Goal: Information Seeking & Learning: Check status

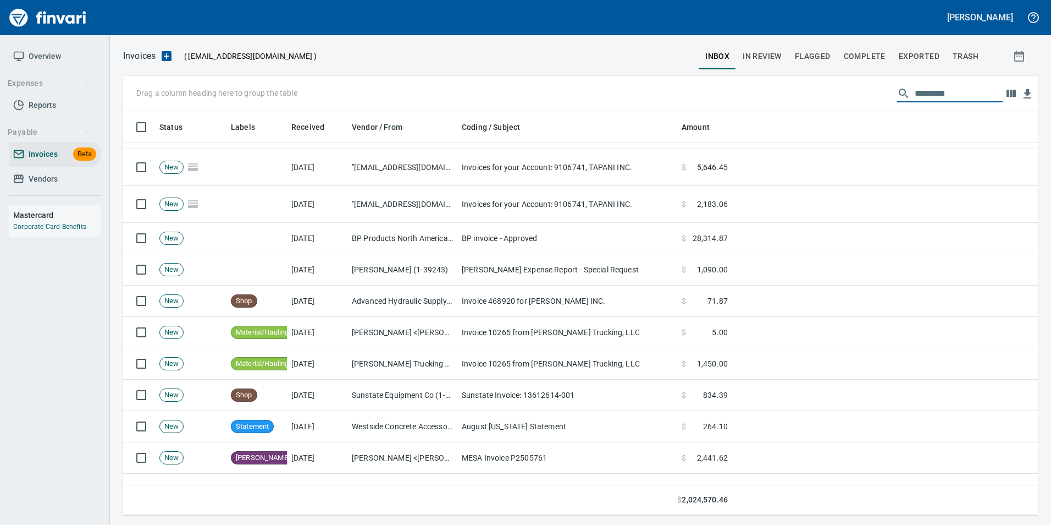
scroll to position [605, 0]
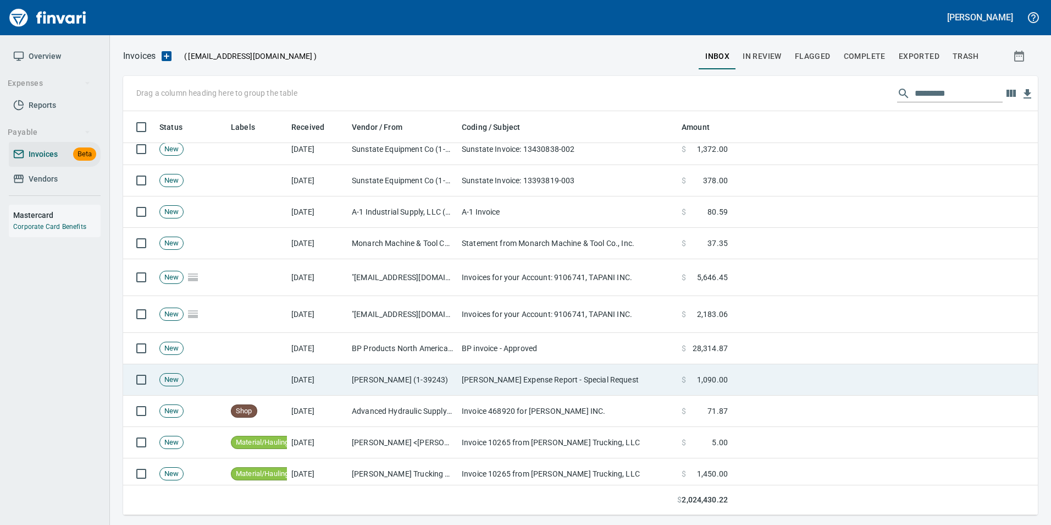
click at [569, 378] on td "[PERSON_NAME] Expense Report - Special Request" at bounding box center [567, 379] width 220 height 31
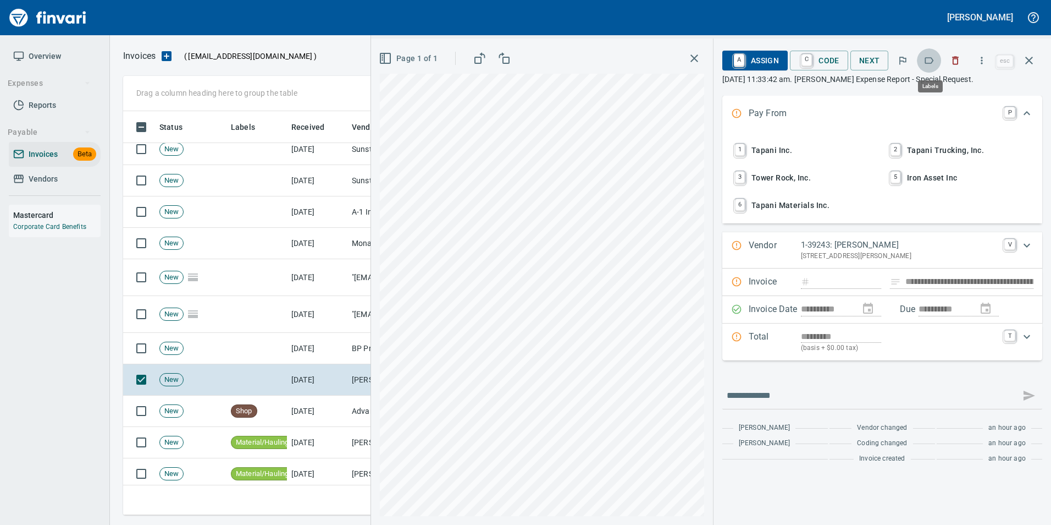
click at [935, 58] on icon "button" at bounding box center [929, 60] width 11 height 11
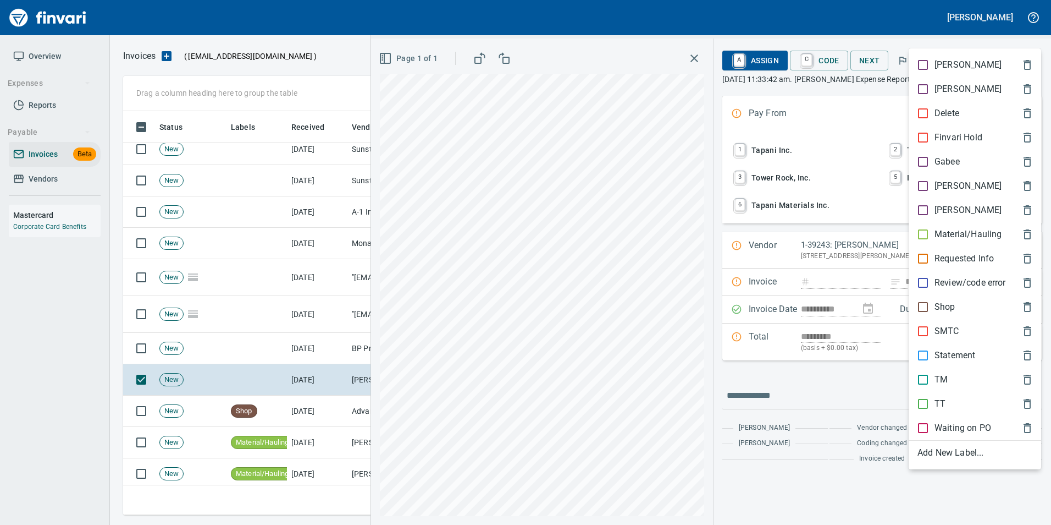
click at [958, 185] on span "[PERSON_NAME]" at bounding box center [966, 185] width 97 height 13
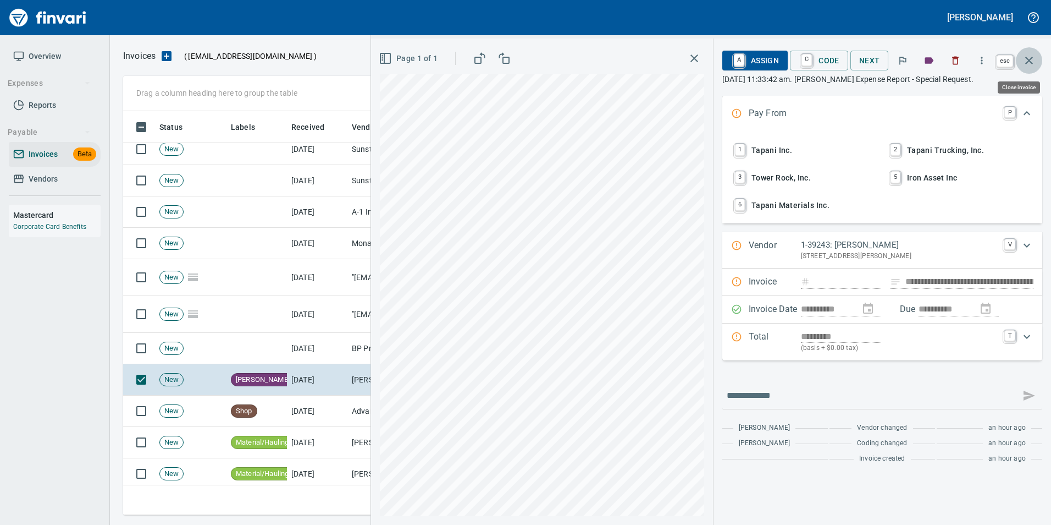
click at [1027, 70] on button "button" at bounding box center [1029, 60] width 26 height 26
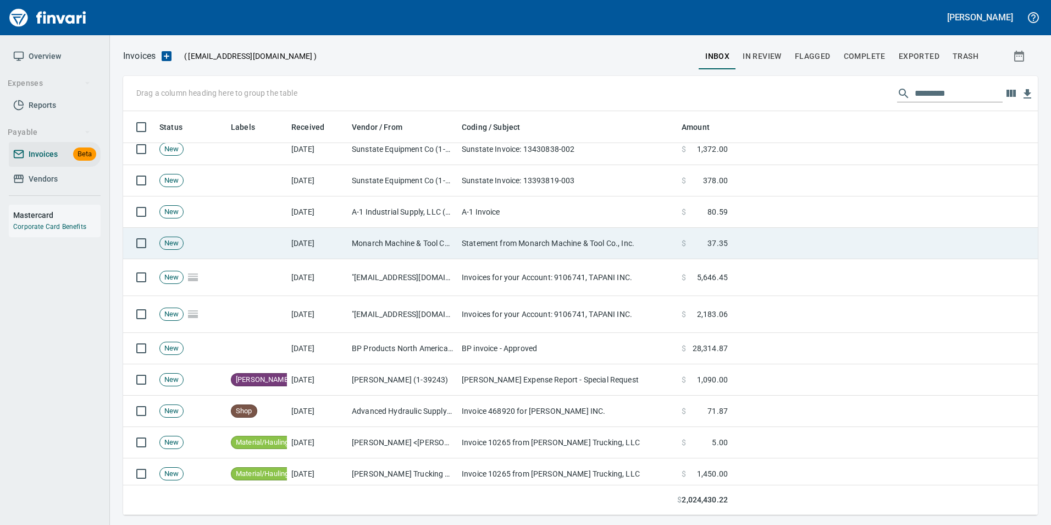
scroll to position [395, 898]
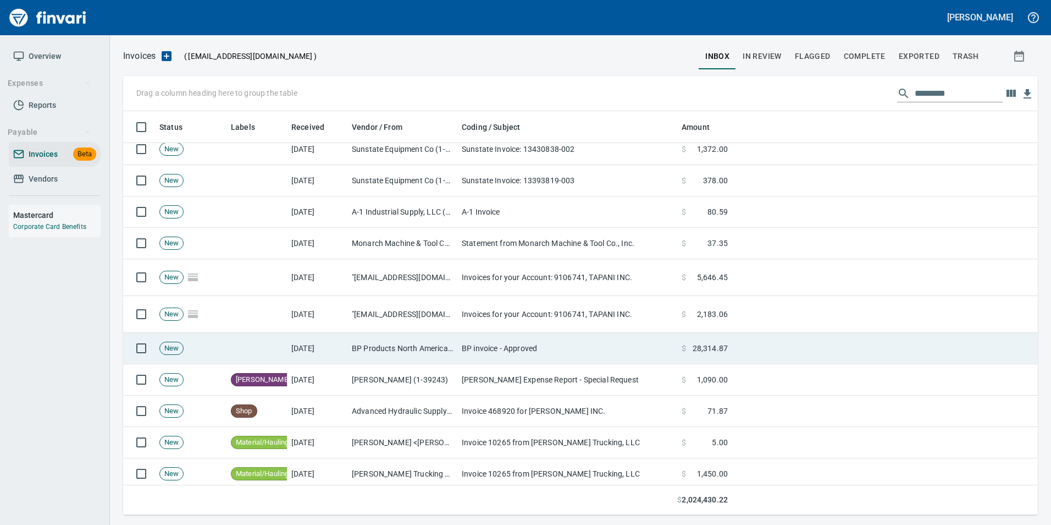
click at [656, 353] on td "BP invoice - Approved" at bounding box center [567, 348] width 220 height 31
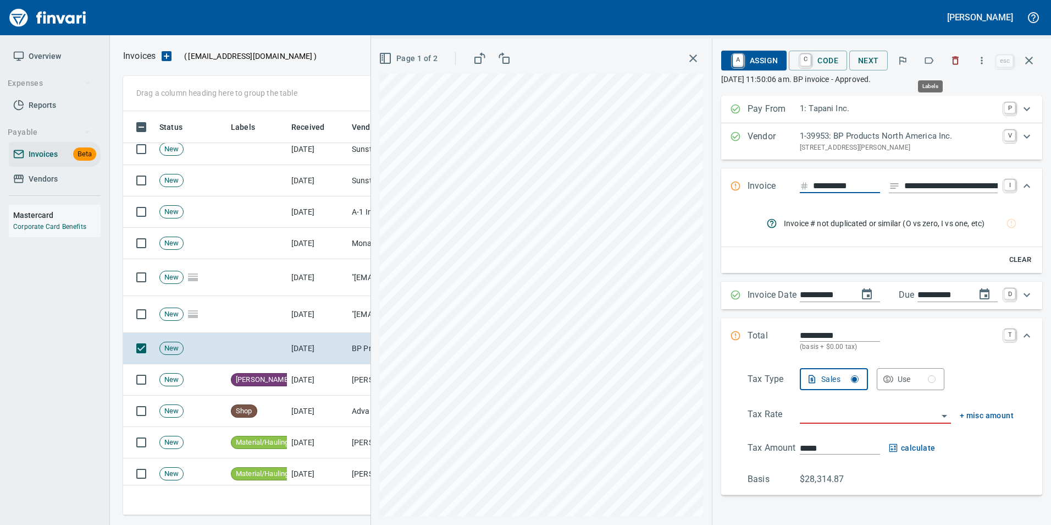
click at [940, 60] on button "button" at bounding box center [929, 60] width 24 height 24
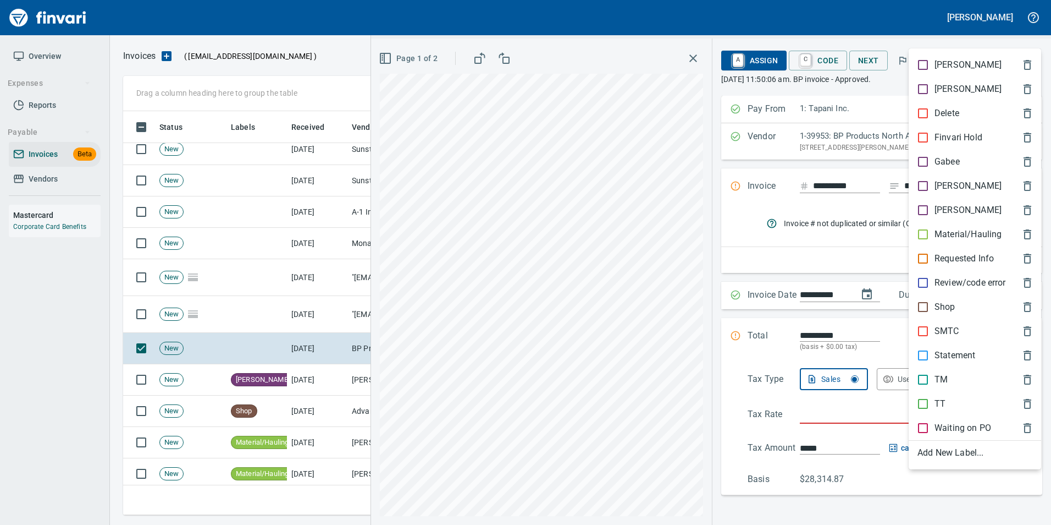
scroll to position [395, 898]
click at [944, 306] on p "Shop" at bounding box center [945, 306] width 21 height 13
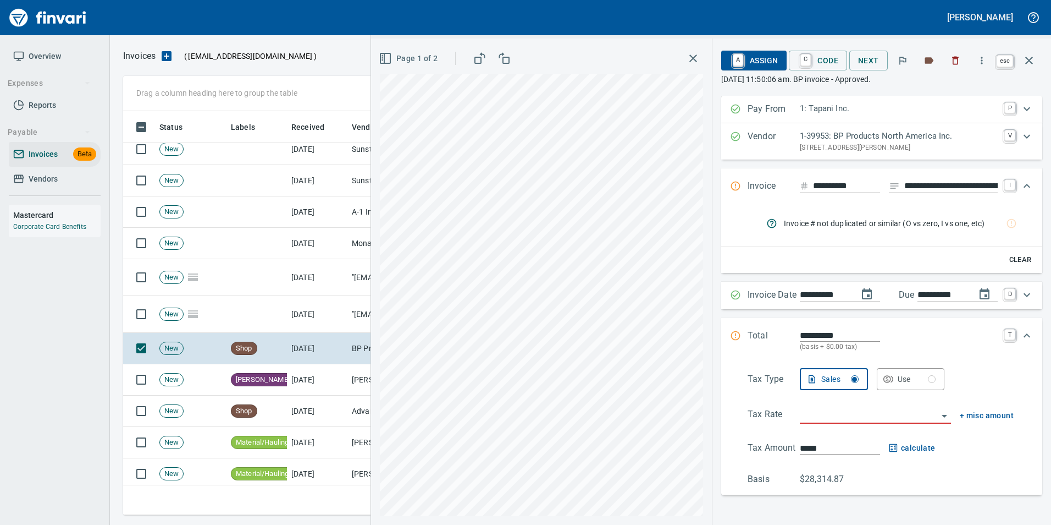
drag, startPoint x: 1031, startPoint y: 62, endPoint x: 985, endPoint y: 200, distance: 145.5
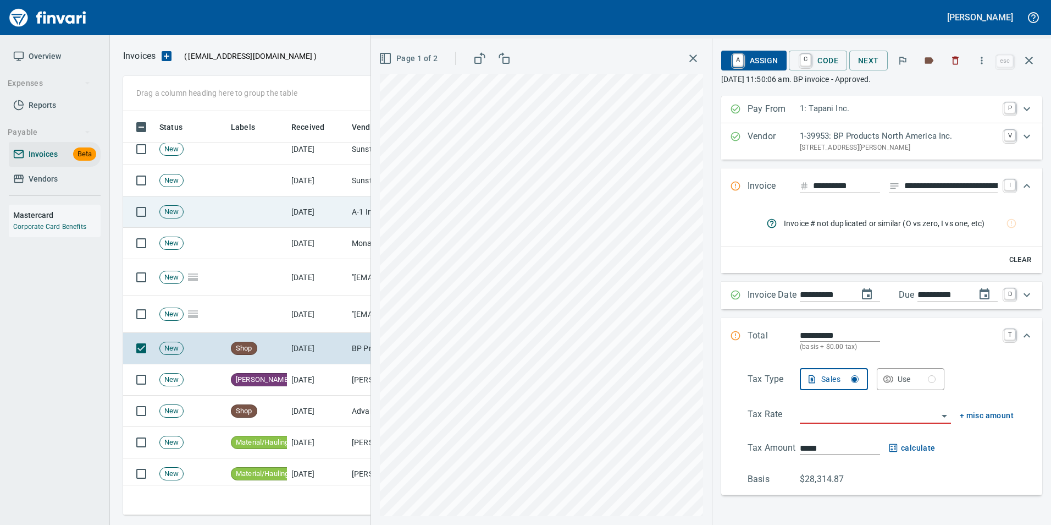
click at [1031, 62] on icon "button" at bounding box center [1029, 61] width 8 height 8
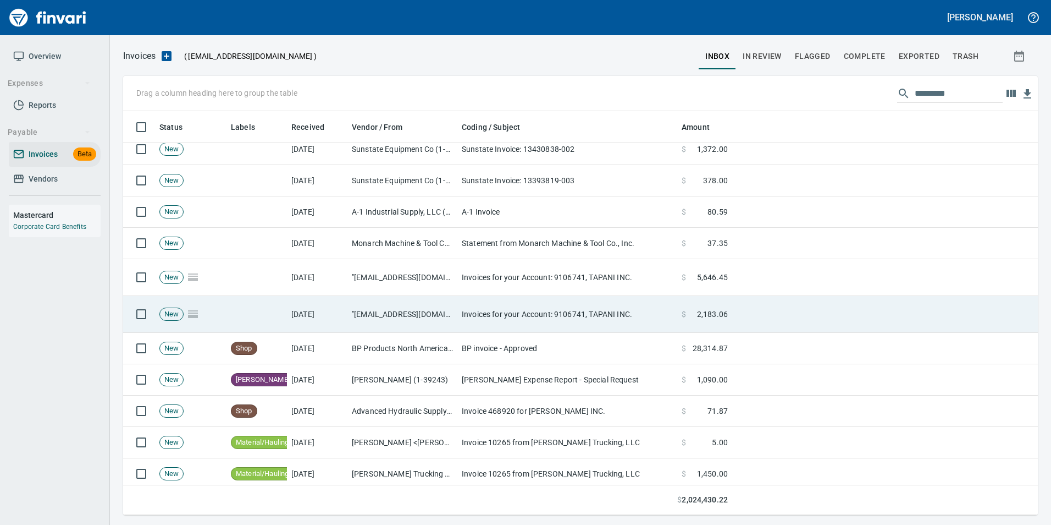
click at [587, 314] on td "Invoices for your Account: 9106741, TAPANI INC." at bounding box center [567, 314] width 220 height 37
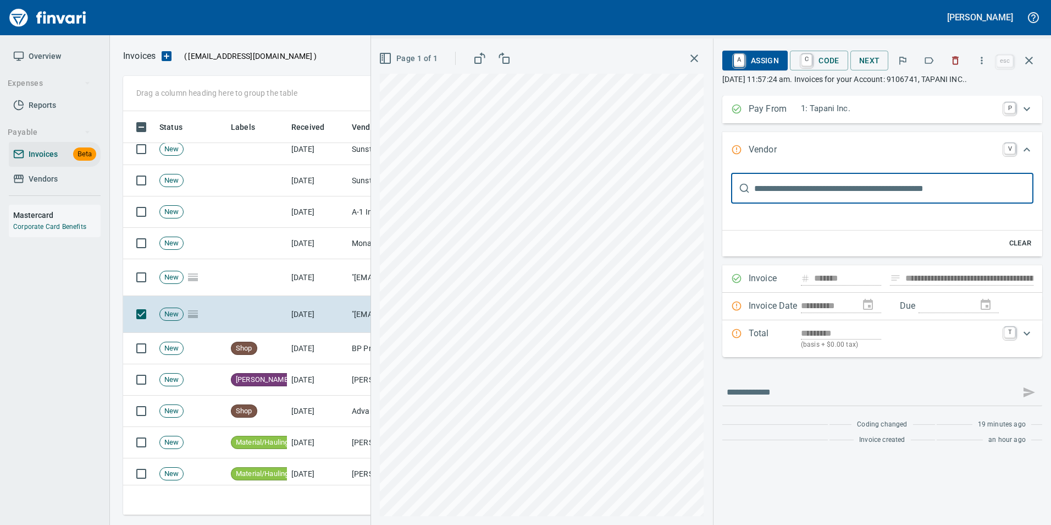
click at [925, 62] on icon "button" at bounding box center [929, 60] width 11 height 11
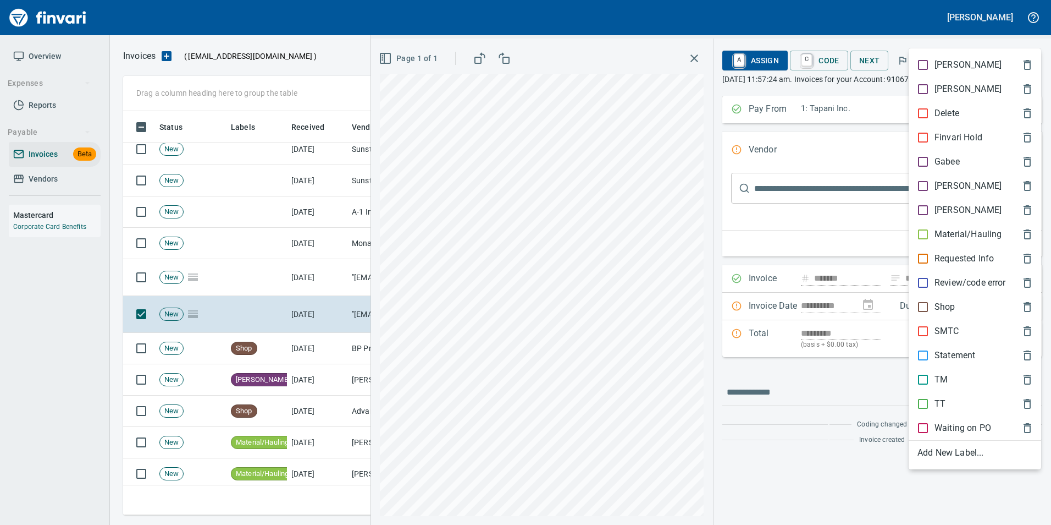
click at [952, 343] on div "Statement" at bounding box center [975, 355] width 133 height 24
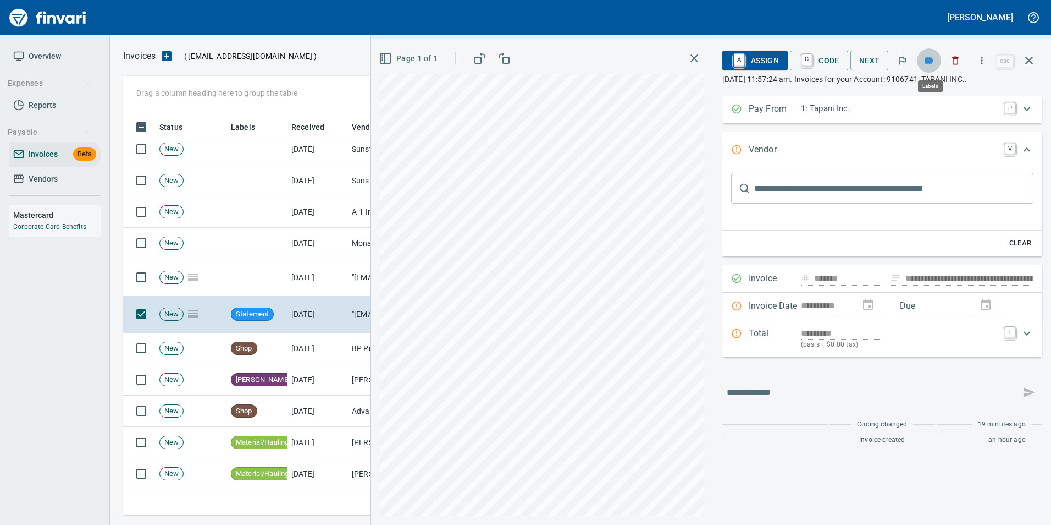
scroll to position [395, 898]
click at [928, 59] on icon "button" at bounding box center [929, 60] width 9 height 7
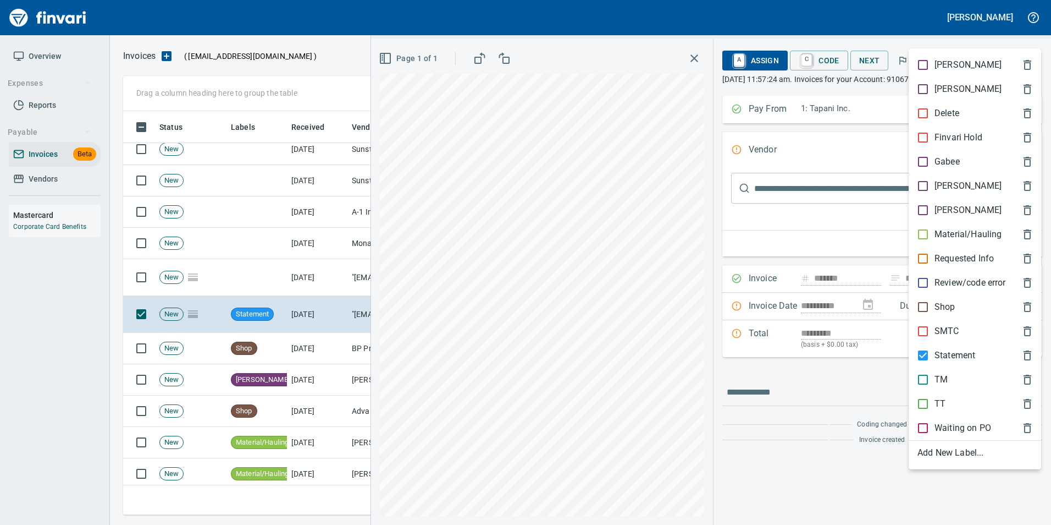
click at [952, 355] on p "Statement" at bounding box center [955, 355] width 41 height 13
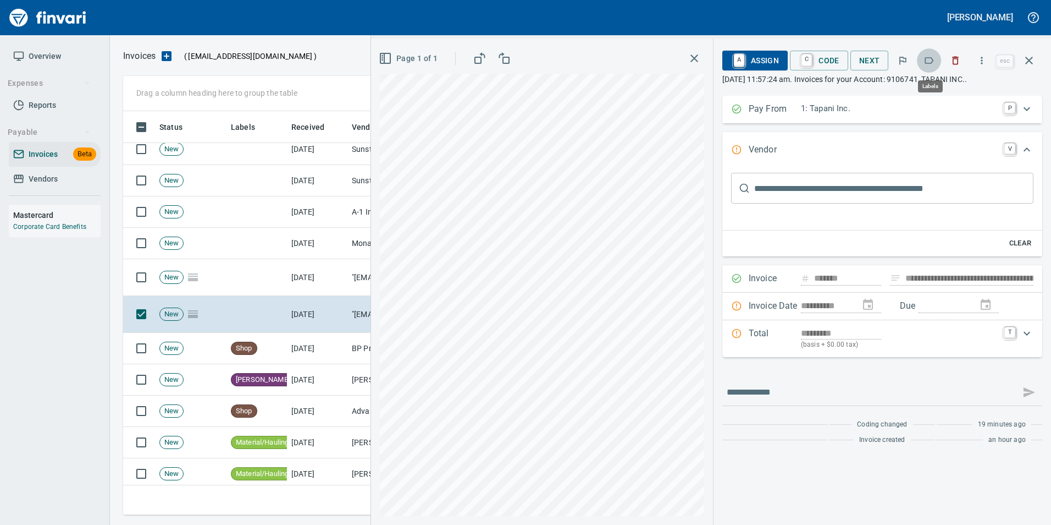
click at [930, 58] on icon "button" at bounding box center [929, 60] width 11 height 11
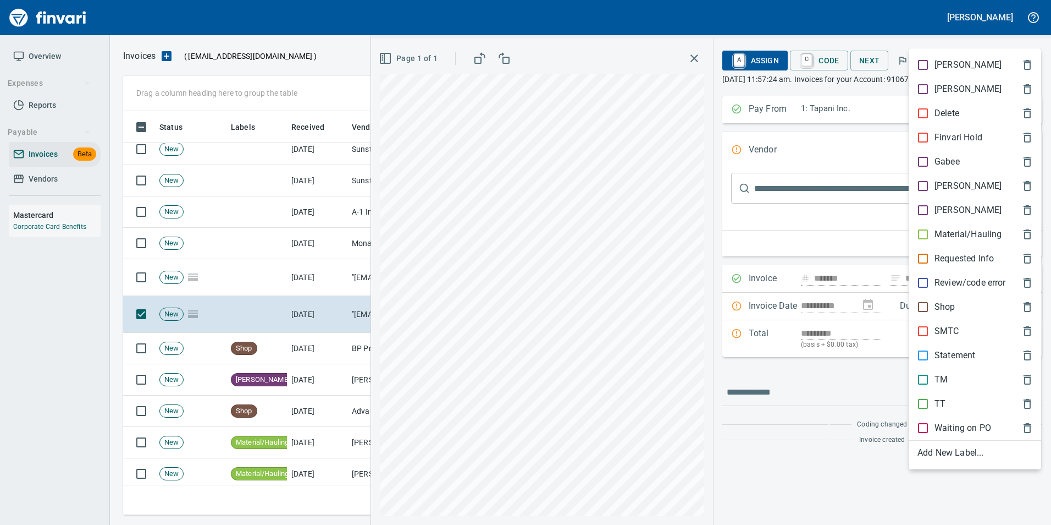
click at [963, 233] on p "Material/Hauling" at bounding box center [968, 234] width 67 height 13
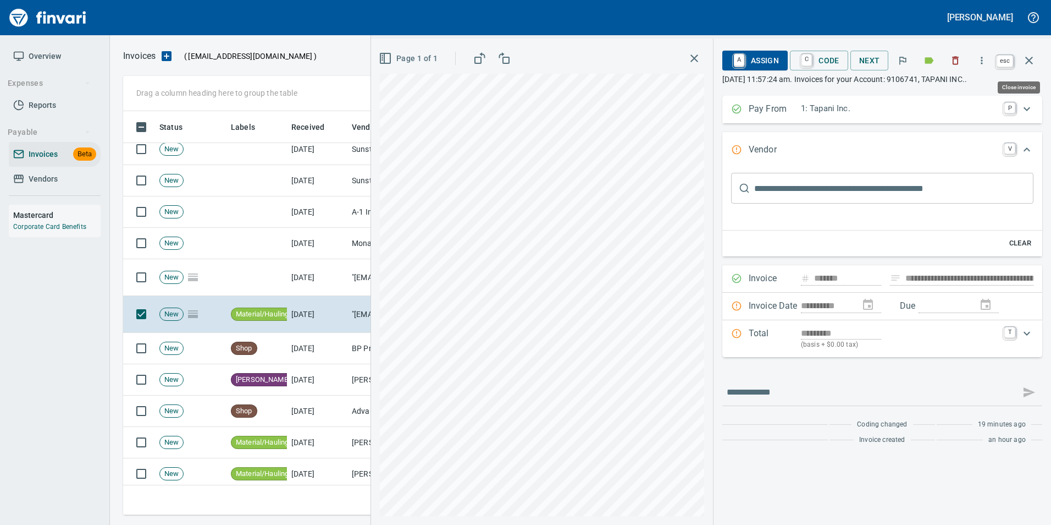
click at [1024, 60] on icon "button" at bounding box center [1029, 60] width 13 height 13
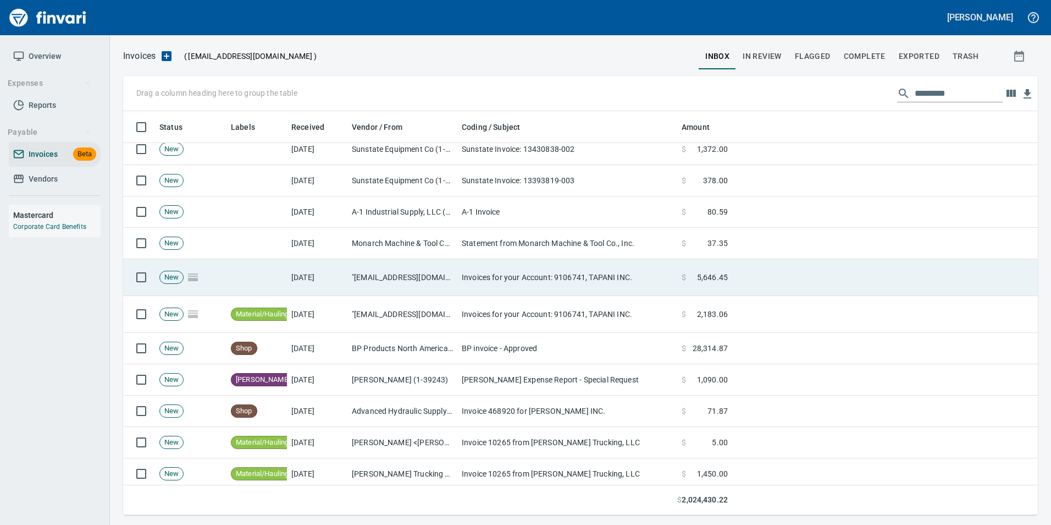
click at [667, 273] on td "Invoices for your Account: 9106741, TAPANI INC." at bounding box center [567, 277] width 220 height 37
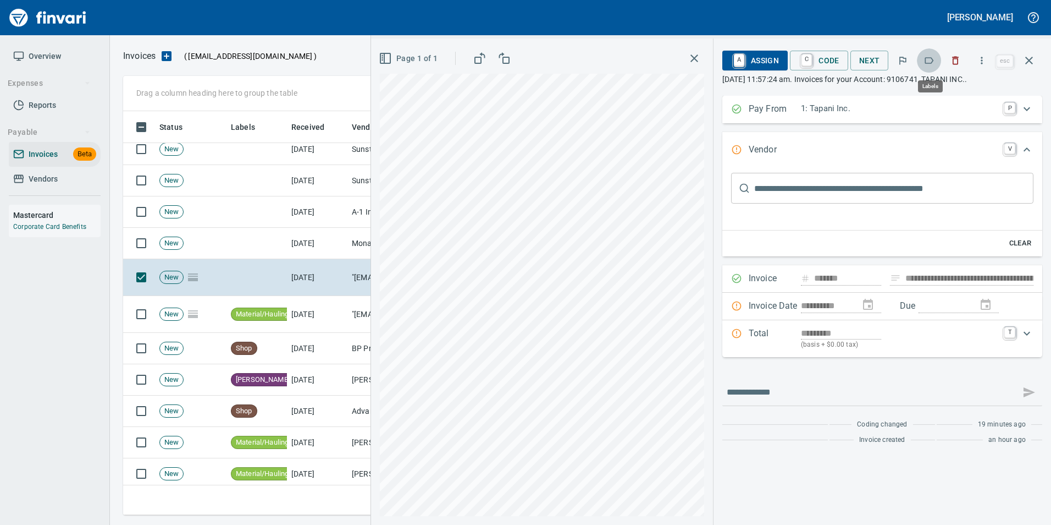
click at [933, 60] on icon "button" at bounding box center [929, 60] width 11 height 11
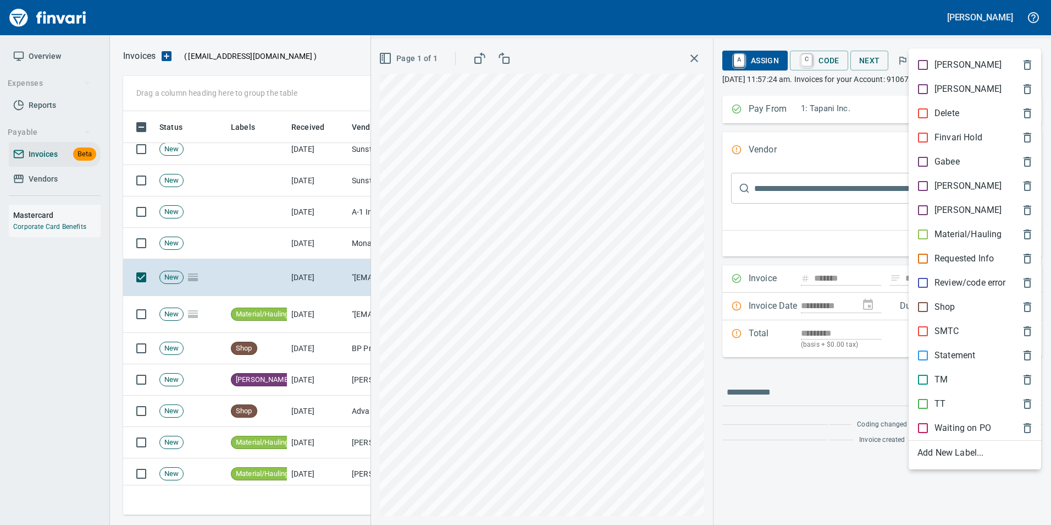
scroll to position [395, 898]
click at [978, 229] on p "Material/Hauling" at bounding box center [968, 234] width 67 height 13
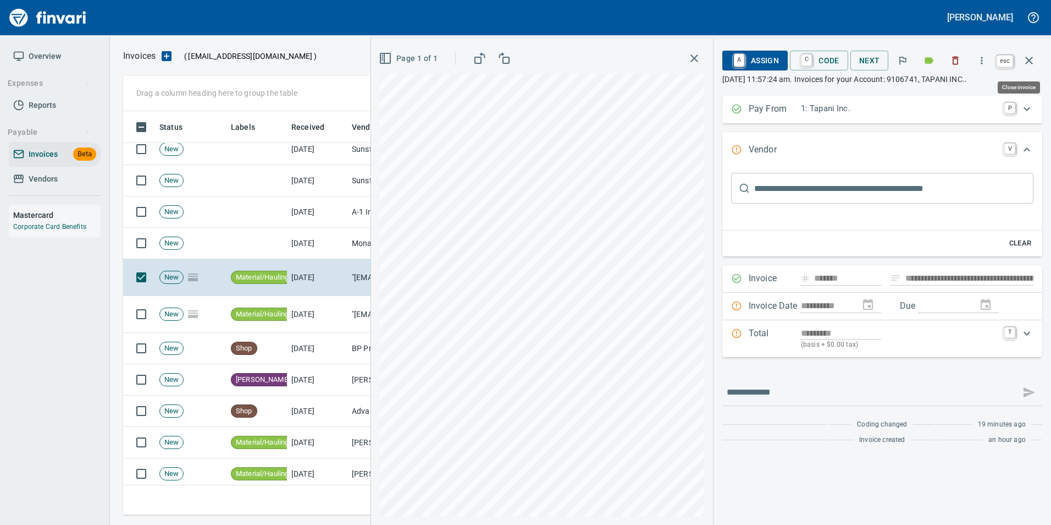
drag, startPoint x: 1030, startPoint y: 65, endPoint x: 1028, endPoint y: 77, distance: 12.4
click at [1030, 64] on icon "button" at bounding box center [1029, 60] width 13 height 13
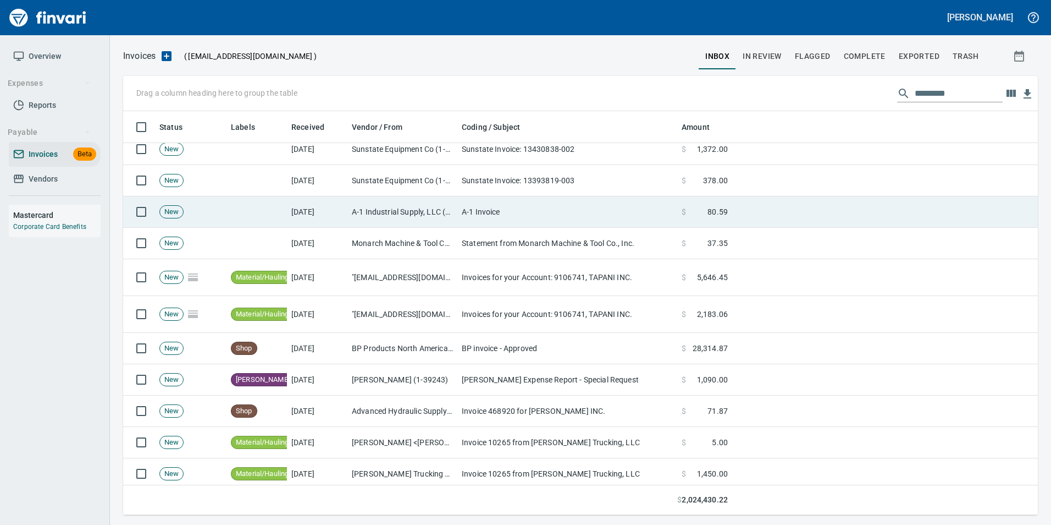
scroll to position [395, 898]
drag, startPoint x: 661, startPoint y: 253, endPoint x: 693, endPoint y: 223, distance: 43.6
click at [661, 253] on td "Statement from Monarch Machine & Tool Co., Inc." at bounding box center [567, 243] width 220 height 31
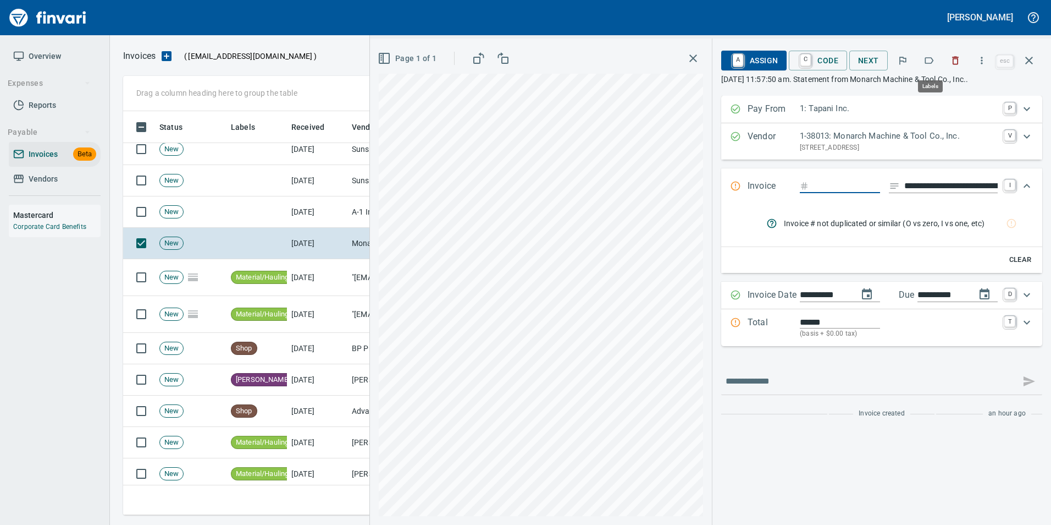
click at [936, 64] on button "button" at bounding box center [929, 60] width 24 height 24
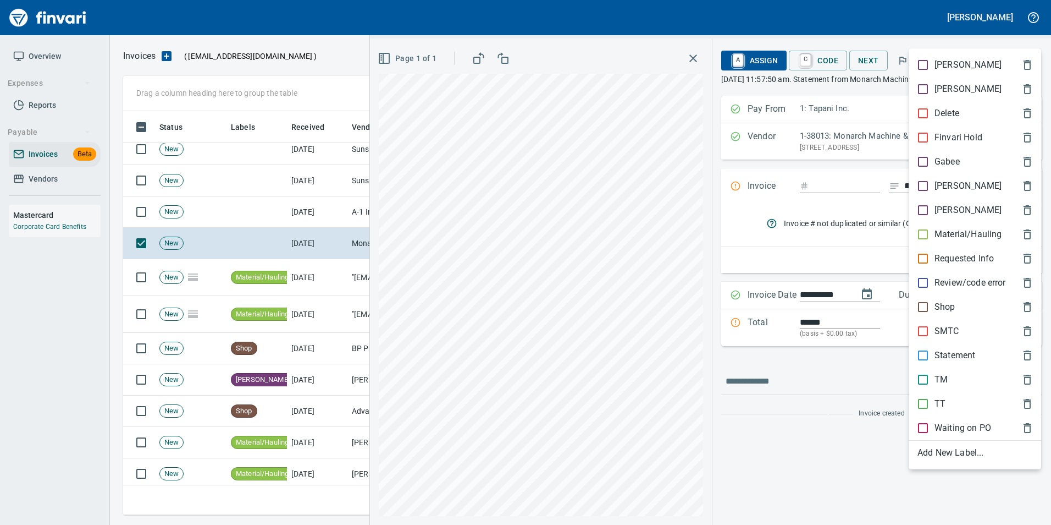
click at [969, 350] on p "Statement" at bounding box center [955, 355] width 41 height 13
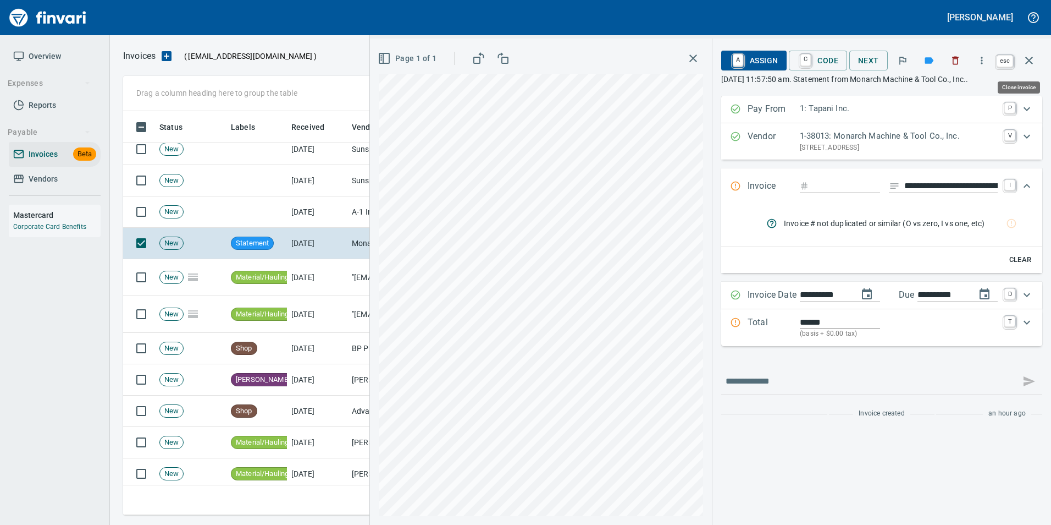
click at [1028, 63] on icon "button" at bounding box center [1029, 60] width 13 height 13
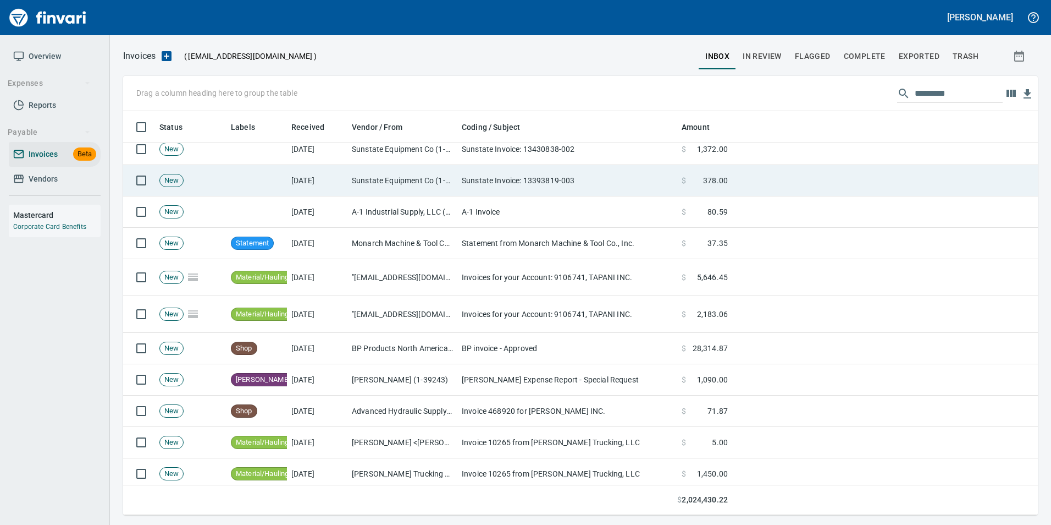
scroll to position [395, 898]
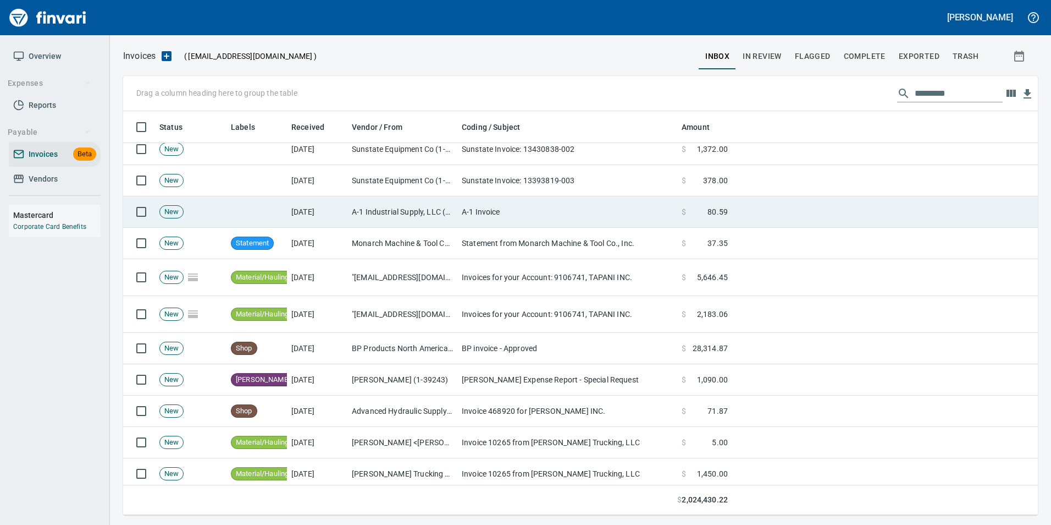
click at [644, 223] on td "A-1 Invoice" at bounding box center [567, 211] width 220 height 31
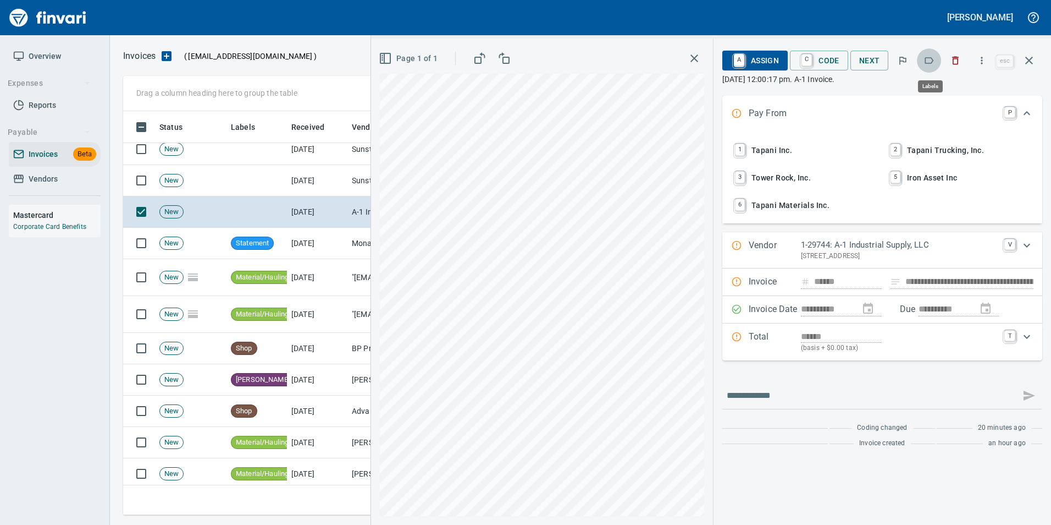
click at [931, 60] on icon "button" at bounding box center [929, 60] width 11 height 11
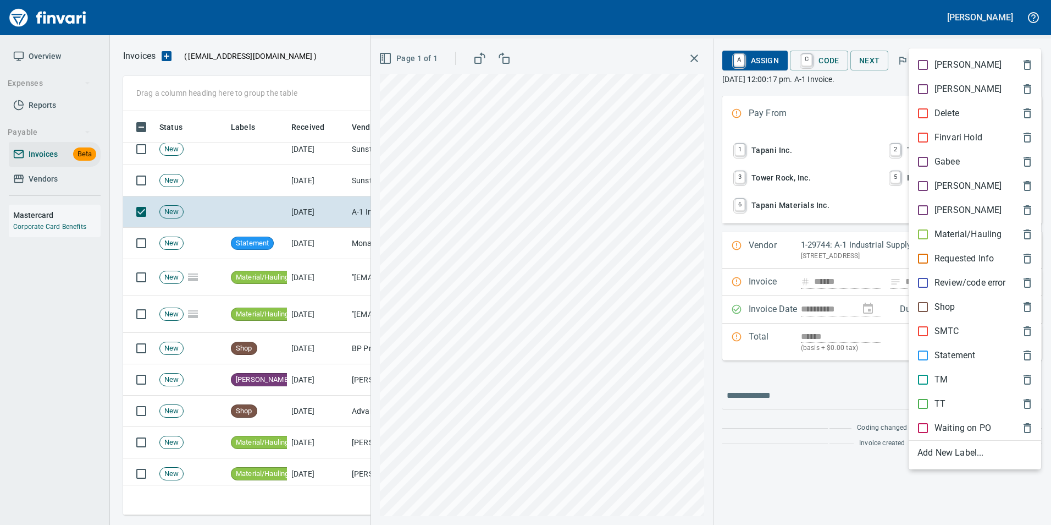
click at [968, 191] on span "[PERSON_NAME]" at bounding box center [966, 185] width 97 height 13
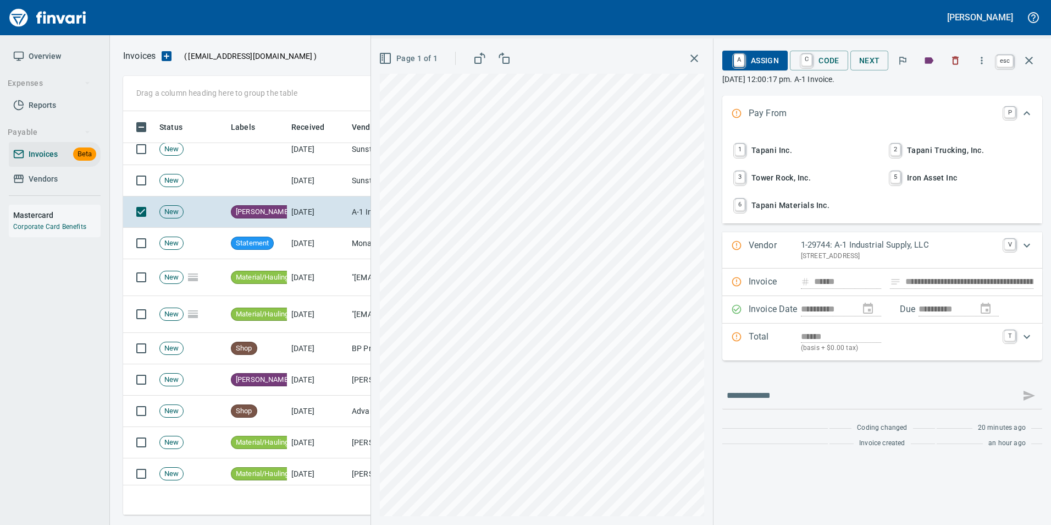
drag, startPoint x: 1030, startPoint y: 64, endPoint x: 1027, endPoint y: 70, distance: 7.2
click at [1030, 64] on icon "button" at bounding box center [1029, 60] width 13 height 13
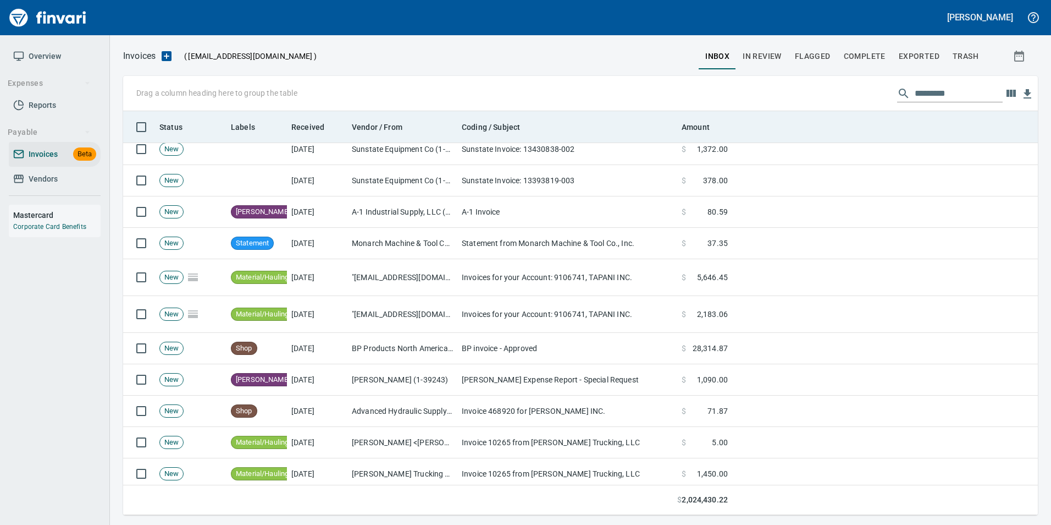
scroll to position [395, 898]
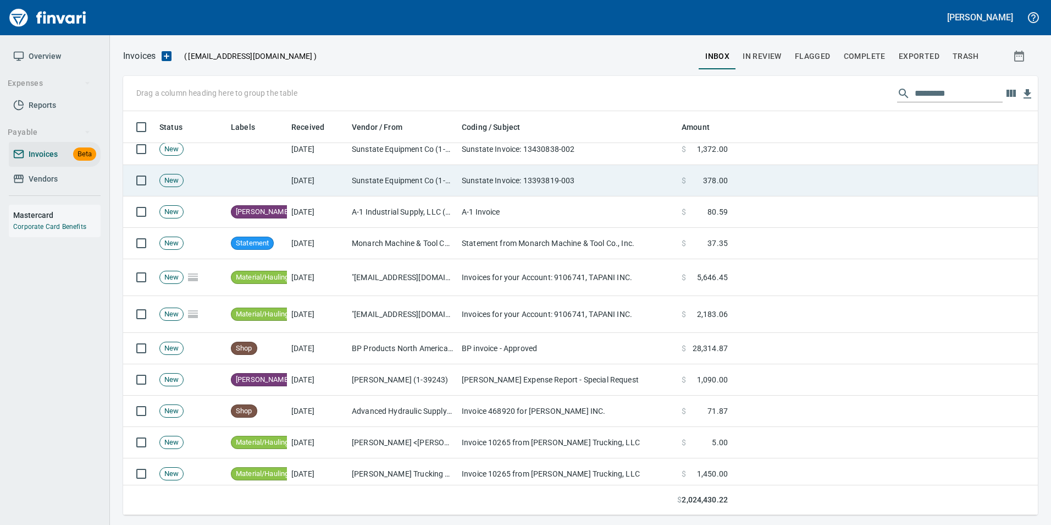
click at [741, 189] on td at bounding box center [885, 180] width 306 height 31
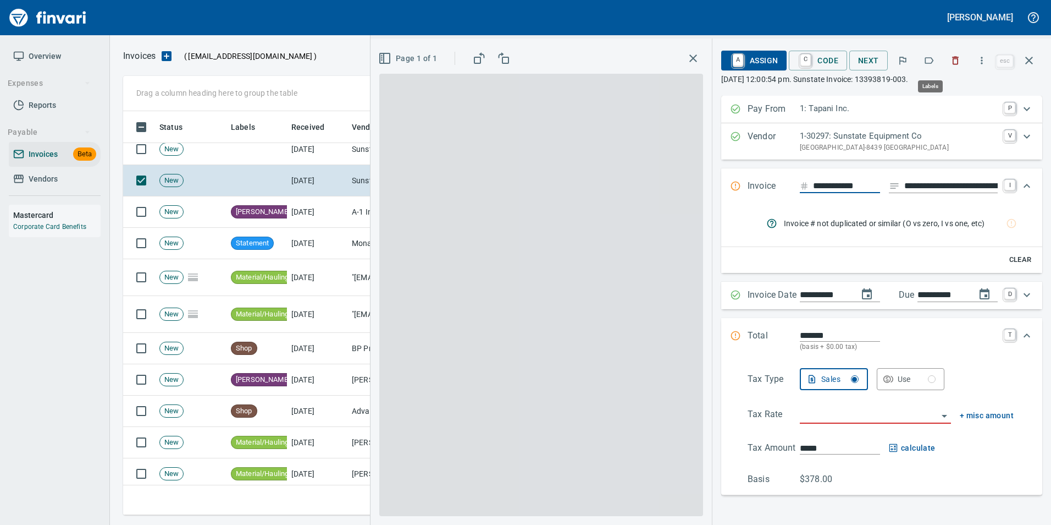
scroll to position [395, 898]
click at [933, 62] on icon "button" at bounding box center [929, 60] width 11 height 11
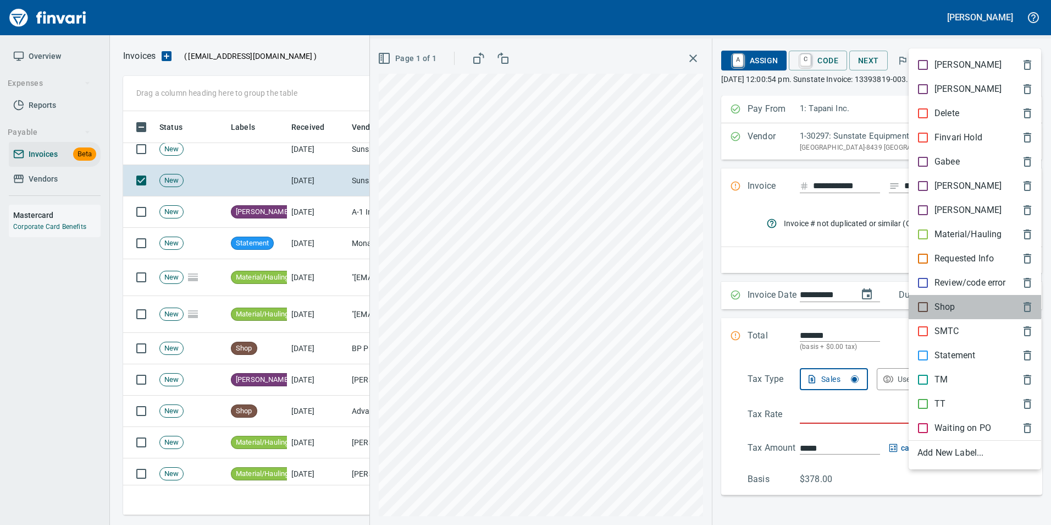
click at [963, 306] on span "Shop" at bounding box center [966, 306] width 97 height 13
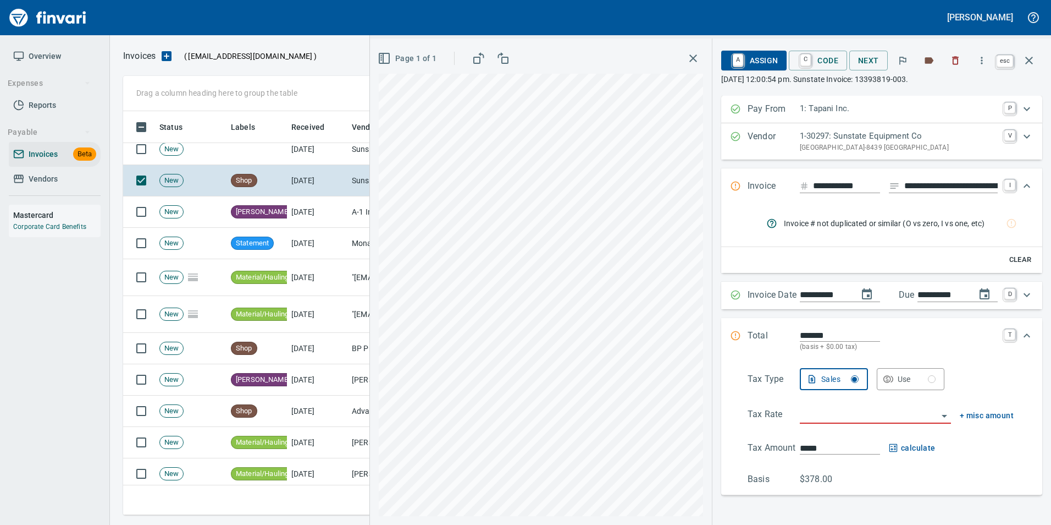
click at [1032, 67] on icon "button" at bounding box center [1029, 60] width 13 height 13
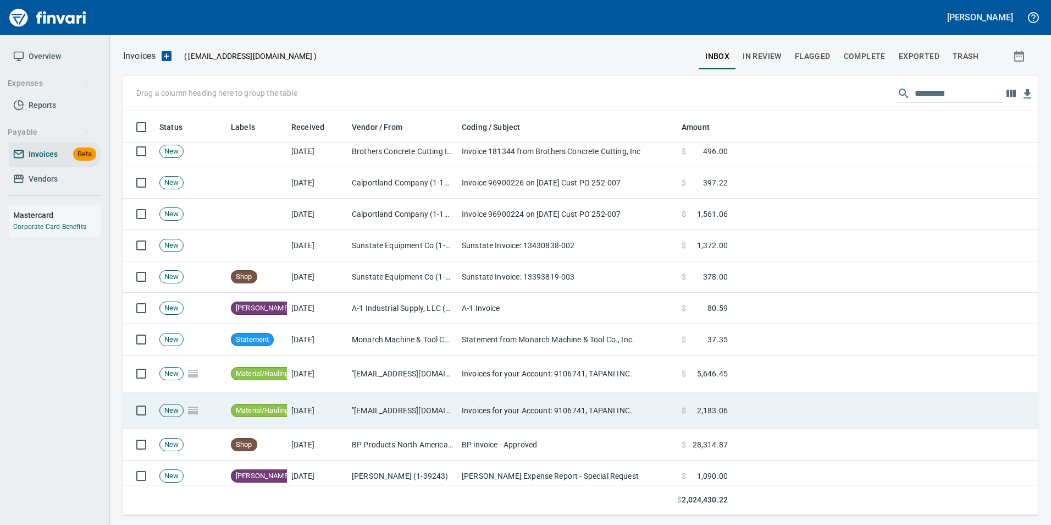
scroll to position [495, 0]
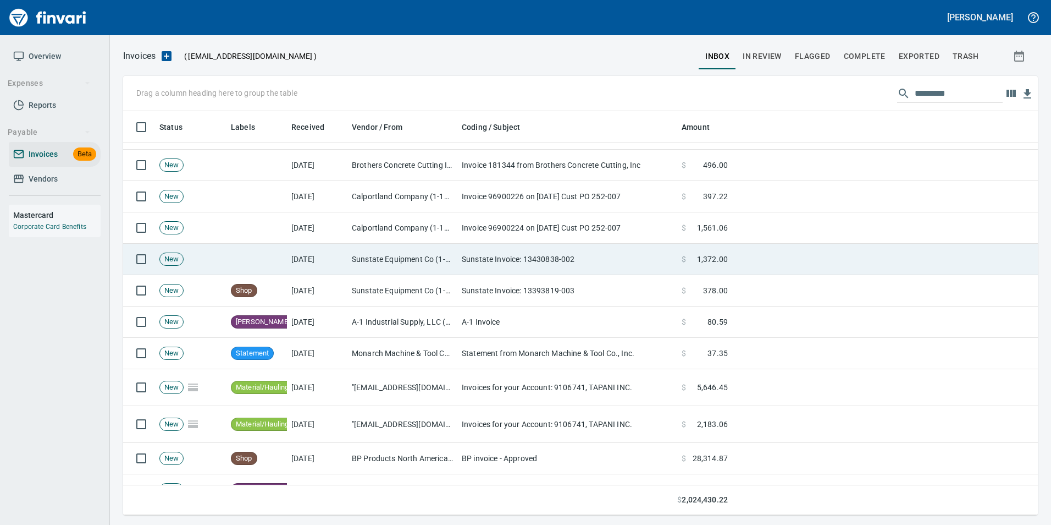
click at [492, 256] on td "Sunstate Invoice: 13430838-002" at bounding box center [567, 259] width 220 height 31
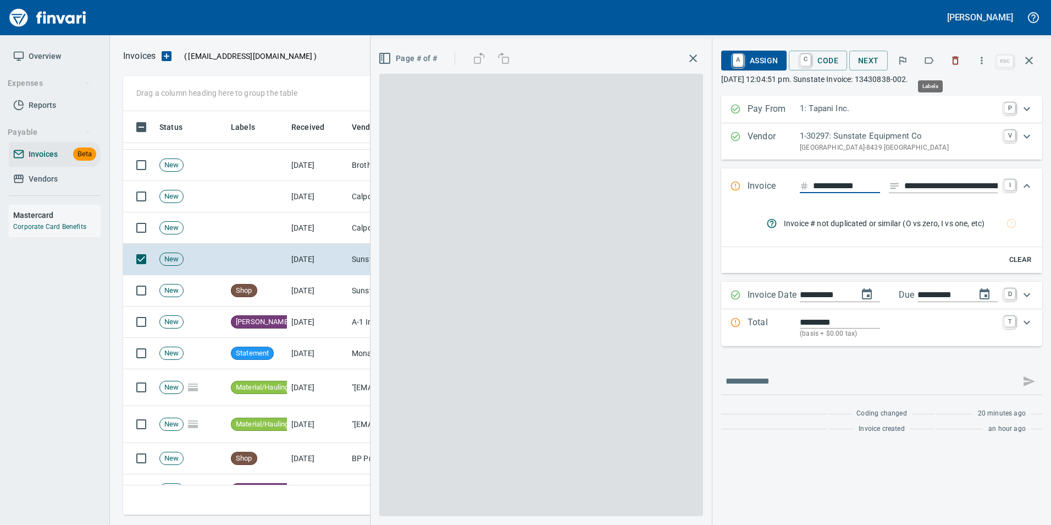
scroll to position [395, 898]
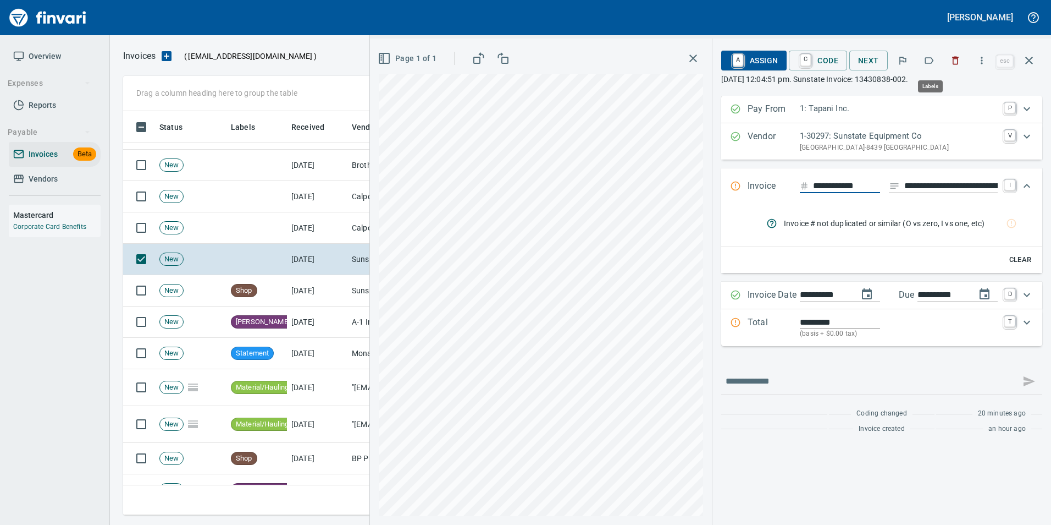
click at [930, 63] on icon "button" at bounding box center [929, 60] width 11 height 11
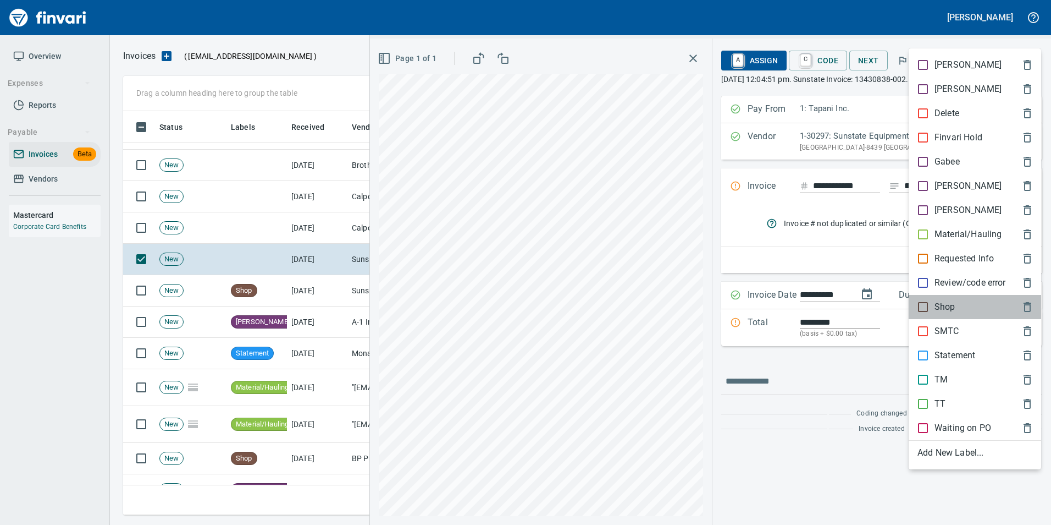
click at [955, 312] on p "Shop" at bounding box center [945, 306] width 21 height 13
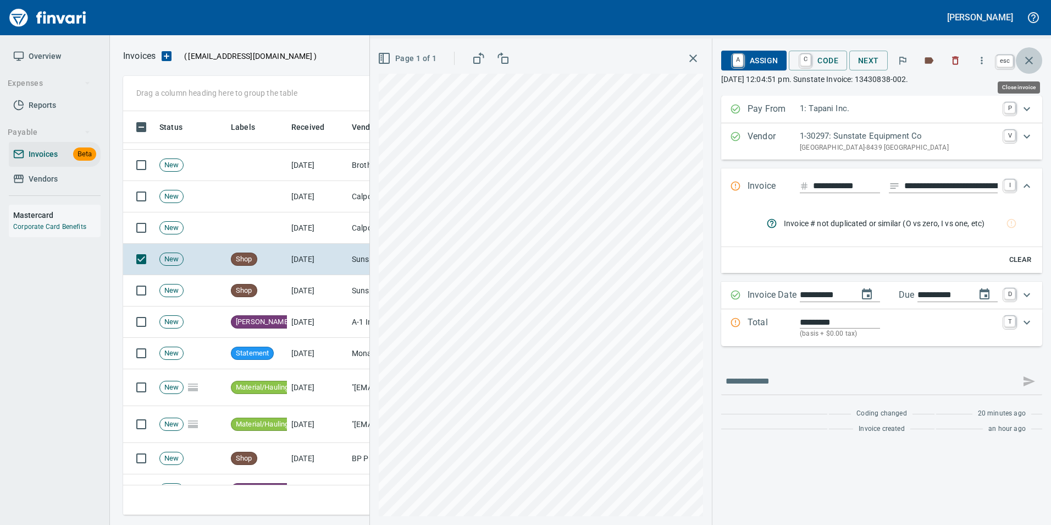
click at [1035, 65] on icon "button" at bounding box center [1029, 60] width 13 height 13
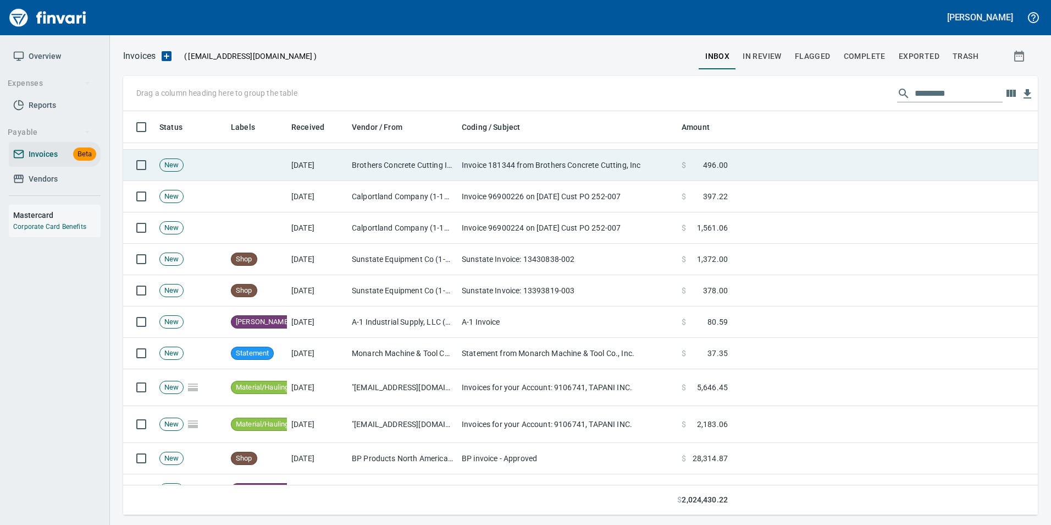
scroll to position [395, 898]
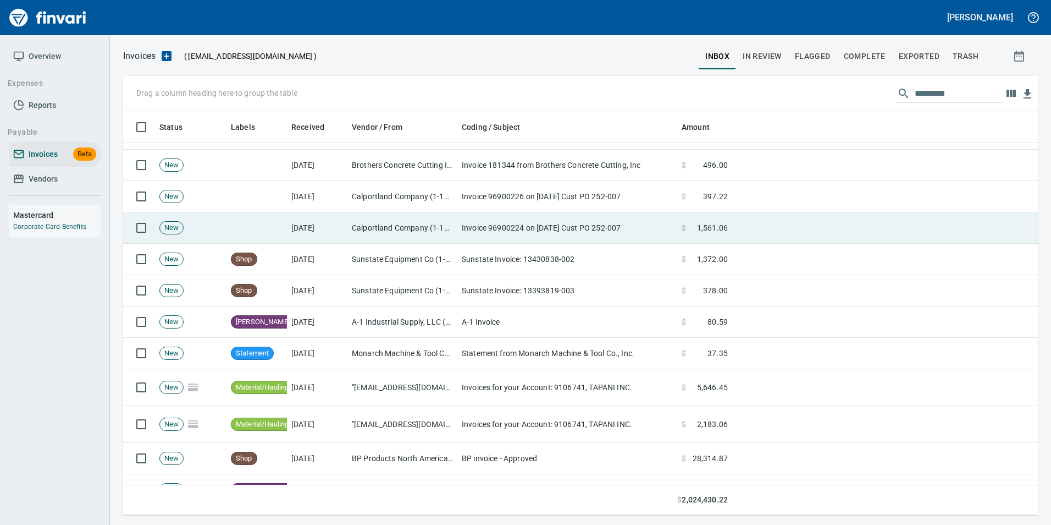
click at [665, 237] on td "Invoice 96900224 on [DATE] Cust PO 252-007" at bounding box center [567, 227] width 220 height 31
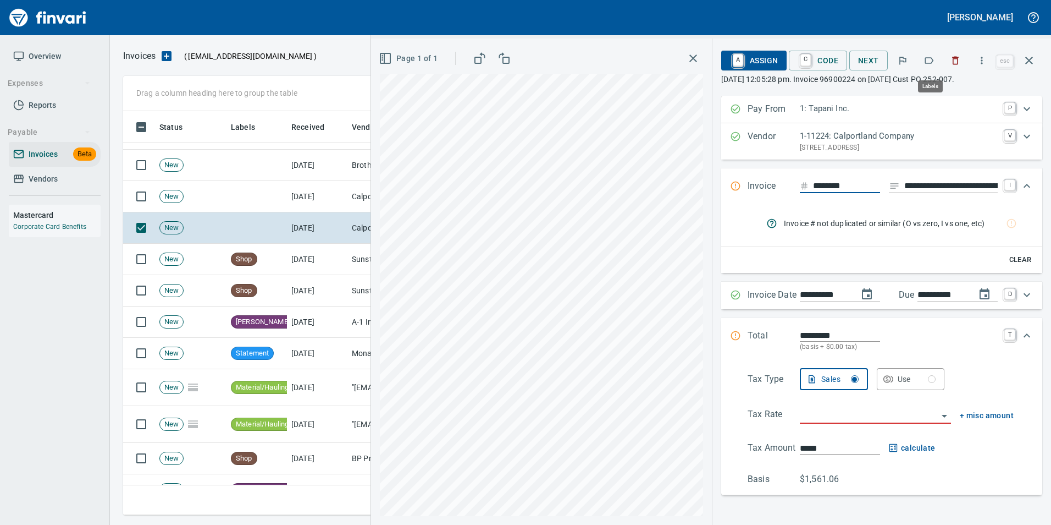
click at [926, 60] on icon "button" at bounding box center [929, 60] width 11 height 11
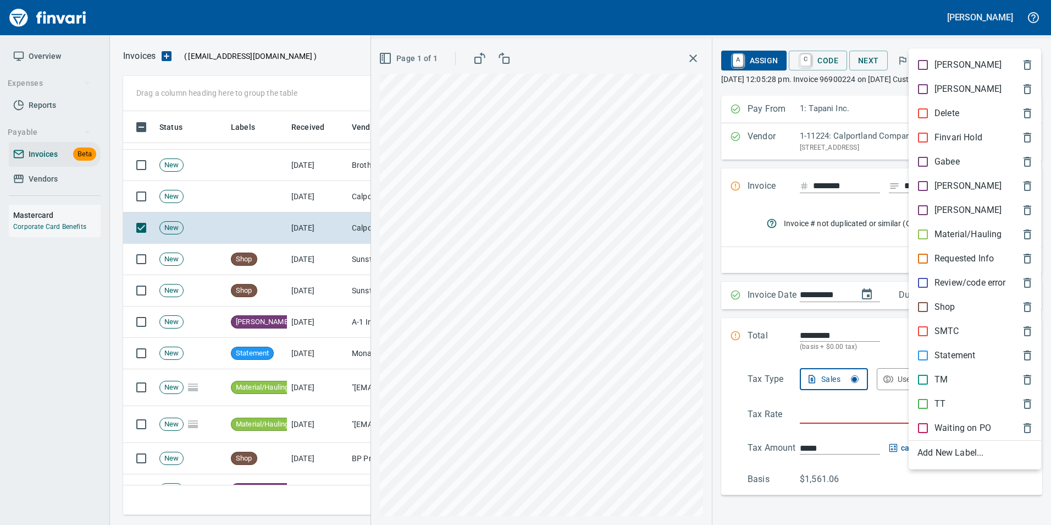
scroll to position [395, 898]
click at [964, 233] on p "Material/Hauling" at bounding box center [968, 234] width 67 height 13
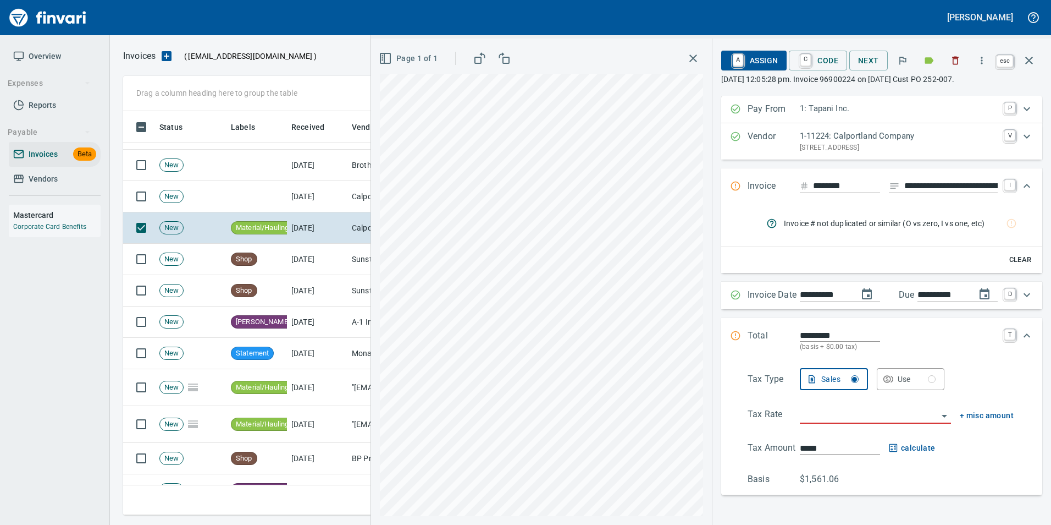
drag, startPoint x: 1028, startPoint y: 58, endPoint x: 1029, endPoint y: 71, distance: 13.2
click at [1028, 59] on icon "button" at bounding box center [1029, 60] width 13 height 13
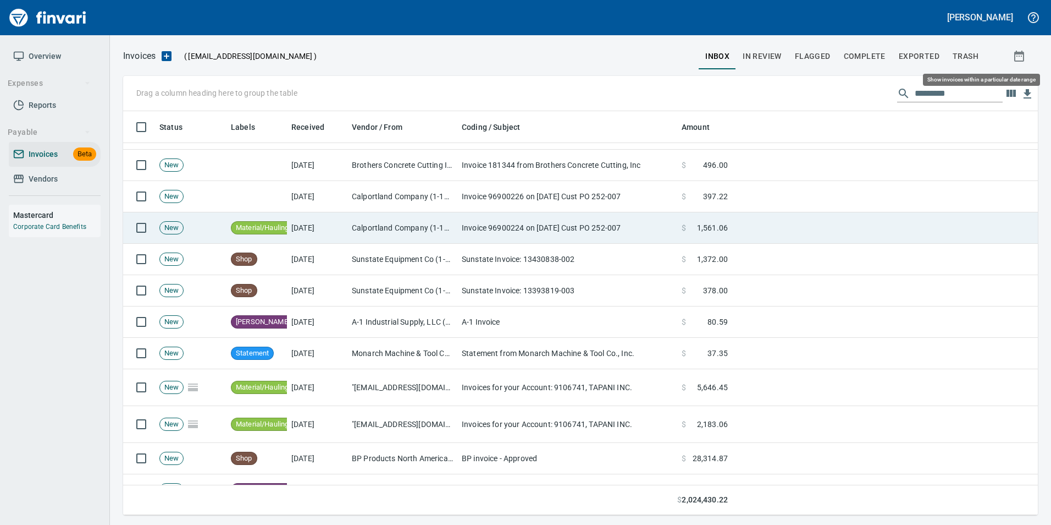
scroll to position [395, 898]
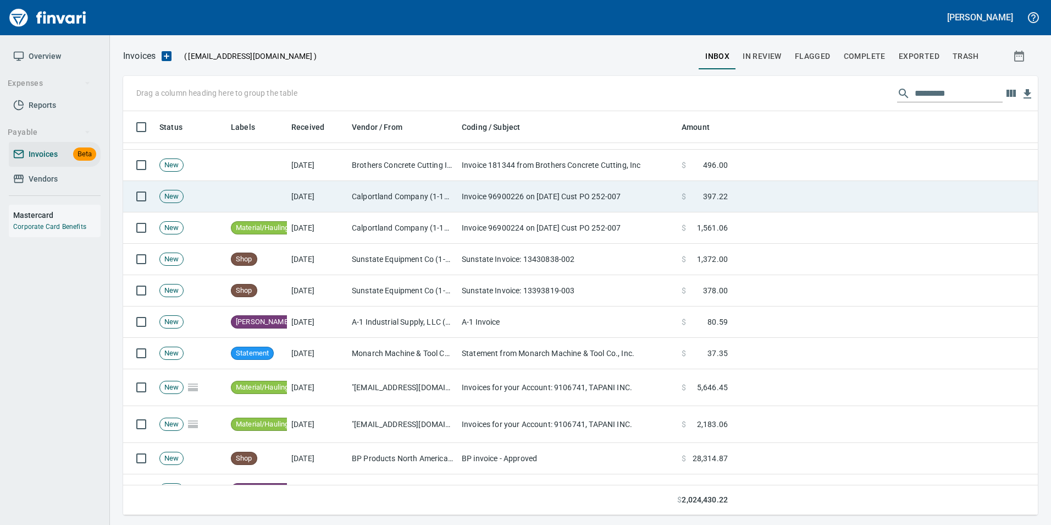
click at [747, 198] on td at bounding box center [885, 196] width 306 height 31
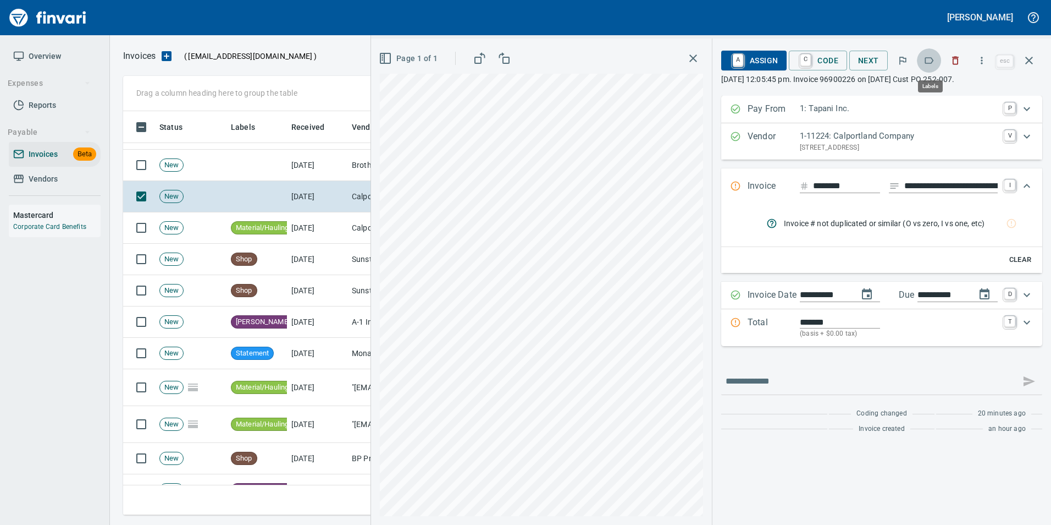
scroll to position [395, 898]
click at [926, 58] on icon "button" at bounding box center [929, 60] width 11 height 11
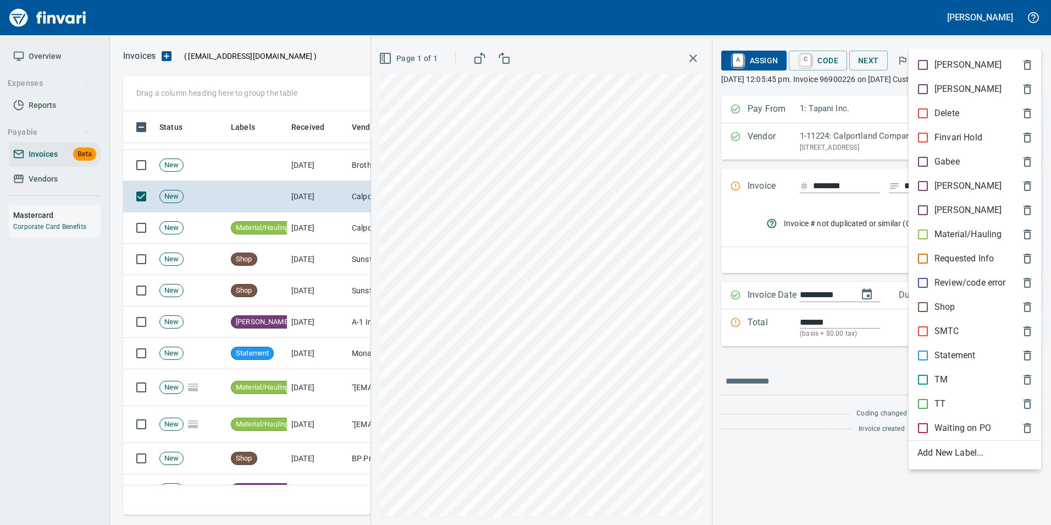
drag, startPoint x: 973, startPoint y: 232, endPoint x: 979, endPoint y: 201, distance: 31.9
click at [973, 230] on p "Material/Hauling" at bounding box center [968, 234] width 67 height 13
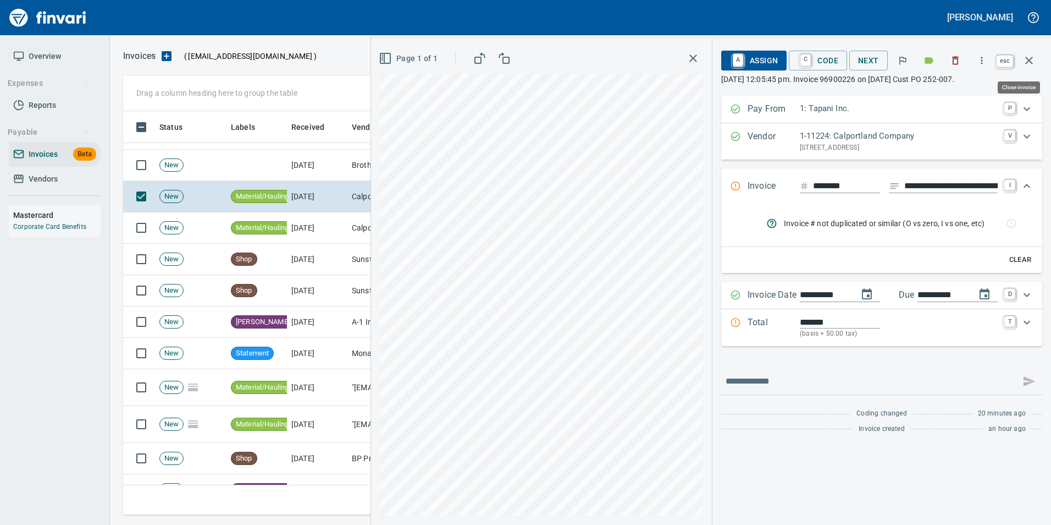
click at [1023, 64] on icon "button" at bounding box center [1029, 60] width 13 height 13
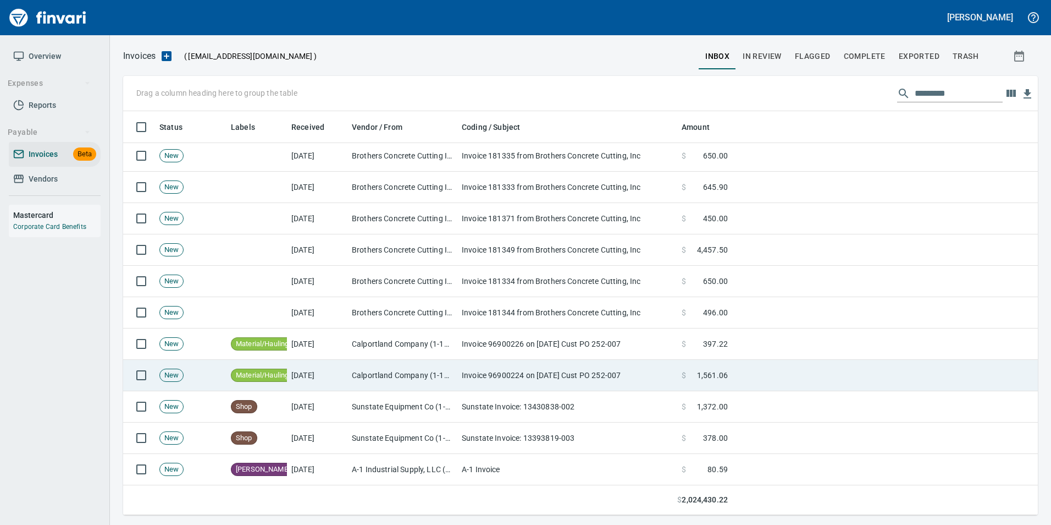
scroll to position [330, 0]
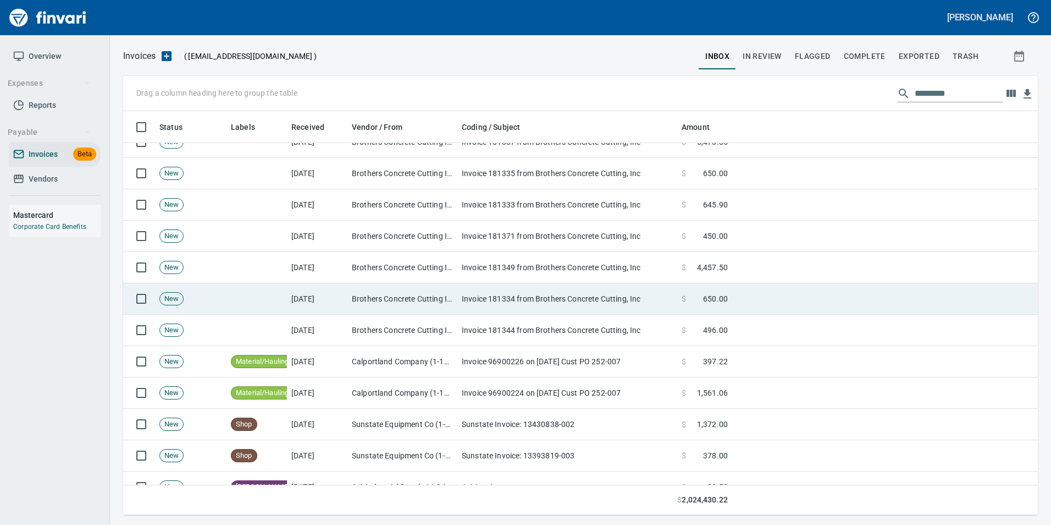
click at [526, 331] on td "Invoice 181344 from Brothers Concrete Cutting, Inc" at bounding box center [567, 330] width 220 height 31
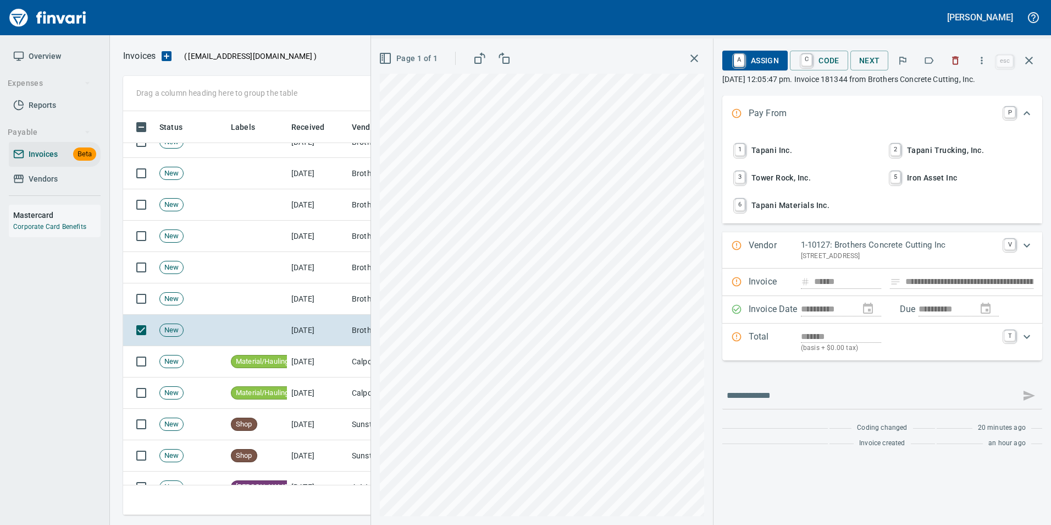
click at [930, 57] on icon "button" at bounding box center [929, 60] width 11 height 11
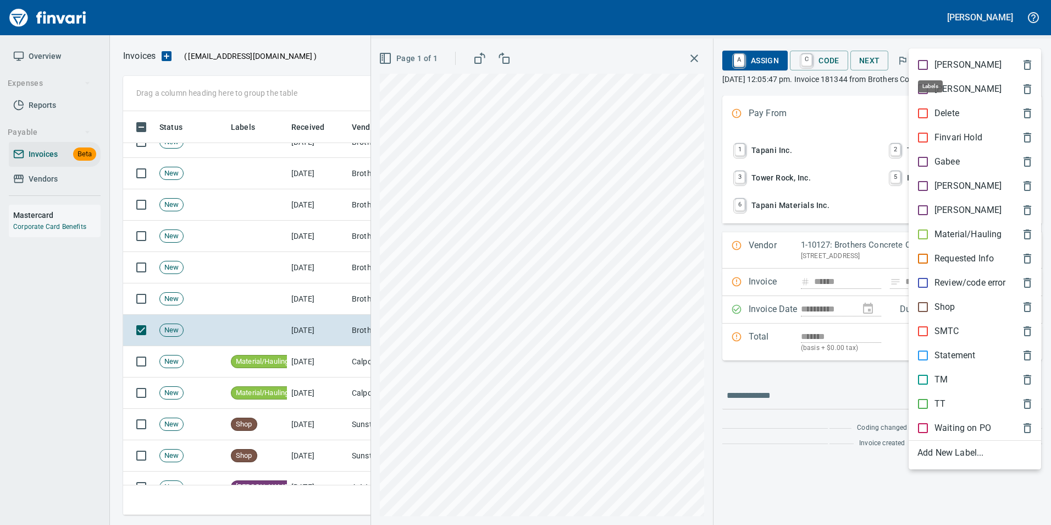
scroll to position [395, 898]
click at [944, 184] on p "[PERSON_NAME]" at bounding box center [968, 185] width 67 height 13
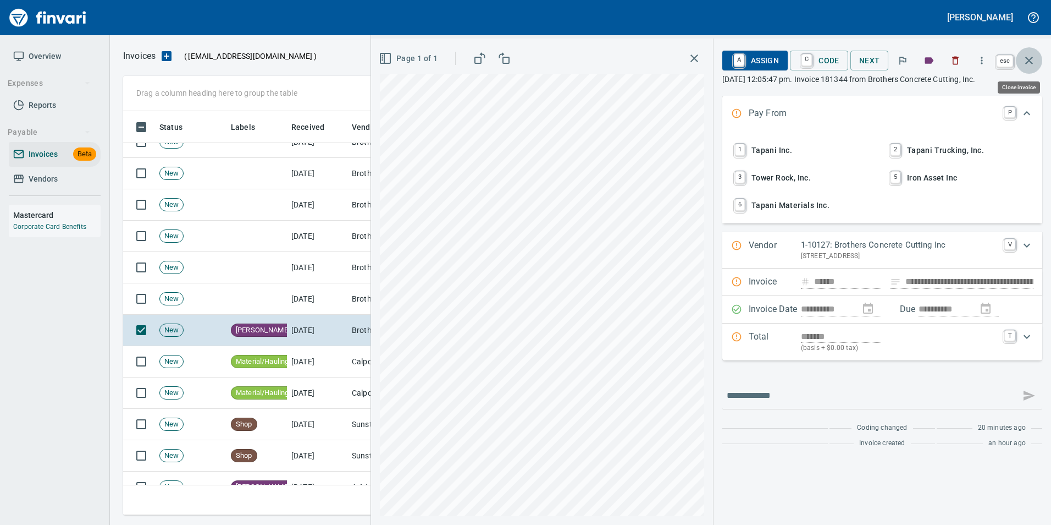
drag, startPoint x: 1033, startPoint y: 60, endPoint x: 969, endPoint y: 127, distance: 92.2
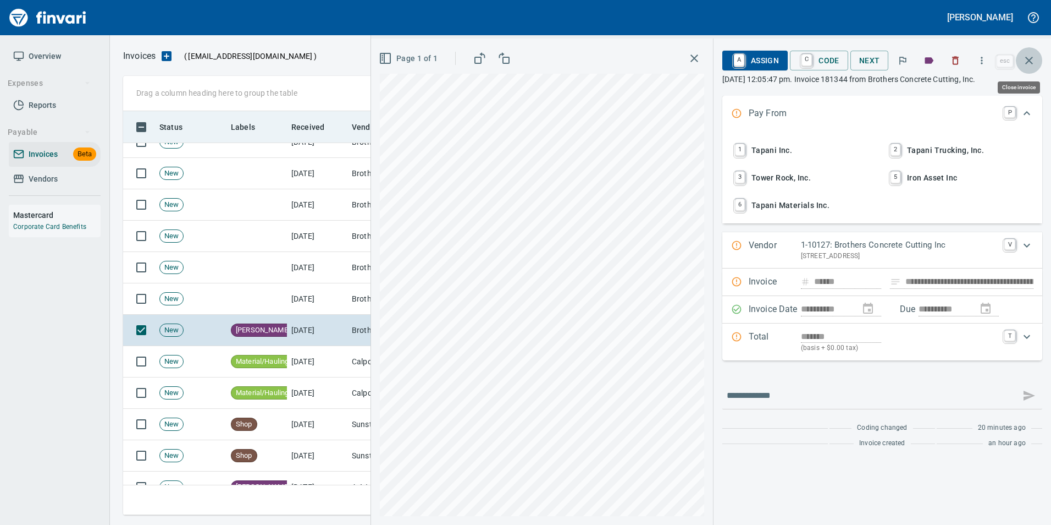
click at [1032, 60] on icon "button" at bounding box center [1029, 60] width 13 height 13
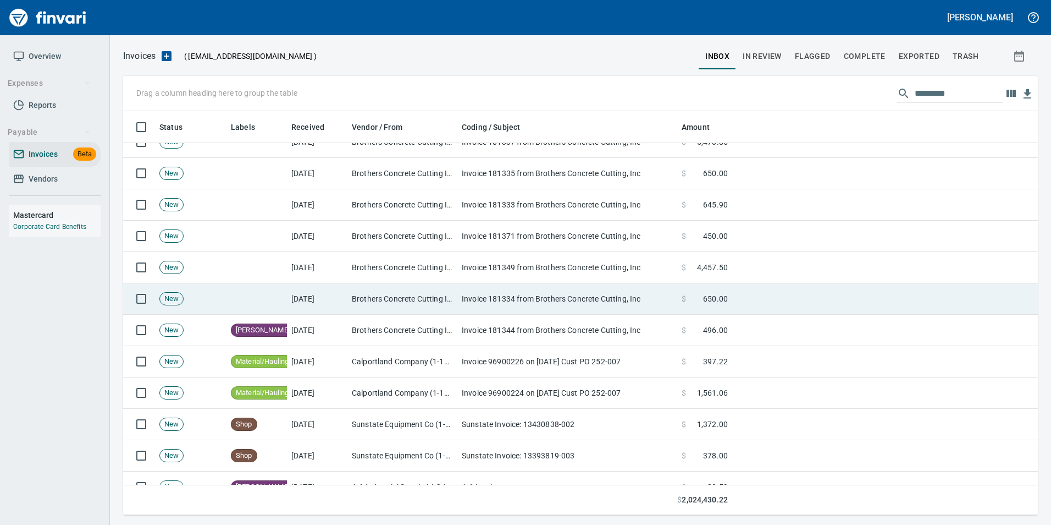
click at [730, 291] on td "$ 650.00" at bounding box center [704, 298] width 55 height 31
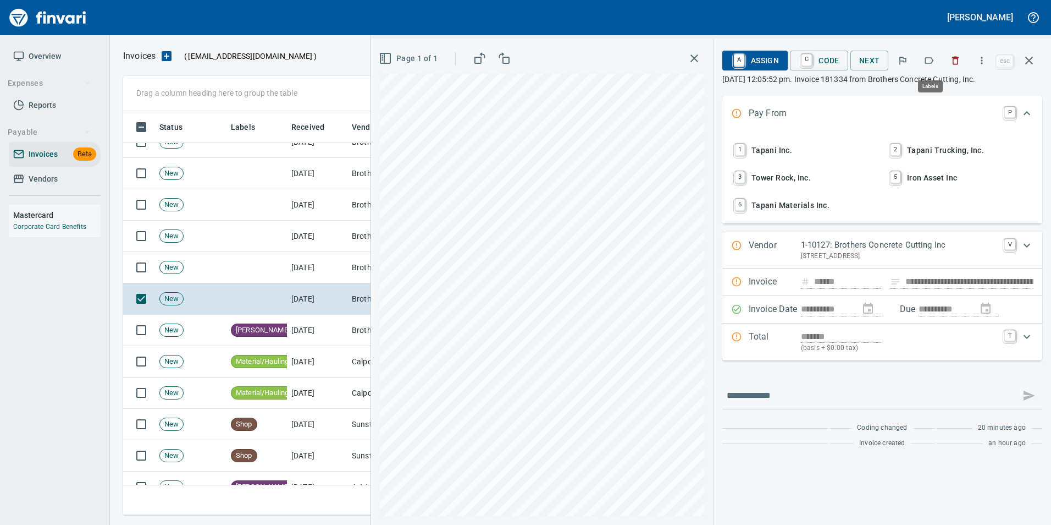
click at [935, 62] on icon "button" at bounding box center [929, 60] width 11 height 11
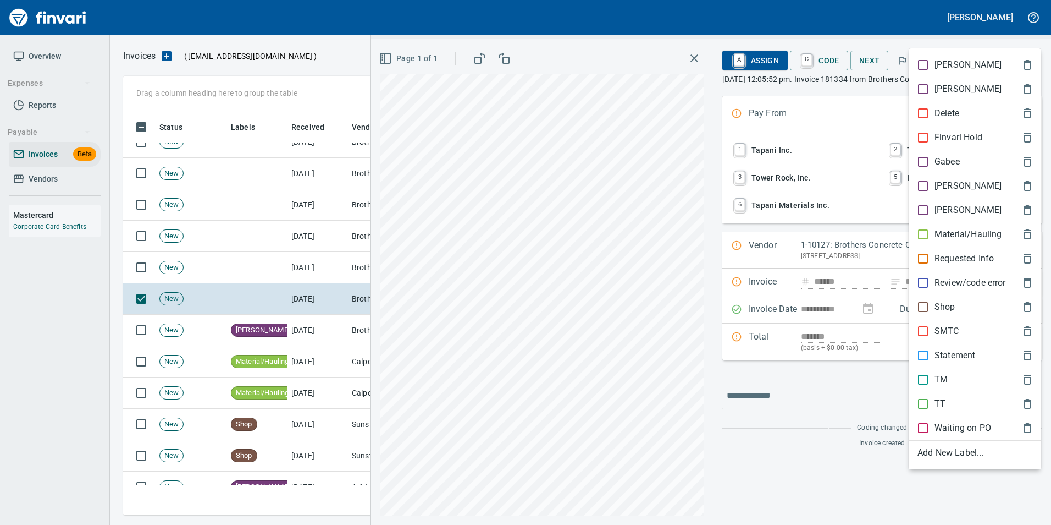
scroll to position [395, 898]
click at [953, 182] on p "[PERSON_NAME]" at bounding box center [968, 185] width 67 height 13
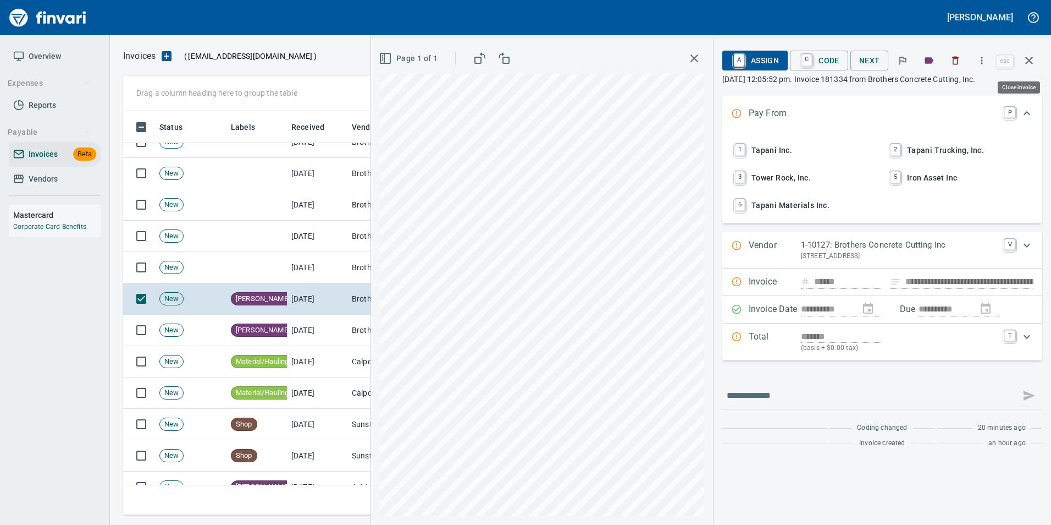
click at [1023, 68] on button "button" at bounding box center [1029, 60] width 26 height 26
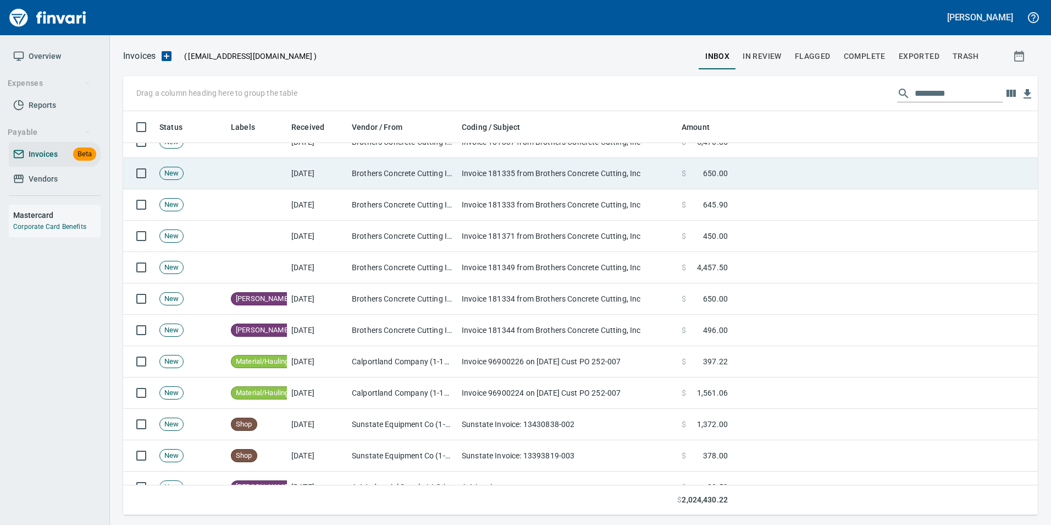
scroll to position [395, 898]
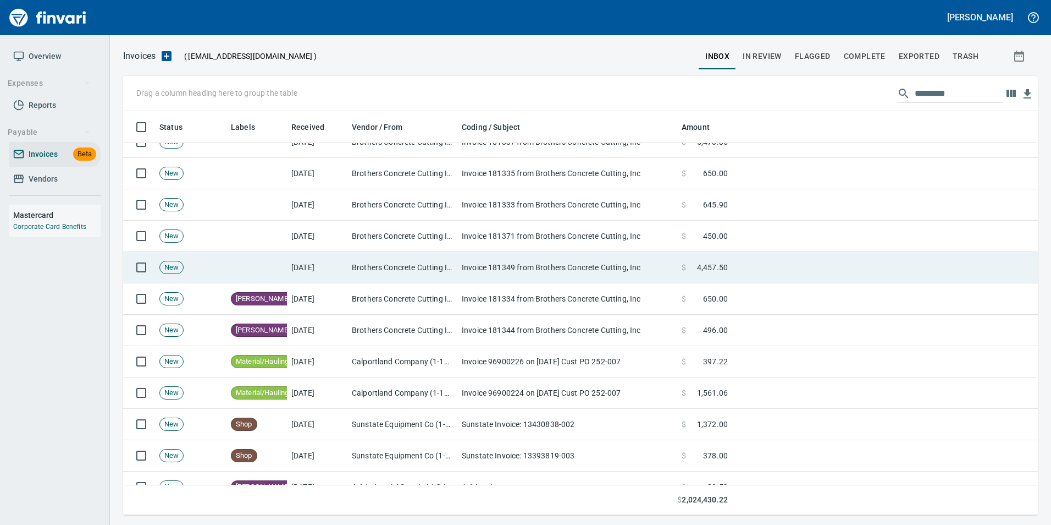
click at [738, 262] on td at bounding box center [885, 267] width 306 height 31
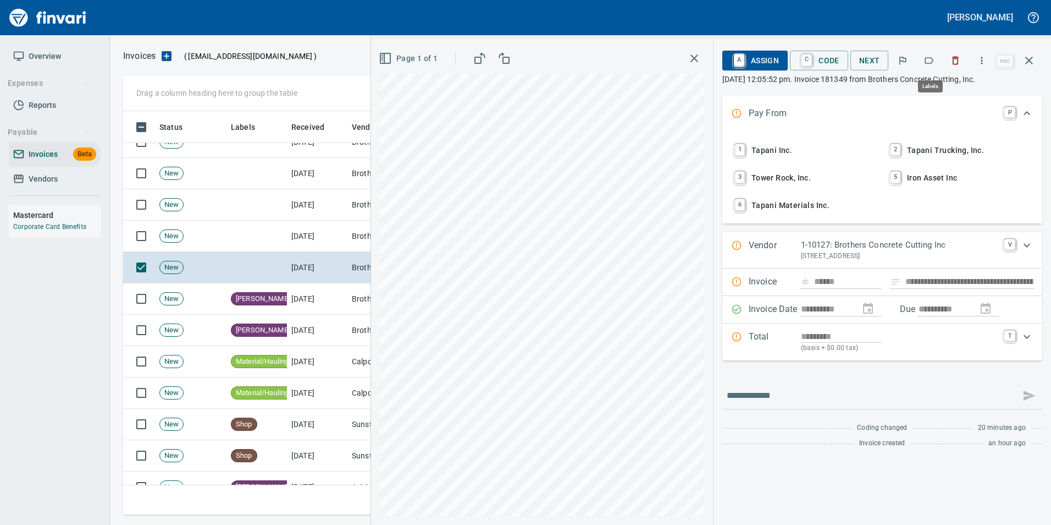
click at [933, 58] on icon "button" at bounding box center [929, 60] width 9 height 7
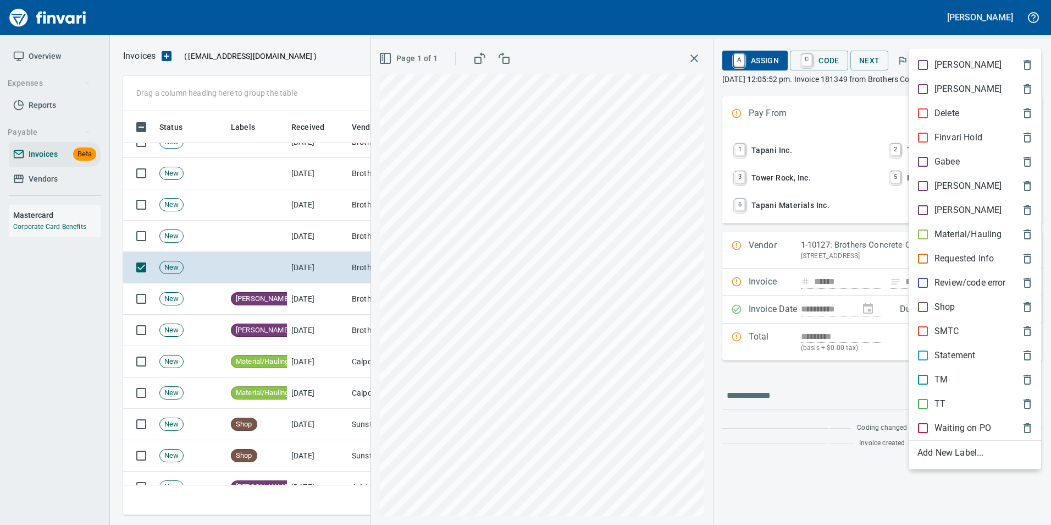
scroll to position [395, 898]
click at [951, 183] on p "[PERSON_NAME]" at bounding box center [968, 185] width 67 height 13
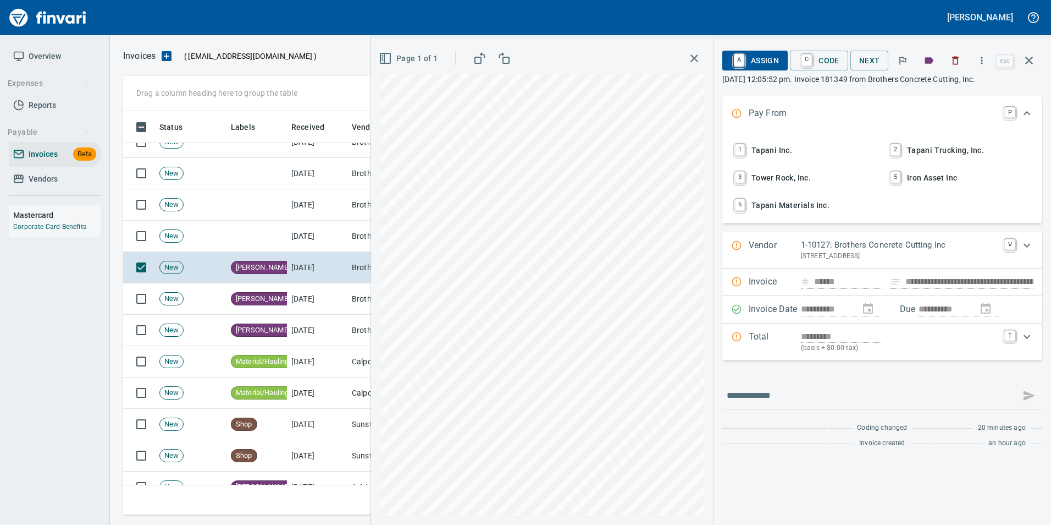
click at [1028, 63] on icon "button" at bounding box center [1029, 60] width 13 height 13
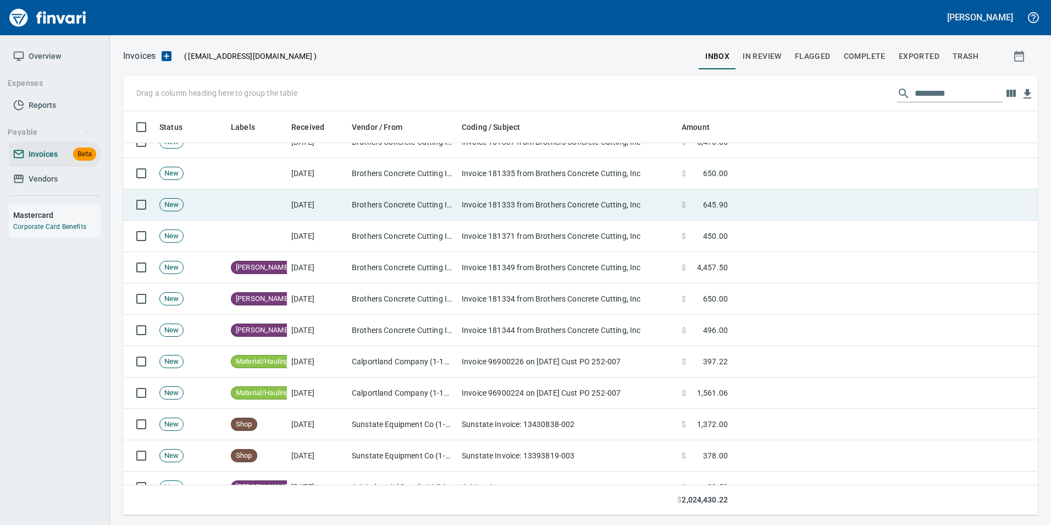
scroll to position [395, 898]
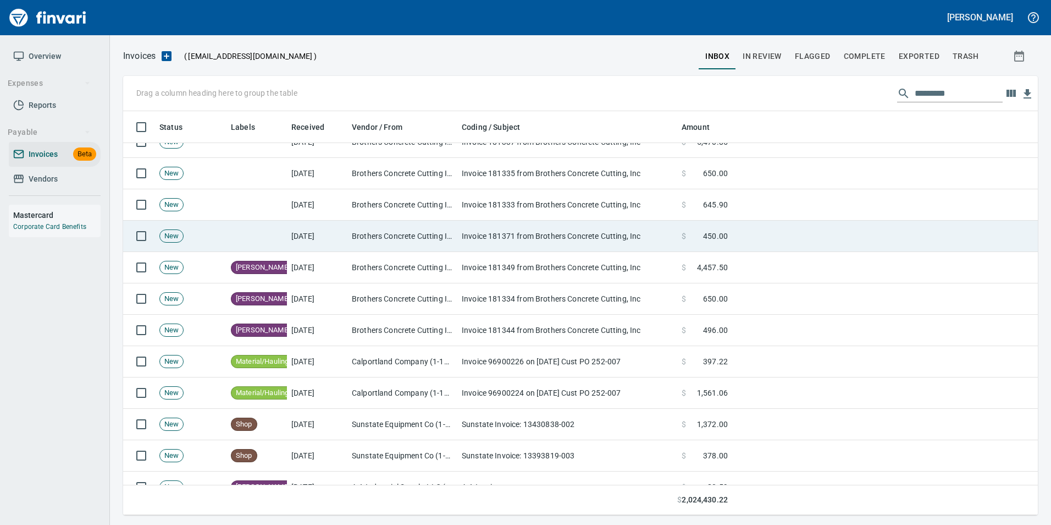
click at [698, 241] on td "$ 450.00" at bounding box center [704, 235] width 55 height 31
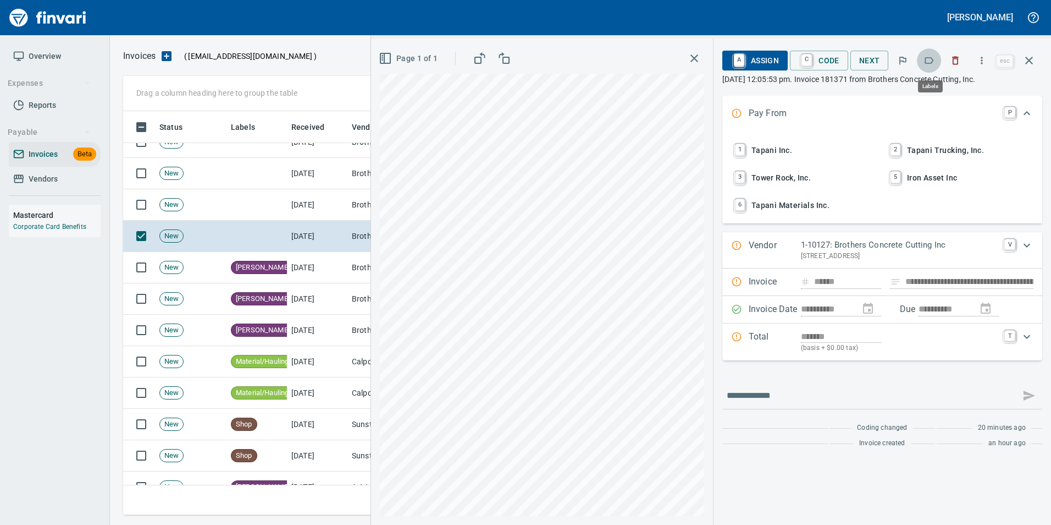
click at [931, 63] on icon "button" at bounding box center [929, 60] width 9 height 7
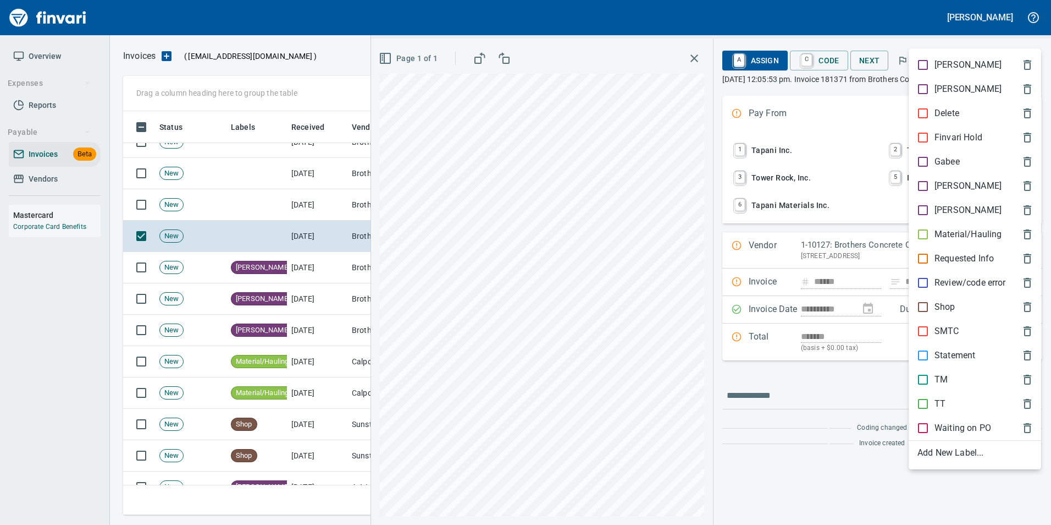
click at [942, 181] on p "[PERSON_NAME]" at bounding box center [968, 185] width 67 height 13
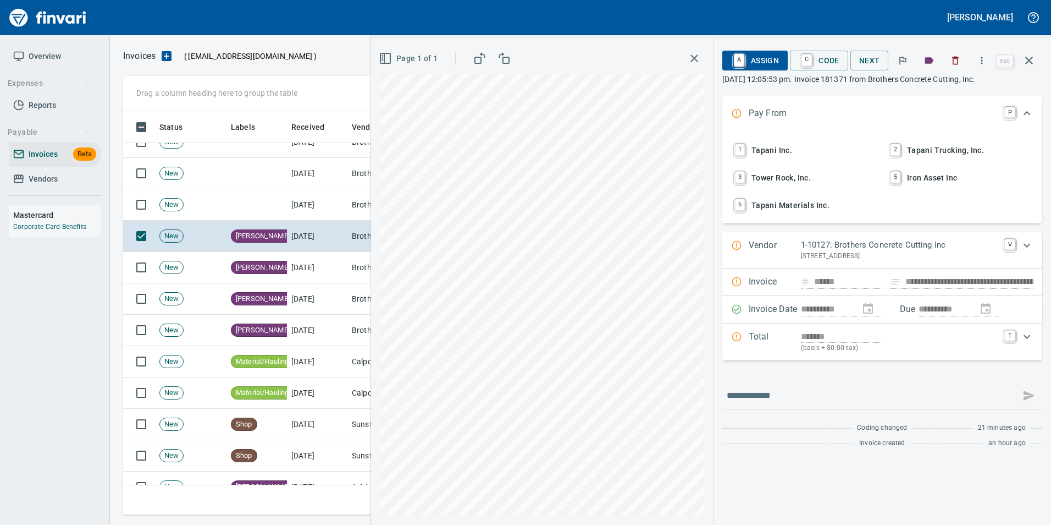
click at [1029, 64] on icon "button" at bounding box center [1029, 60] width 13 height 13
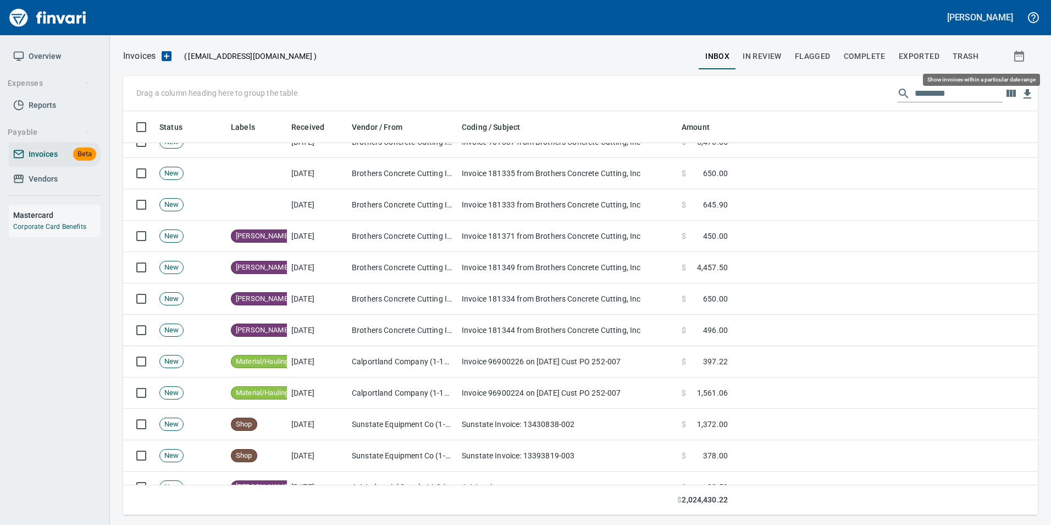
scroll to position [395, 898]
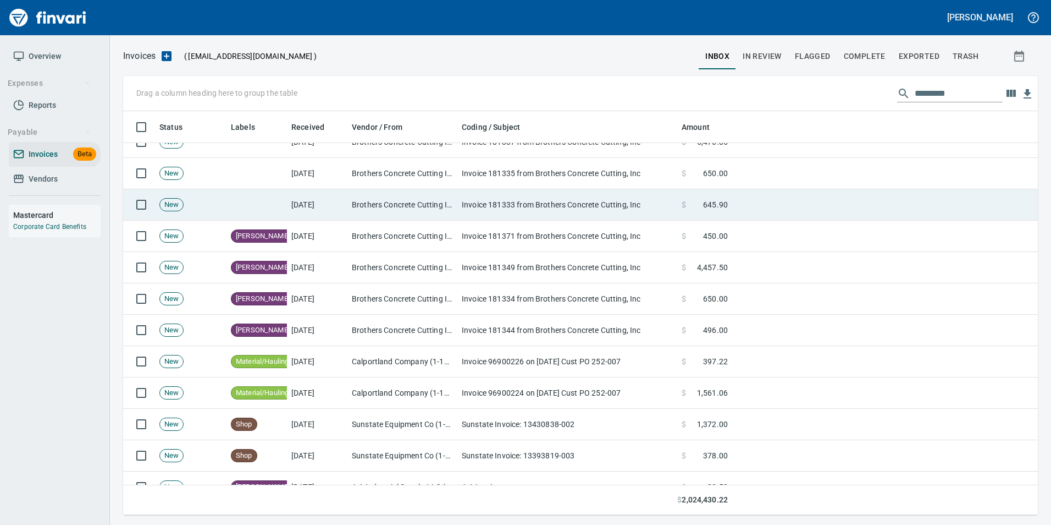
click at [811, 206] on td at bounding box center [885, 204] width 306 height 31
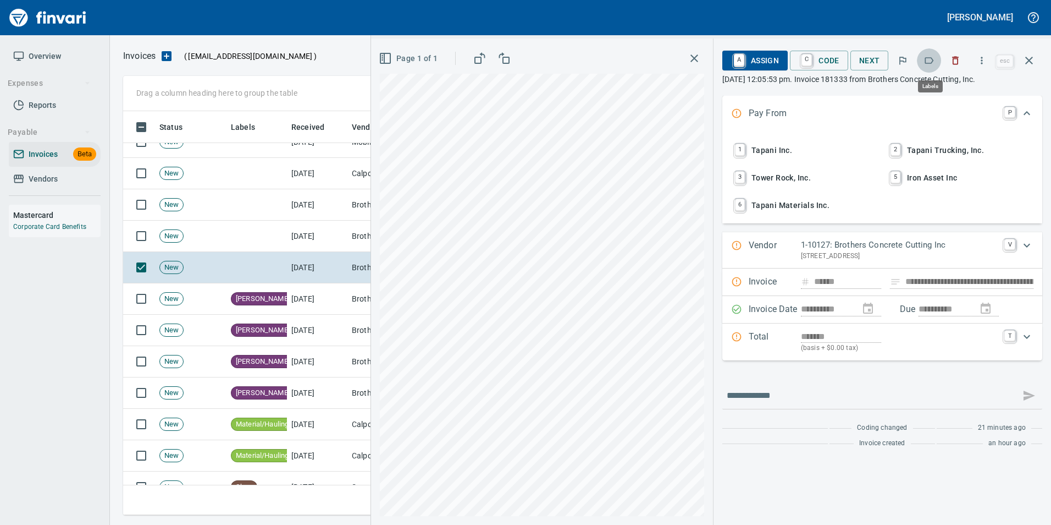
click at [928, 61] on icon "button" at bounding box center [929, 60] width 11 height 11
click at [1028, 61] on icon "button" at bounding box center [1029, 61] width 8 height 8
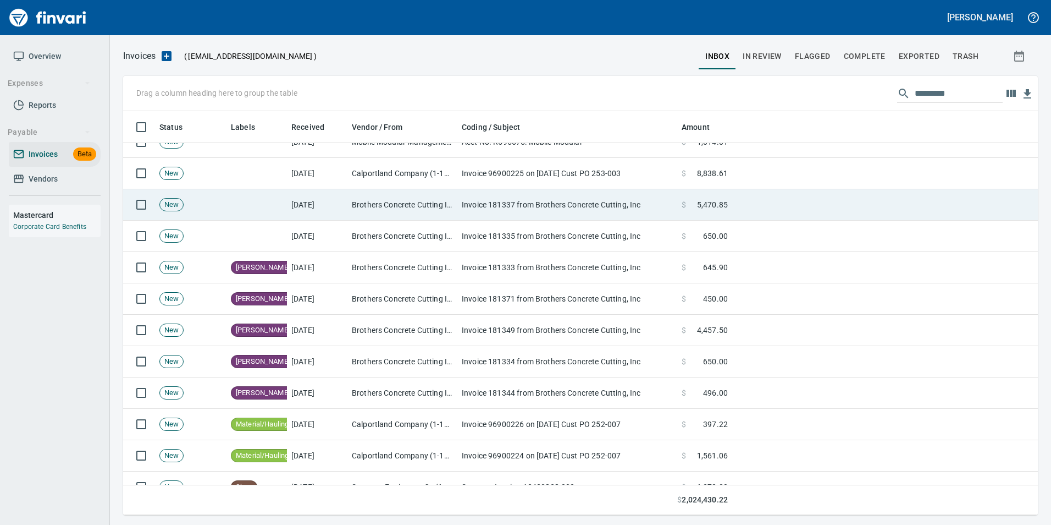
scroll to position [395, 898]
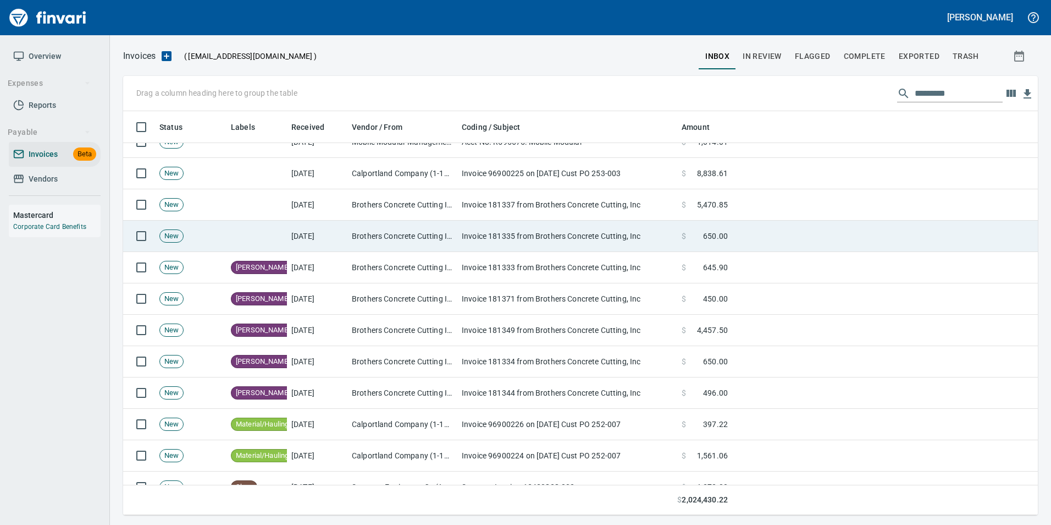
click at [724, 242] on td "$ 650.00" at bounding box center [704, 235] width 55 height 31
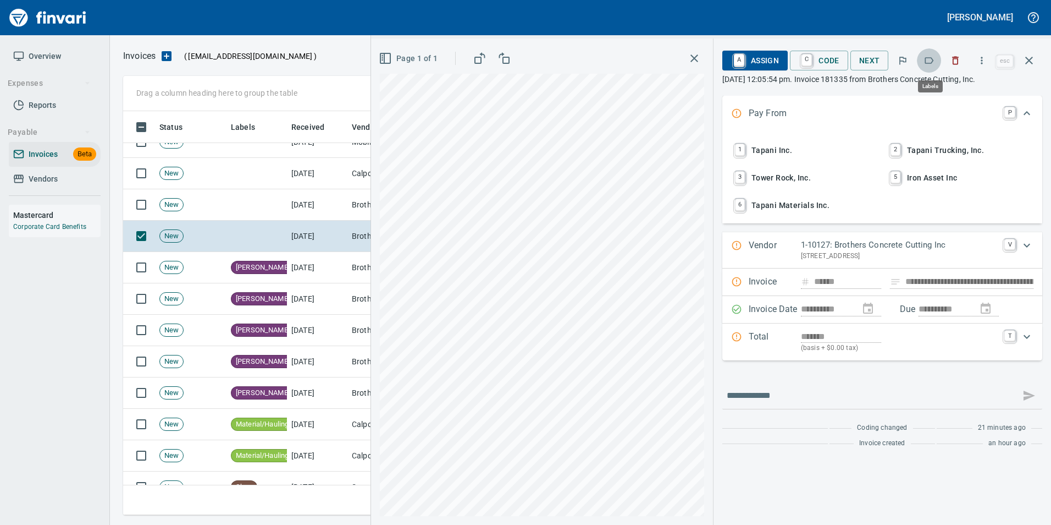
click at [930, 60] on icon "button" at bounding box center [929, 60] width 11 height 11
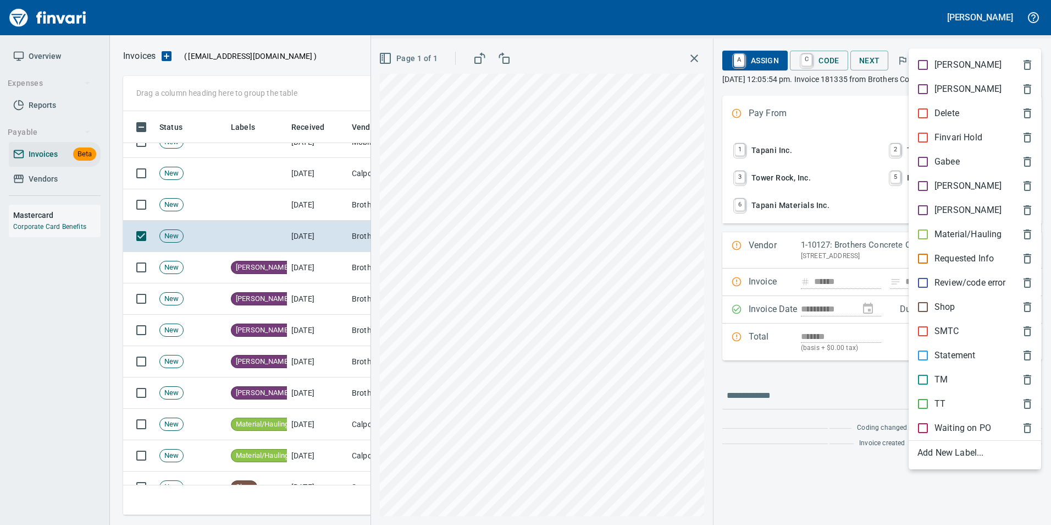
click at [942, 181] on p "[PERSON_NAME]" at bounding box center [968, 185] width 67 height 13
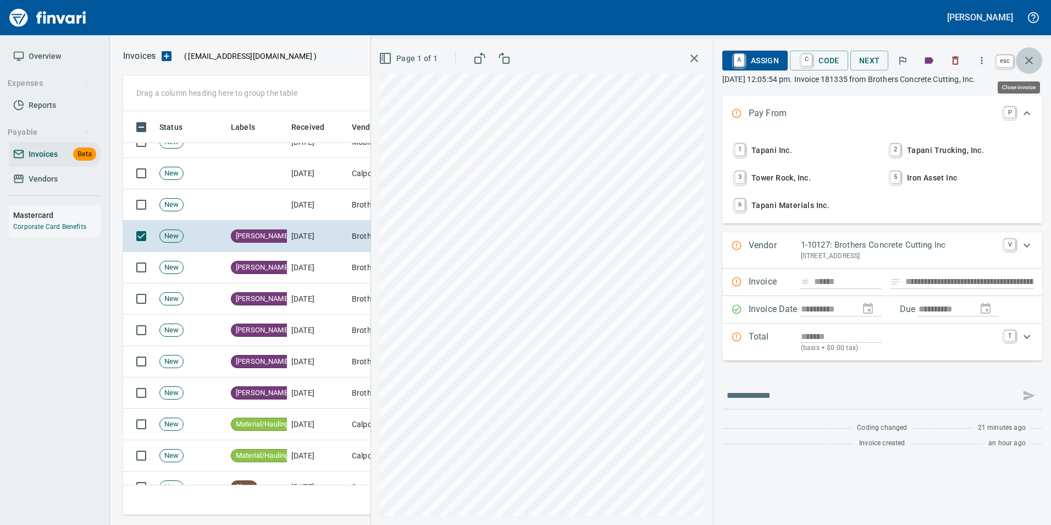
click at [1038, 55] on button "button" at bounding box center [1029, 60] width 26 height 26
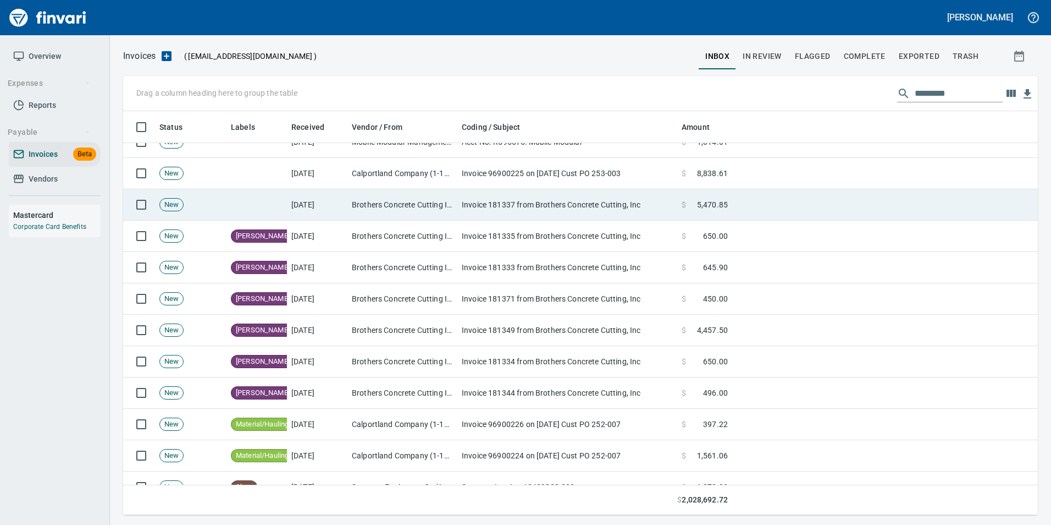
scroll to position [395, 898]
click at [786, 204] on td at bounding box center [885, 204] width 306 height 31
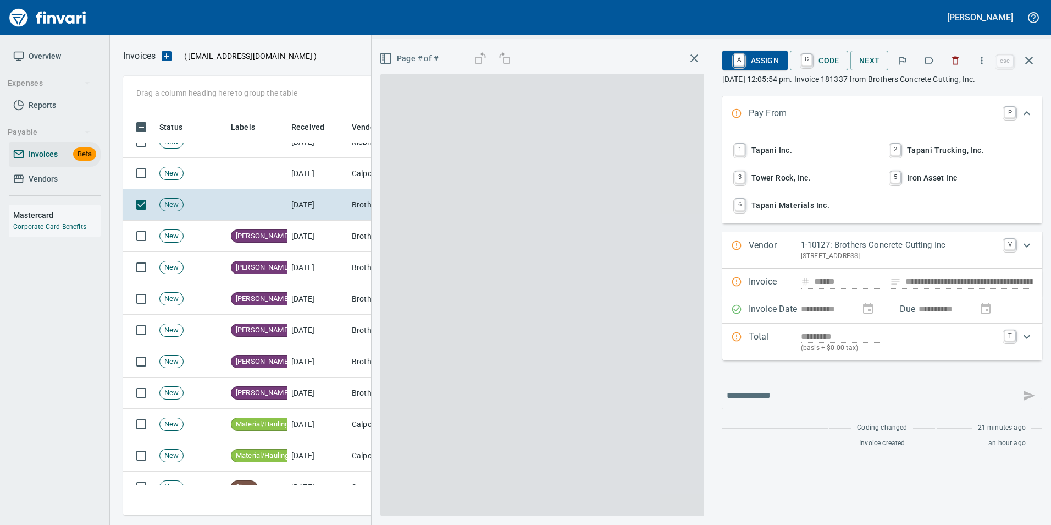
scroll to position [395, 898]
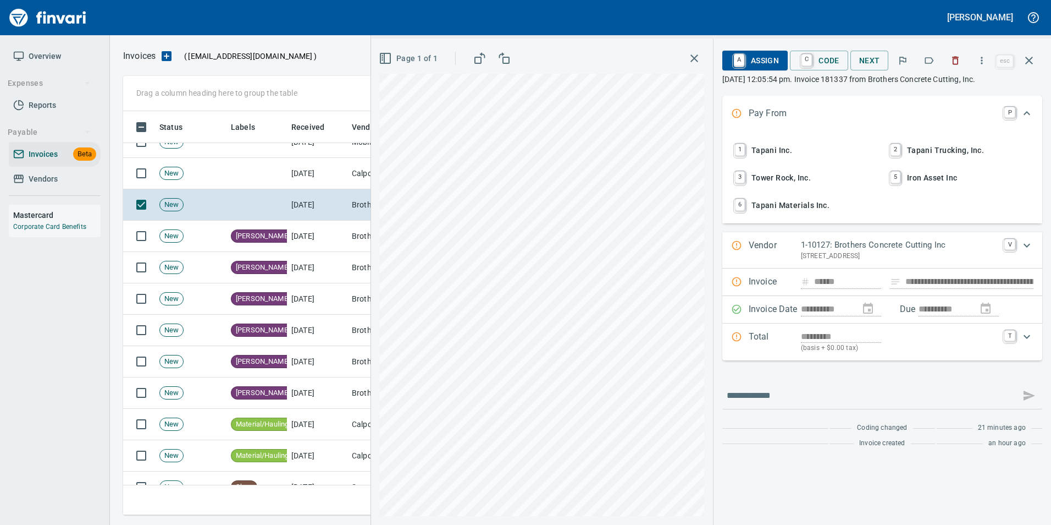
click at [931, 59] on icon "button" at bounding box center [929, 60] width 11 height 11
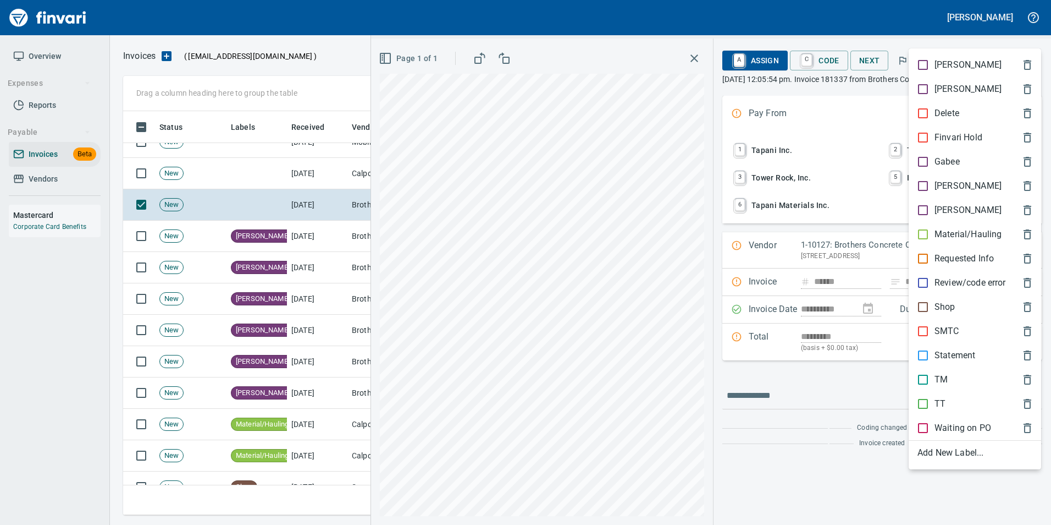
click at [936, 186] on p "[PERSON_NAME]" at bounding box center [968, 185] width 67 height 13
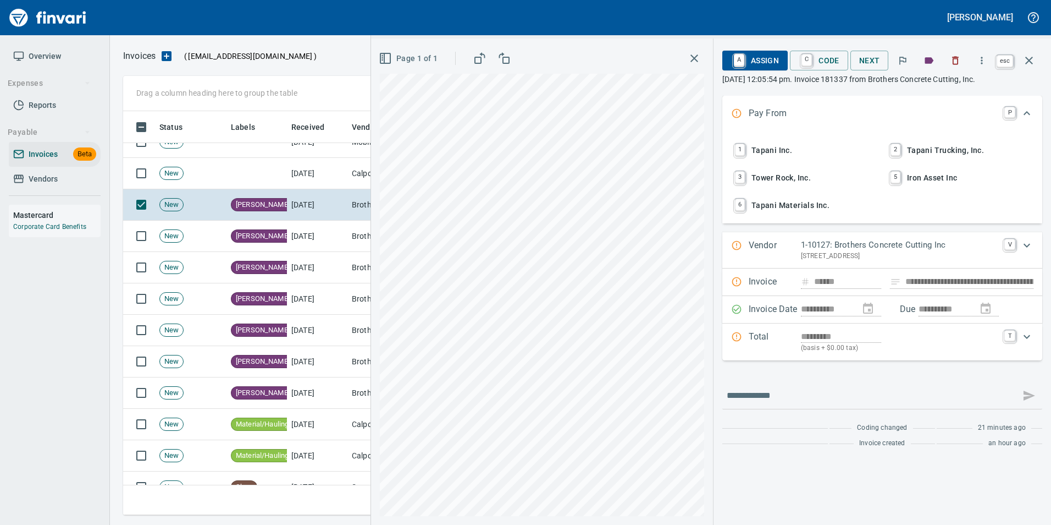
click at [1036, 62] on button "button" at bounding box center [1029, 60] width 26 height 26
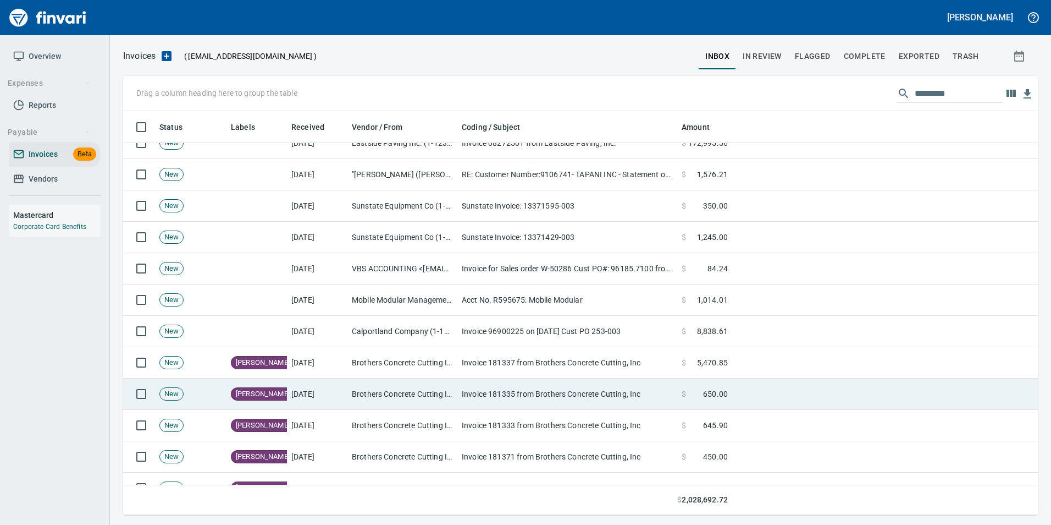
scroll to position [165, 0]
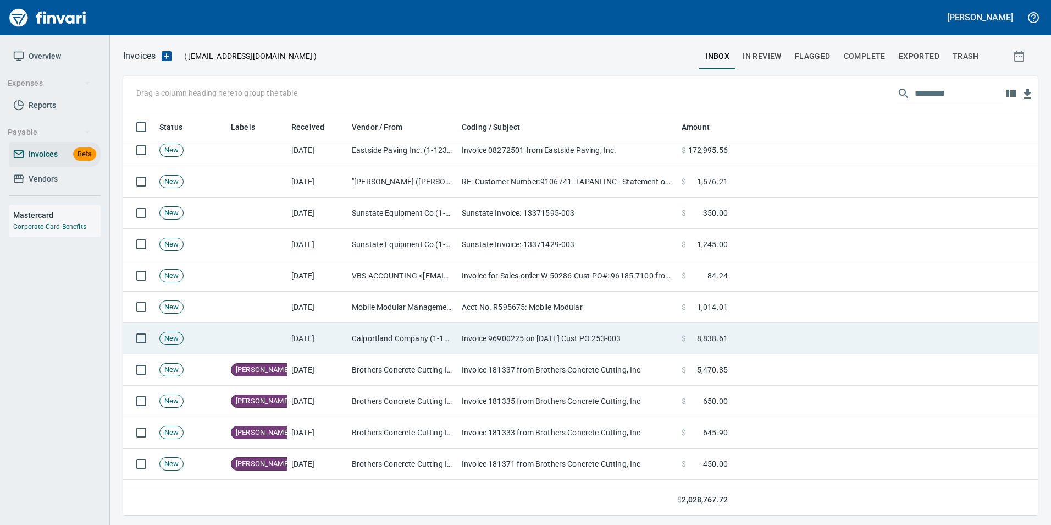
click at [567, 332] on td "Invoice 96900225 on [DATE] Cust PO 253-003" at bounding box center [567, 338] width 220 height 31
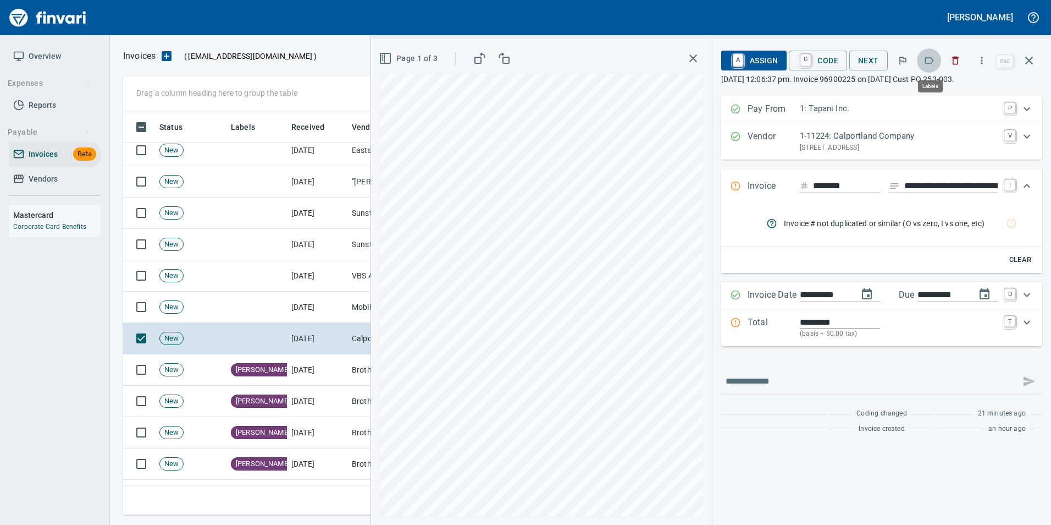
scroll to position [395, 898]
click at [931, 60] on icon "button" at bounding box center [929, 60] width 11 height 11
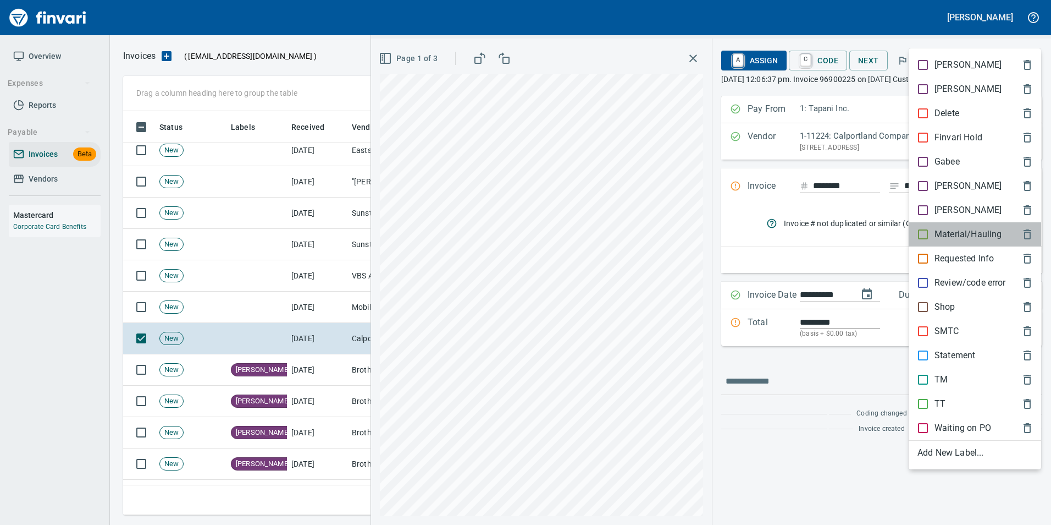
click at [972, 238] on p "Material/Hauling" at bounding box center [968, 234] width 67 height 13
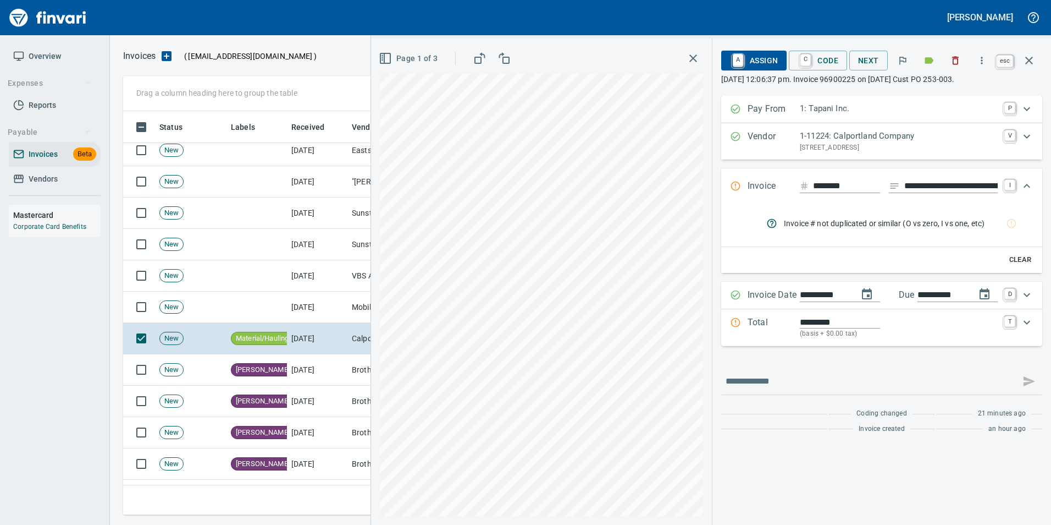
click at [1027, 61] on icon "button" at bounding box center [1029, 60] width 13 height 13
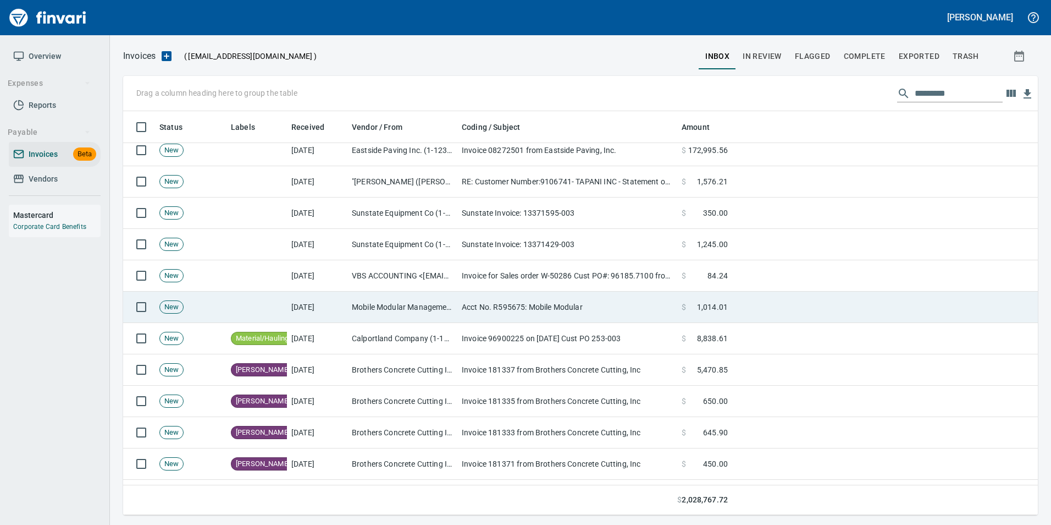
click at [644, 308] on td "Acct No. R595675: Mobile Modular" at bounding box center [567, 306] width 220 height 31
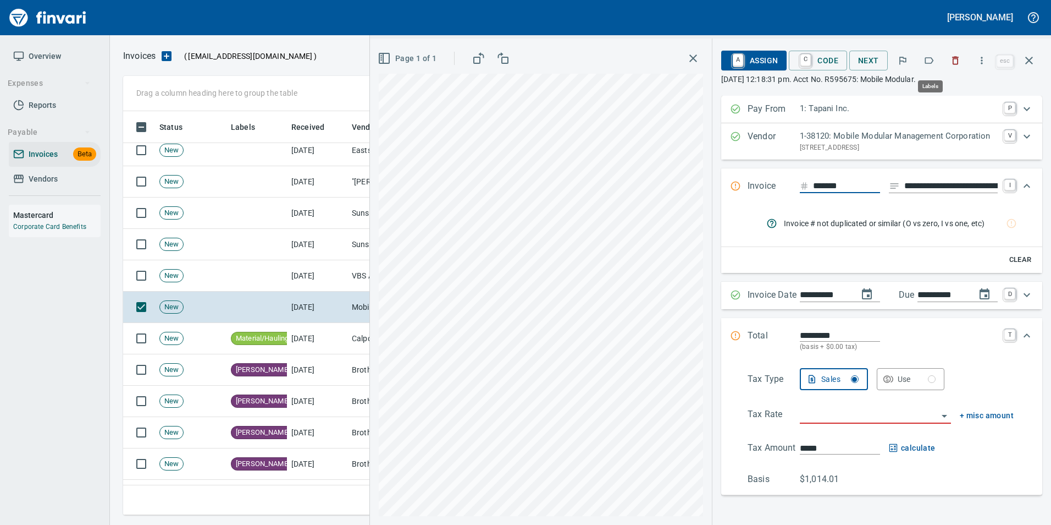
scroll to position [395, 898]
click at [929, 65] on icon "button" at bounding box center [929, 60] width 11 height 11
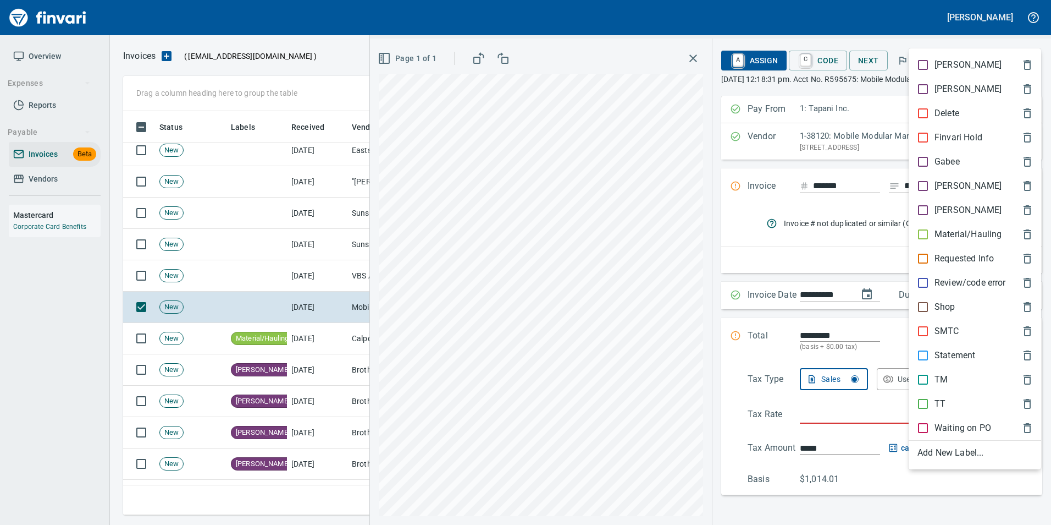
click at [961, 187] on span "[PERSON_NAME]" at bounding box center [966, 185] width 97 height 13
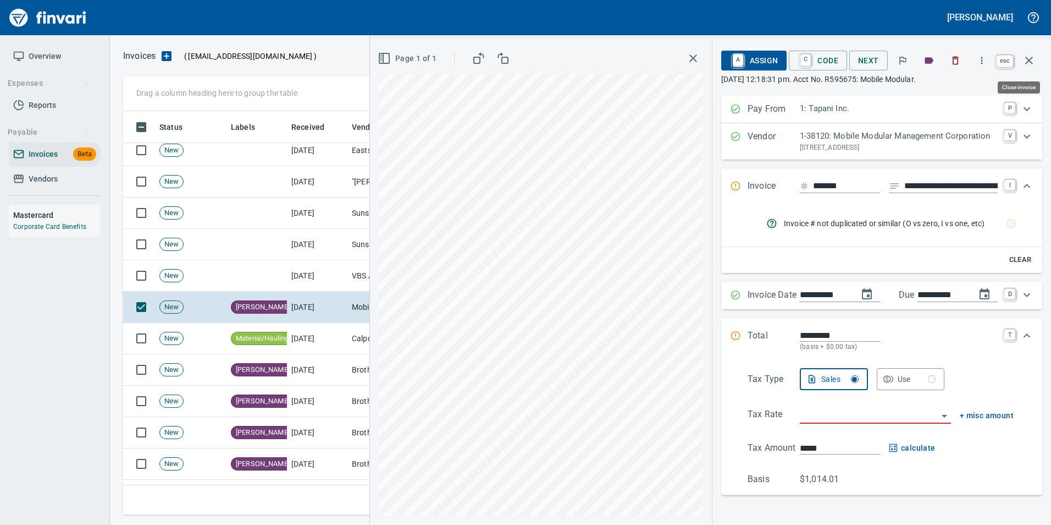
click at [1033, 61] on icon "button" at bounding box center [1029, 60] width 13 height 13
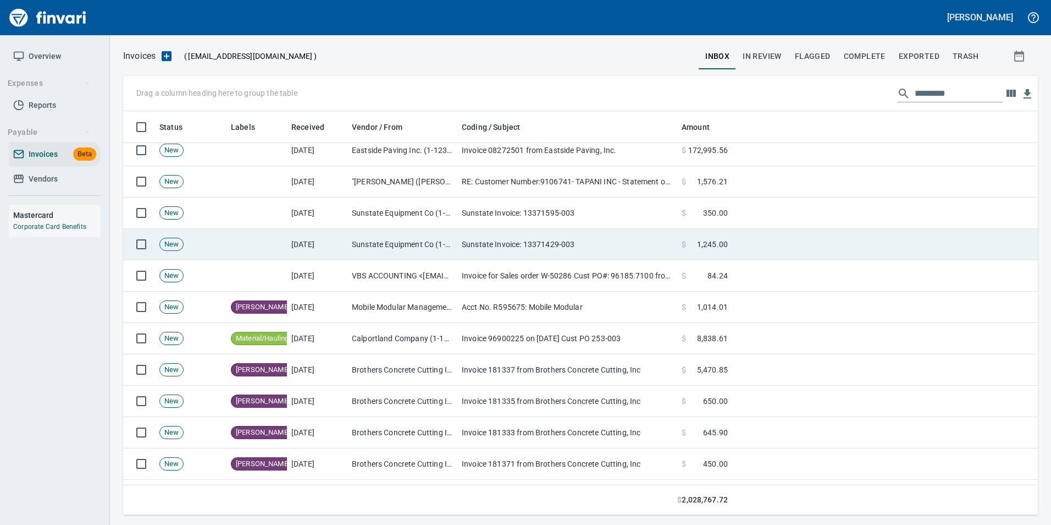
scroll to position [395, 898]
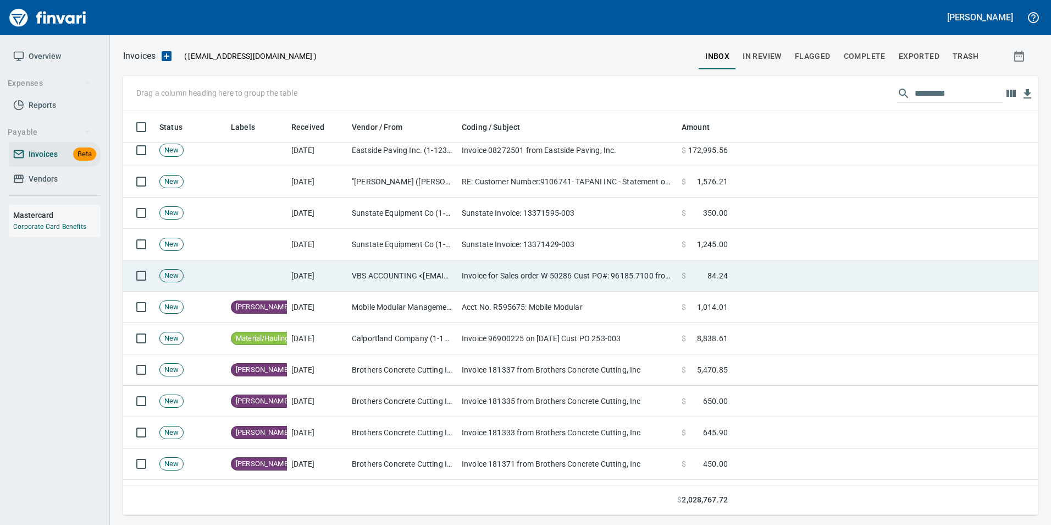
click at [744, 284] on td at bounding box center [885, 275] width 306 height 31
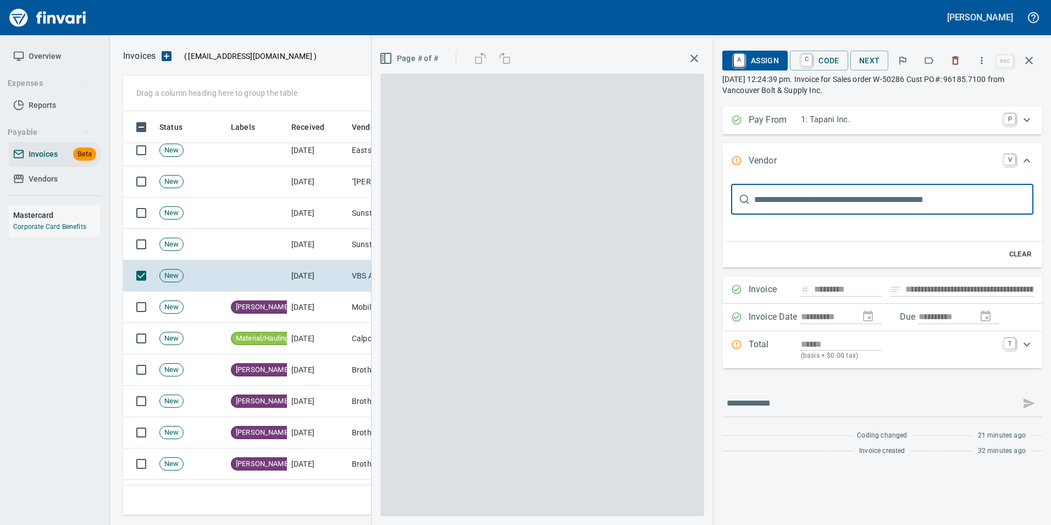
type input "**********"
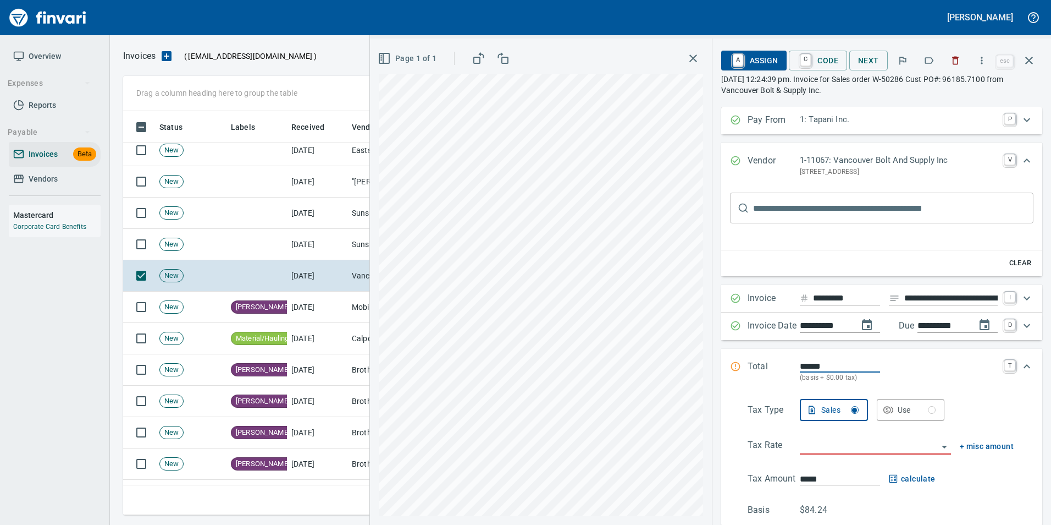
scroll to position [395, 898]
click at [935, 58] on icon "button" at bounding box center [929, 60] width 11 height 11
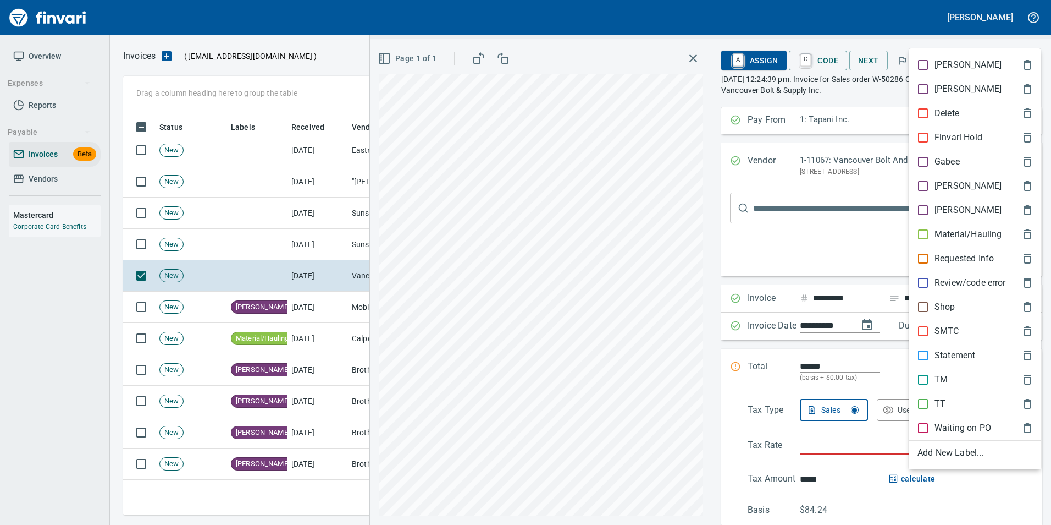
drag, startPoint x: 939, startPoint y: 308, endPoint x: 938, endPoint y: 290, distance: 18.2
click at [939, 308] on p "Shop" at bounding box center [945, 306] width 21 height 13
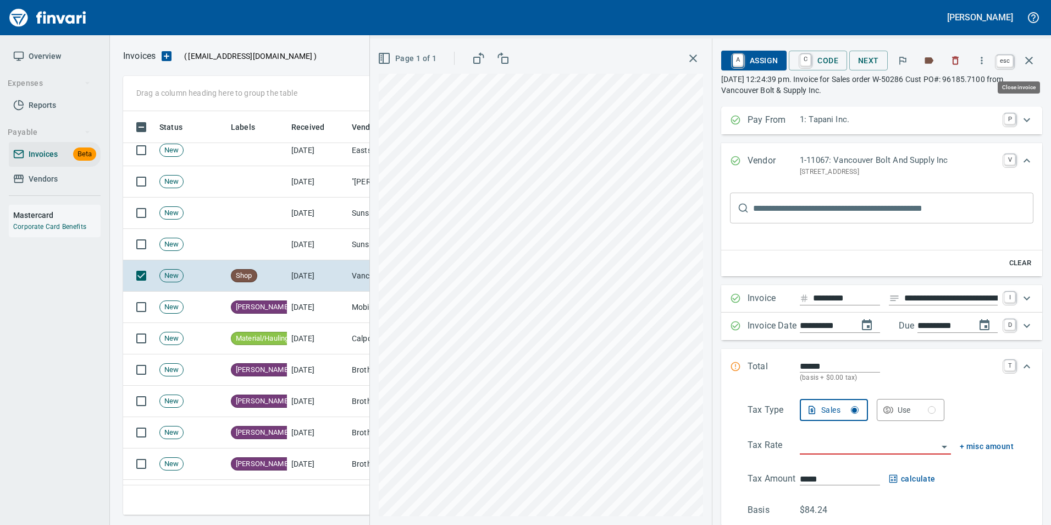
click at [1034, 57] on icon "button" at bounding box center [1029, 60] width 13 height 13
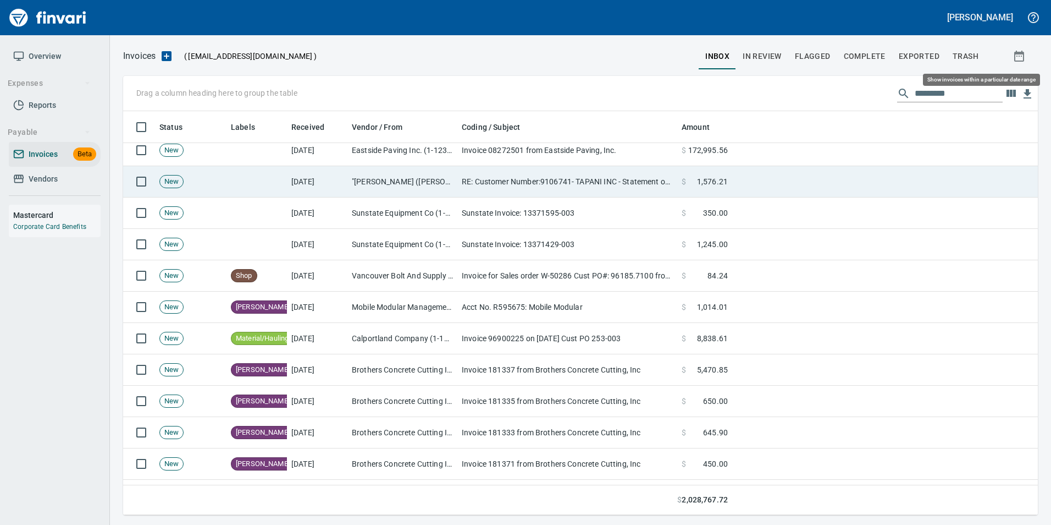
scroll to position [395, 898]
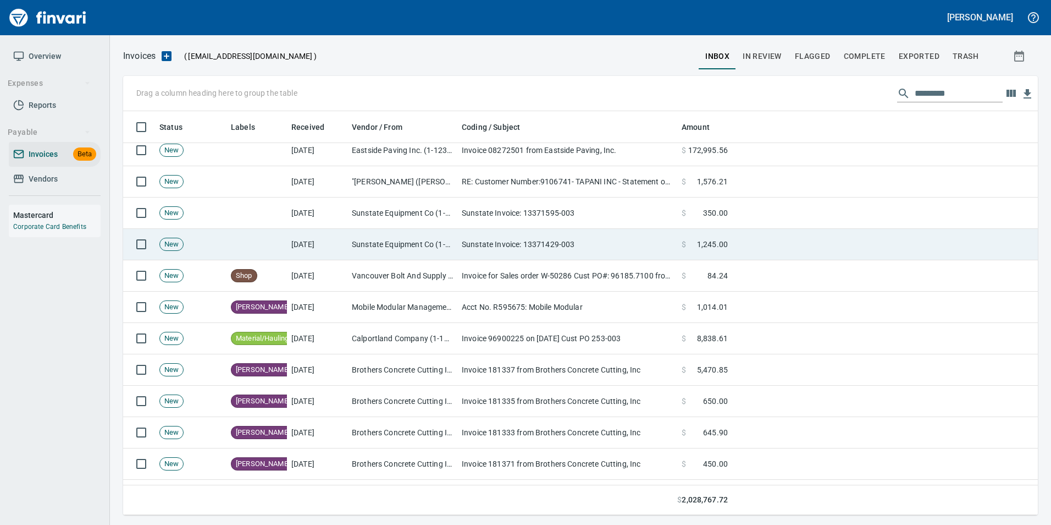
click at [756, 252] on td at bounding box center [885, 244] width 306 height 31
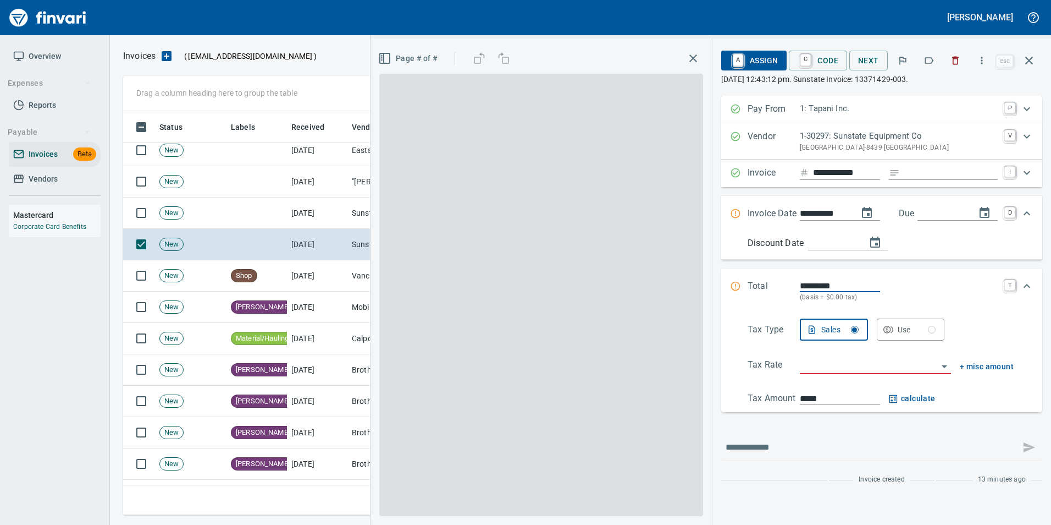
scroll to position [395, 898]
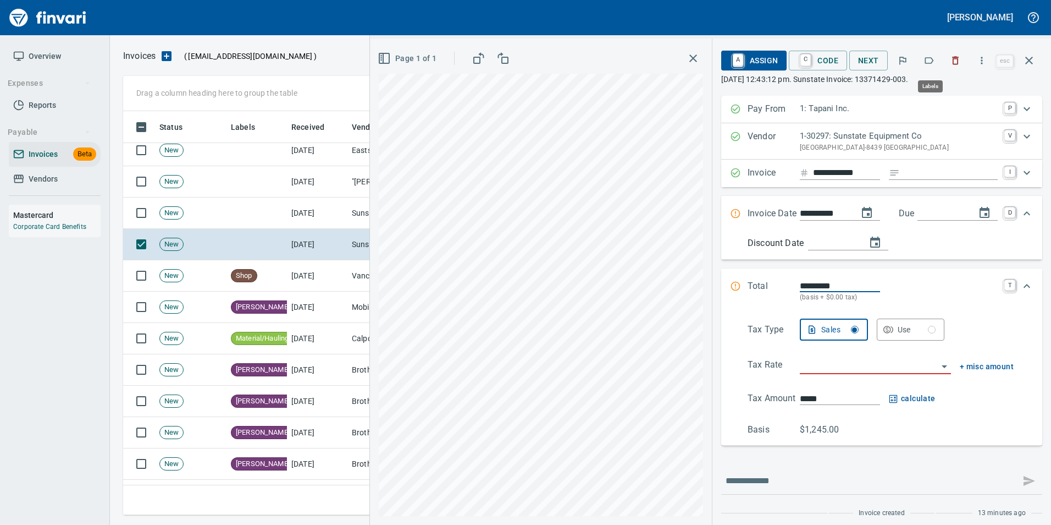
click at [928, 65] on icon "button" at bounding box center [929, 60] width 11 height 11
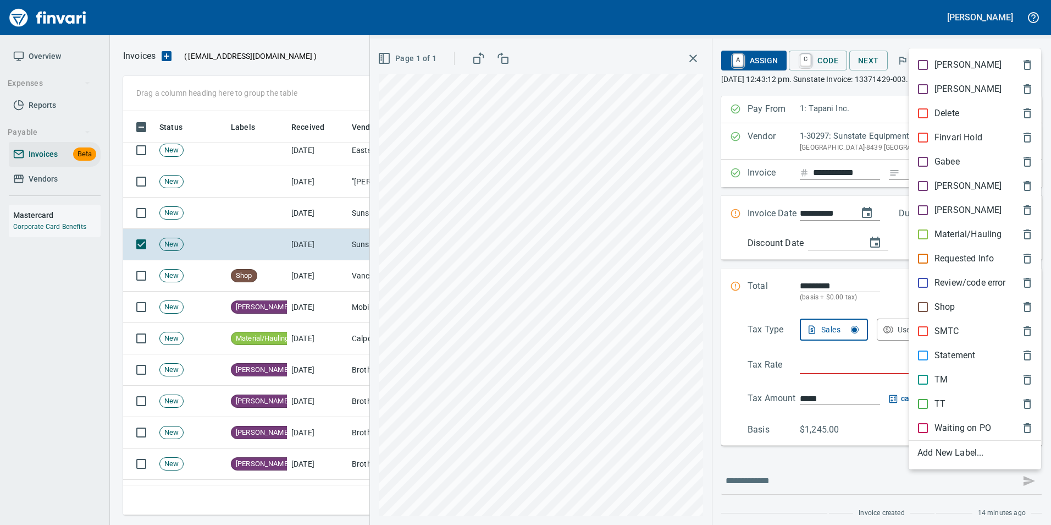
click at [940, 302] on p "Shop" at bounding box center [945, 306] width 21 height 13
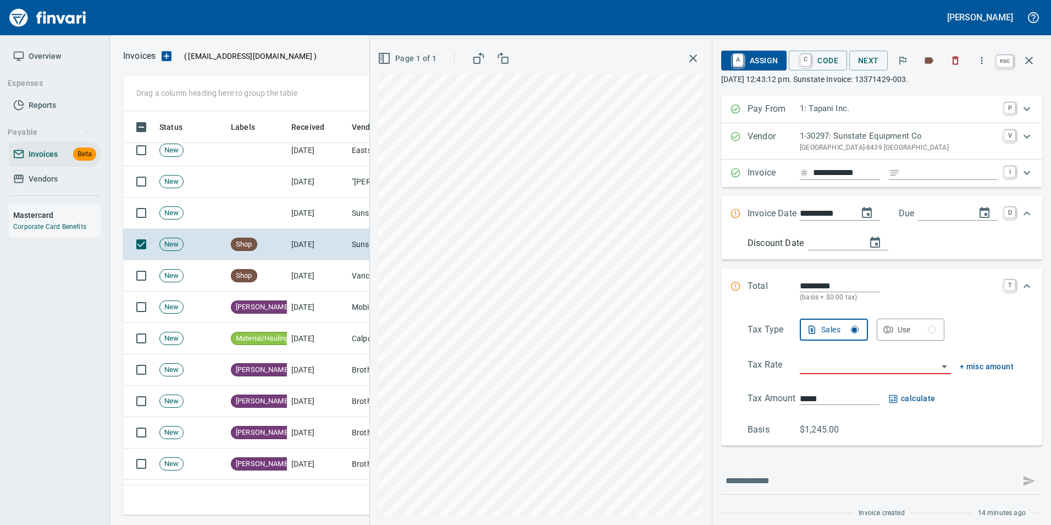
click at [1027, 61] on icon "button" at bounding box center [1029, 60] width 13 height 13
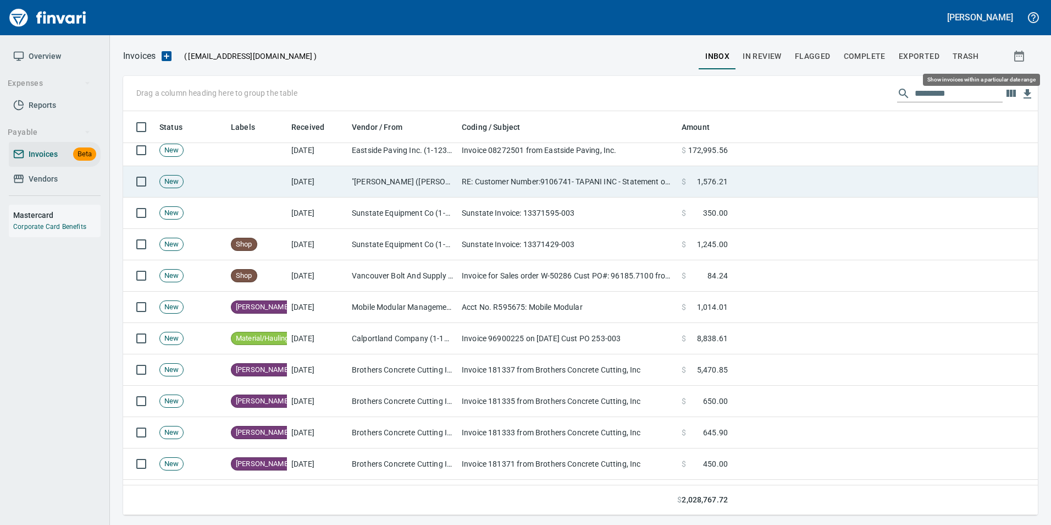
scroll to position [395, 898]
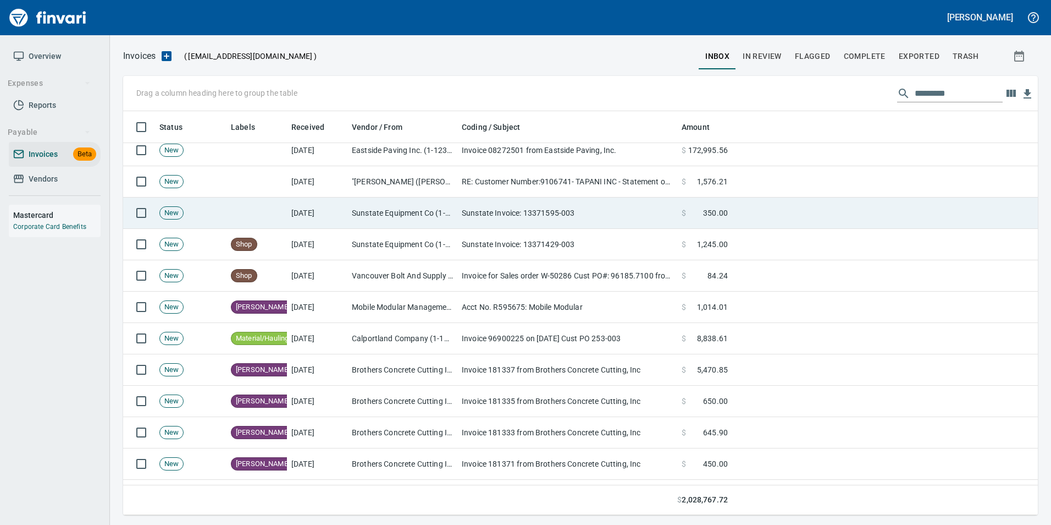
click at [642, 222] on td "Sunstate Invoice: 13371595-003" at bounding box center [567, 212] width 220 height 31
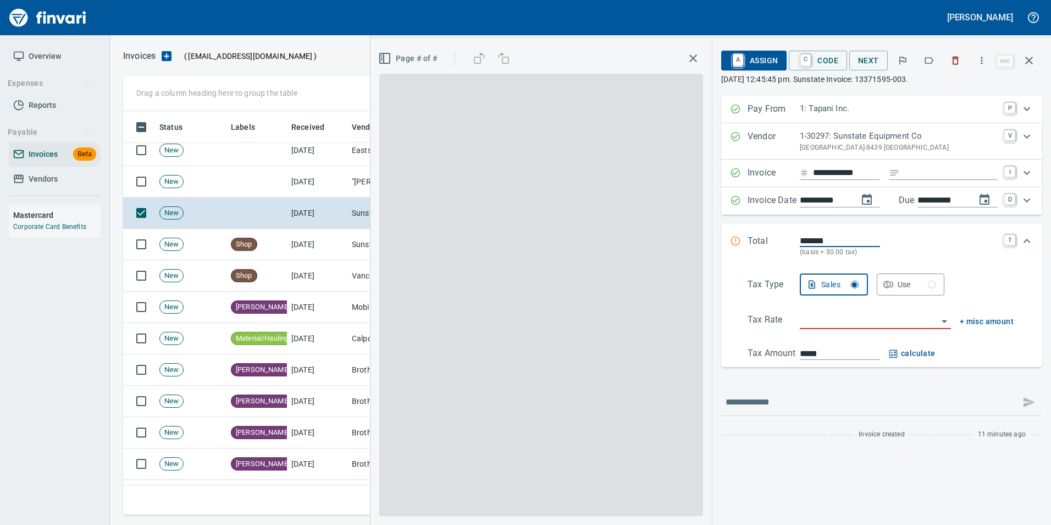
scroll to position [395, 898]
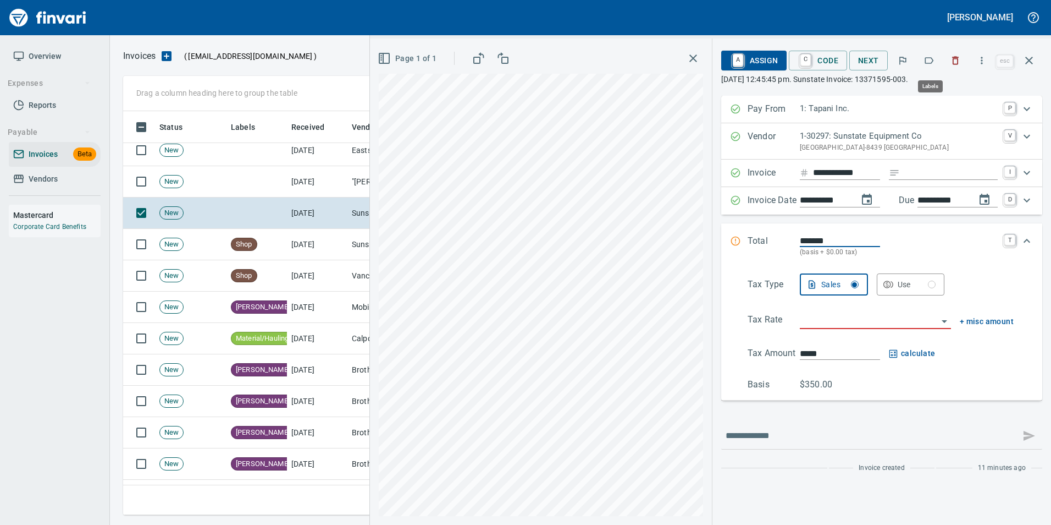
click at [931, 60] on icon "button" at bounding box center [929, 60] width 11 height 11
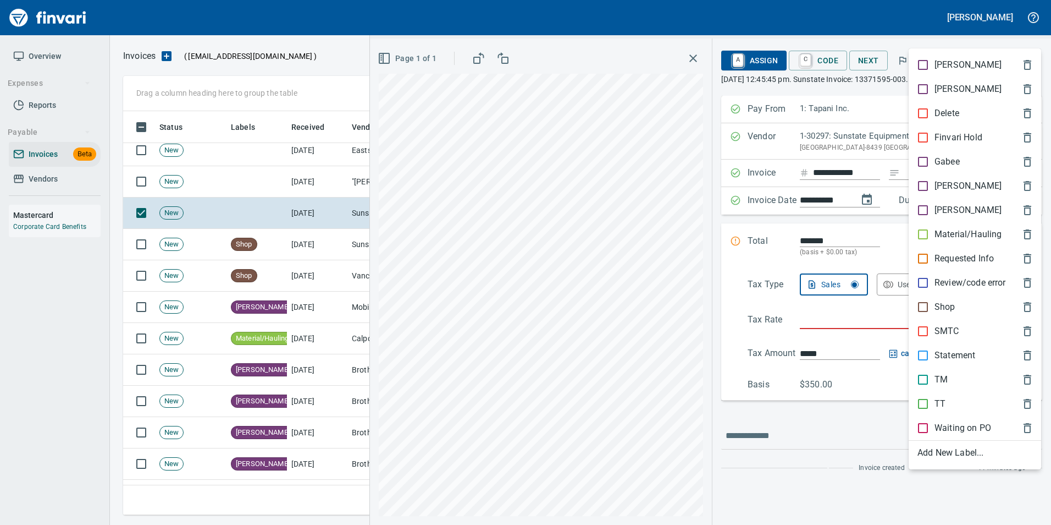
click at [955, 304] on p "Shop" at bounding box center [945, 306] width 21 height 13
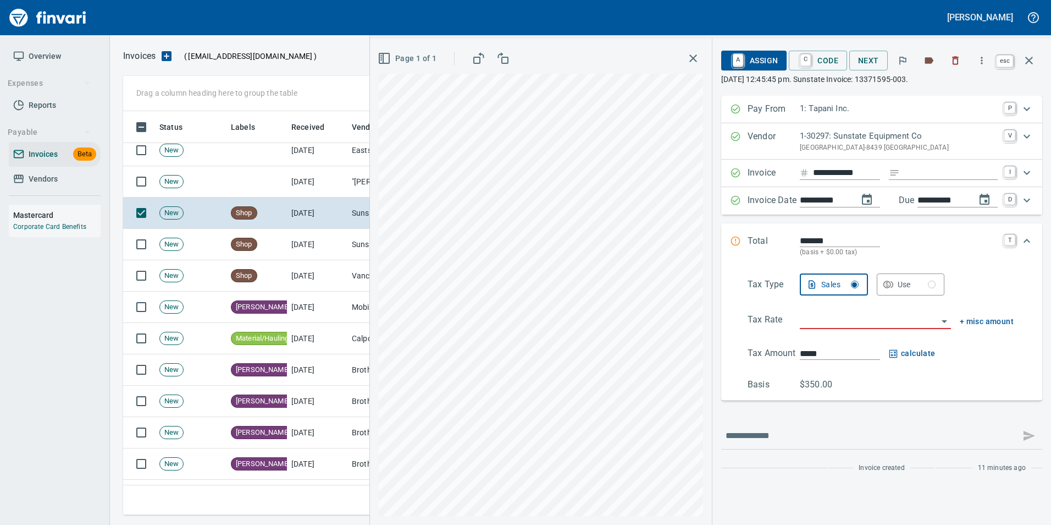
click at [1031, 64] on icon "button" at bounding box center [1029, 60] width 13 height 13
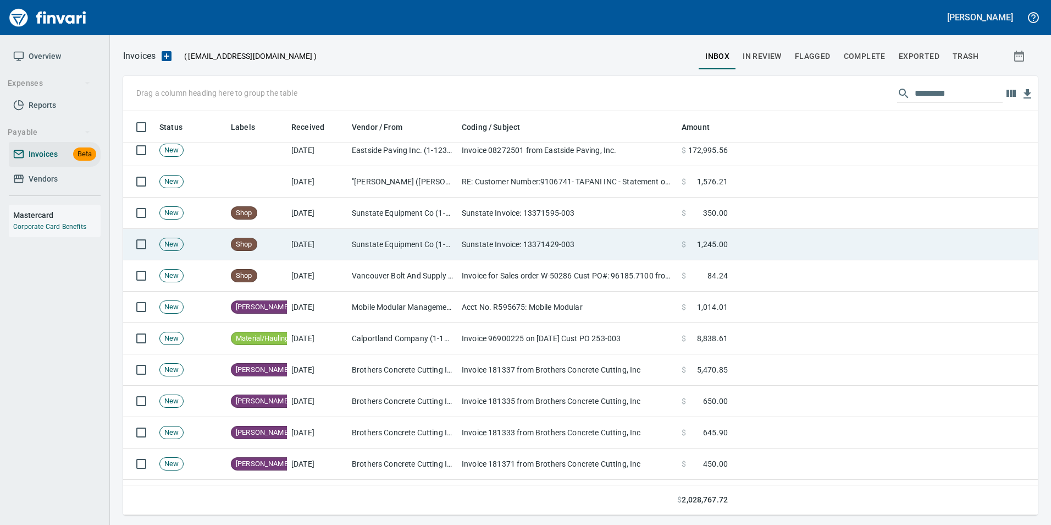
scroll to position [395, 898]
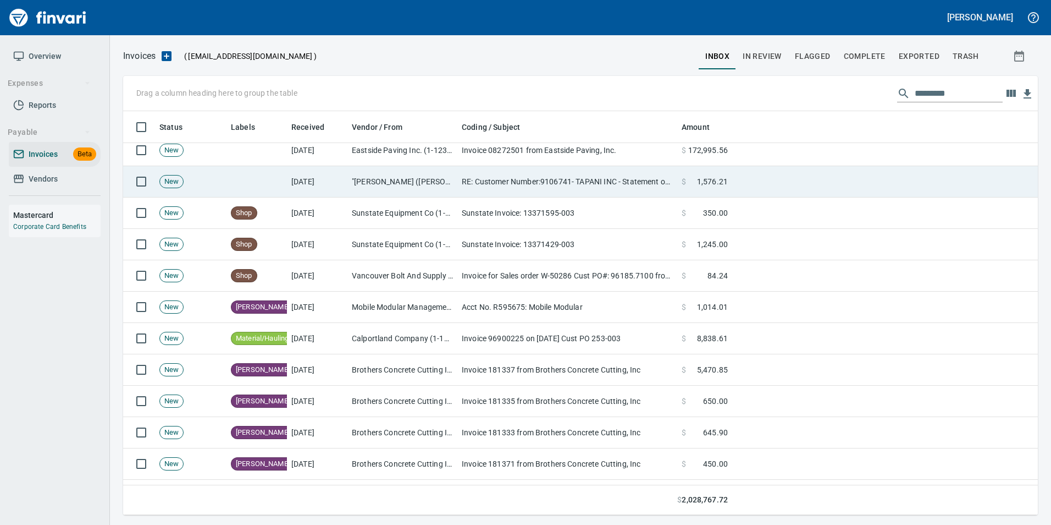
click at [665, 186] on td "RE: Customer Number:9106741- TAPANI INC - Statement of Account" at bounding box center [567, 181] width 220 height 31
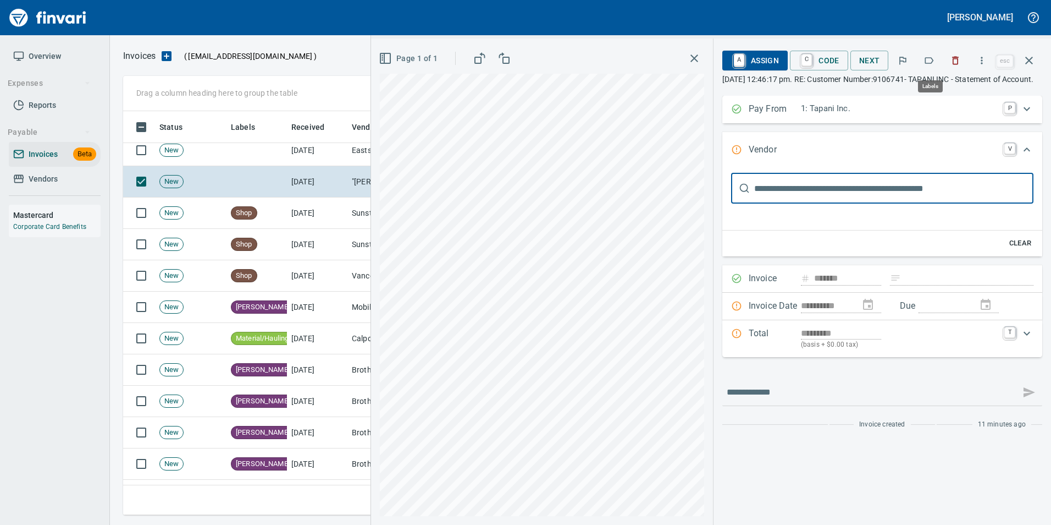
click at [928, 57] on icon "button" at bounding box center [929, 60] width 11 height 11
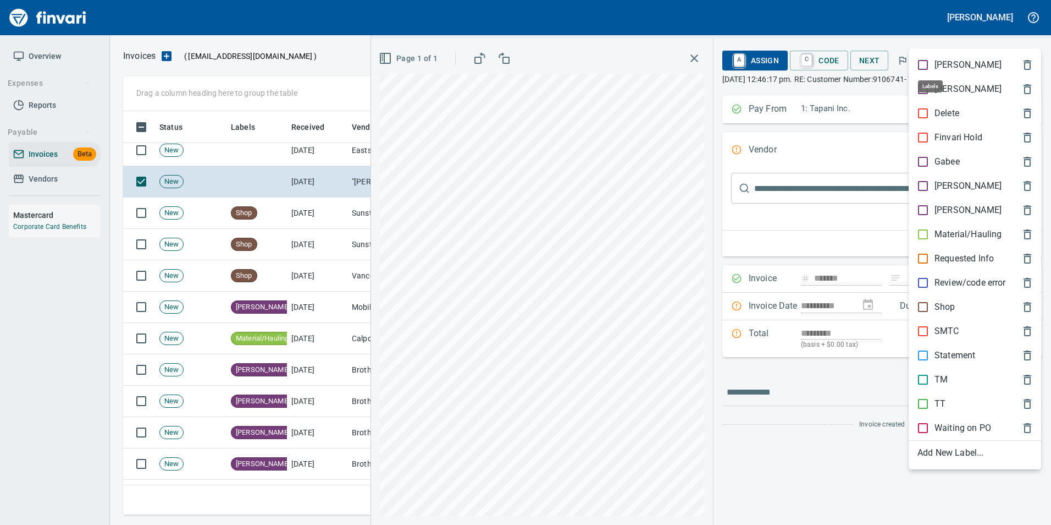
scroll to position [395, 898]
drag, startPoint x: 947, startPoint y: 230, endPoint x: 978, endPoint y: 145, distance: 90.6
click at [948, 230] on p "Material/Hauling" at bounding box center [968, 234] width 67 height 13
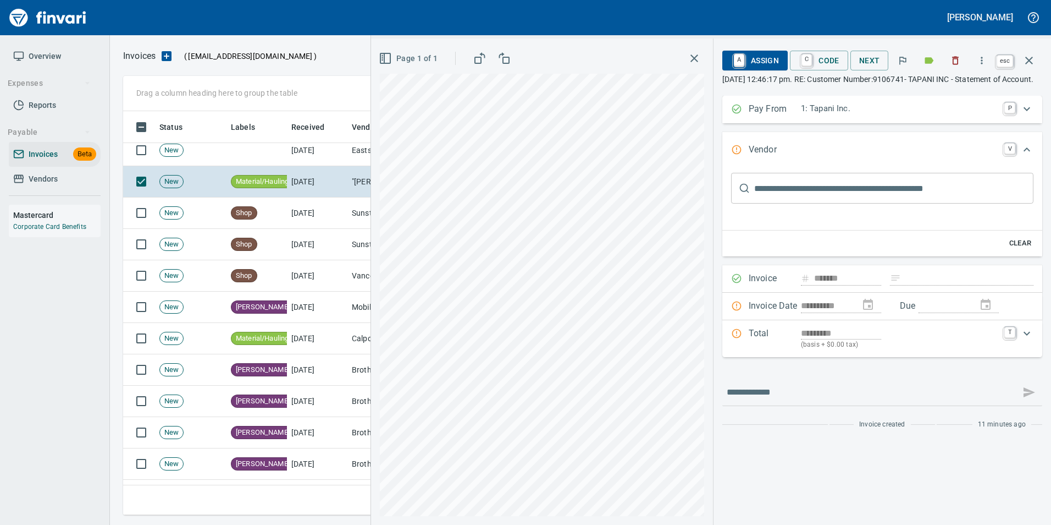
click at [1024, 62] on icon "button" at bounding box center [1029, 60] width 13 height 13
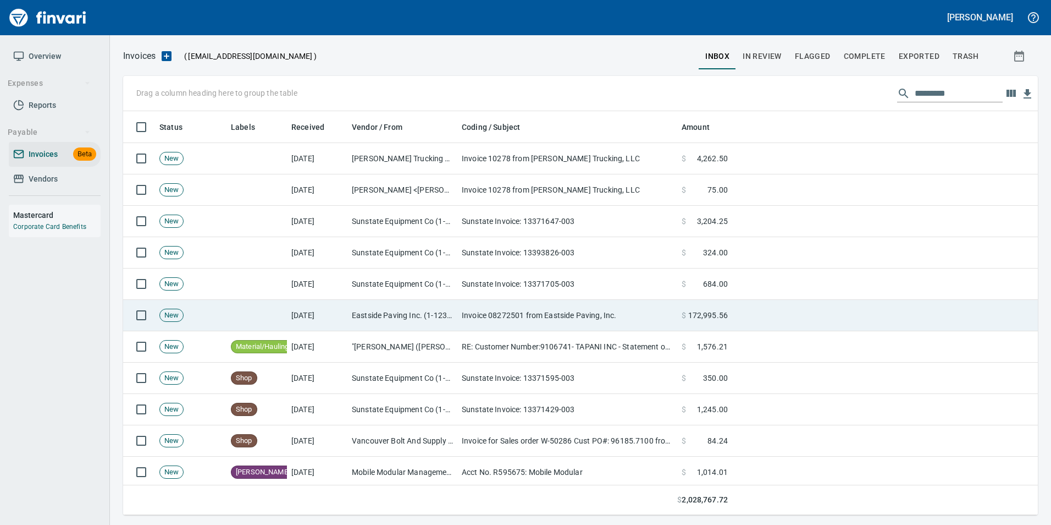
click at [516, 313] on td "Invoice 08272501 from Eastside Paving, Inc." at bounding box center [567, 315] width 220 height 31
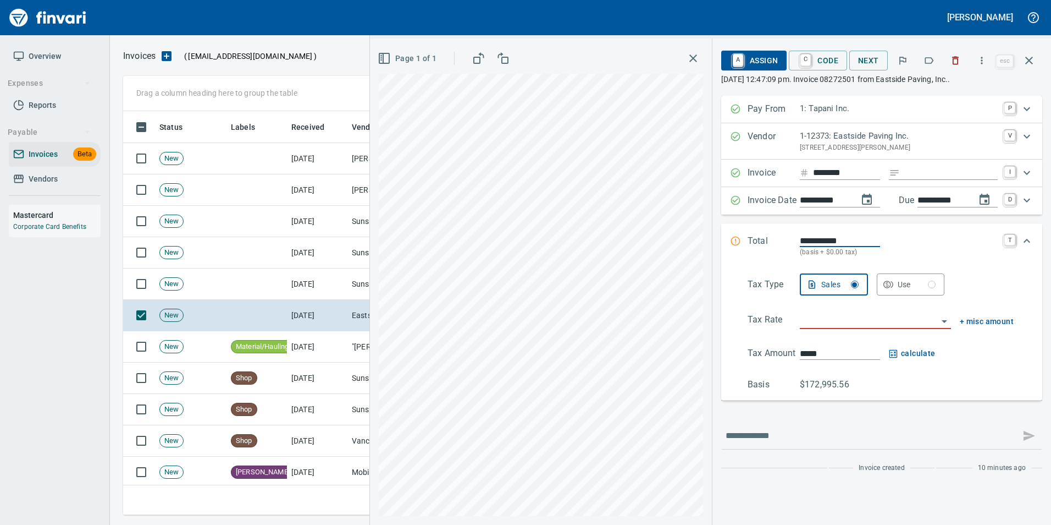
scroll to position [395, 898]
click at [928, 63] on icon "button" at bounding box center [929, 60] width 9 height 7
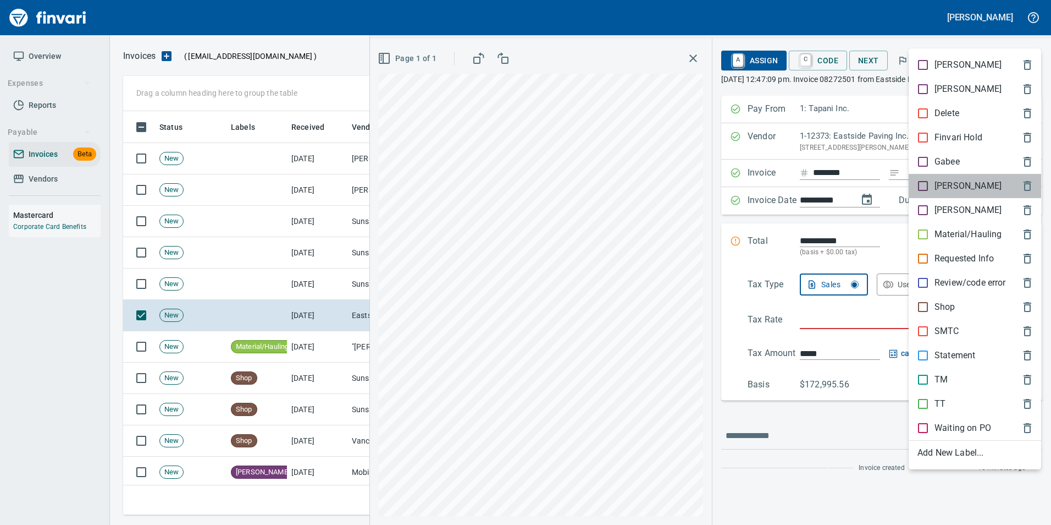
click at [960, 188] on span "[PERSON_NAME]" at bounding box center [966, 185] width 97 height 13
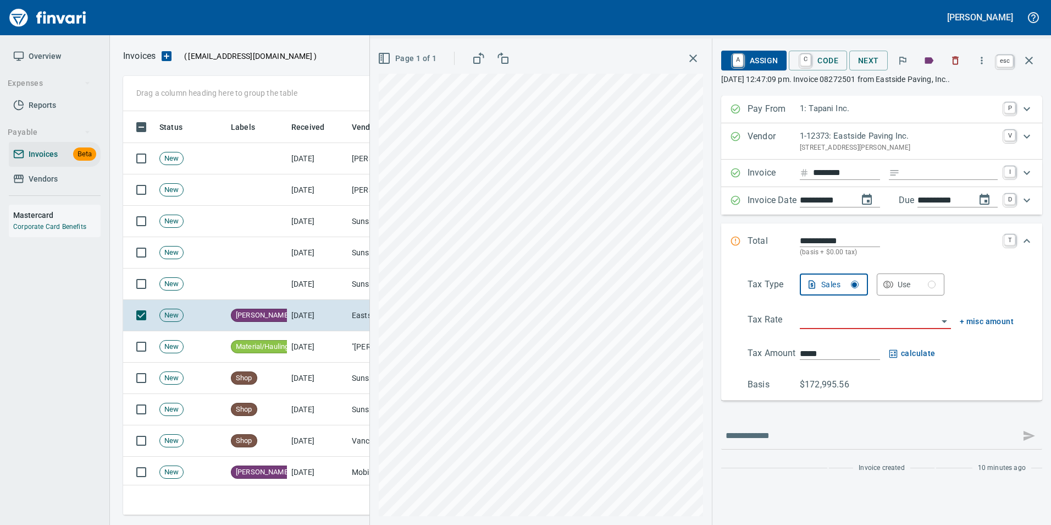
click at [1035, 56] on icon "button" at bounding box center [1029, 60] width 13 height 13
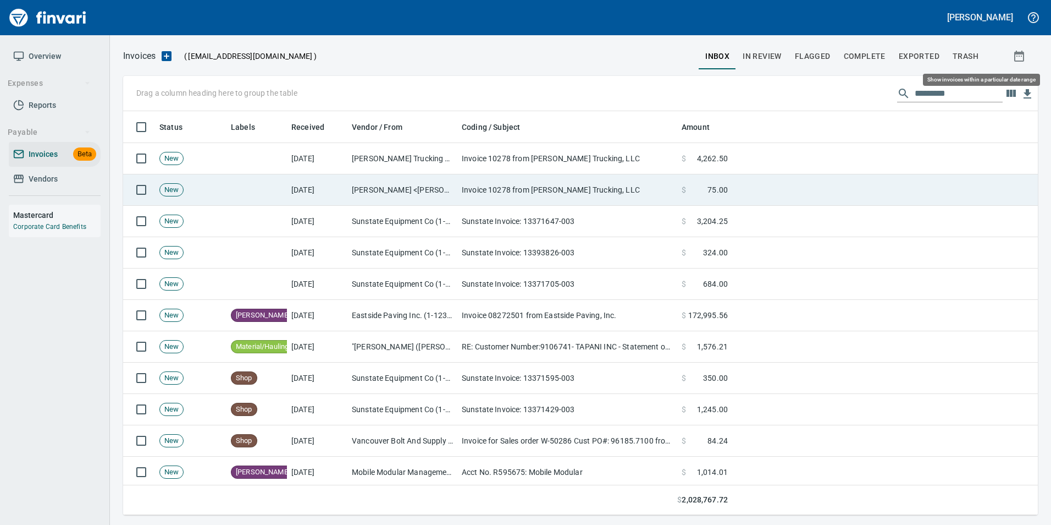
scroll to position [395, 898]
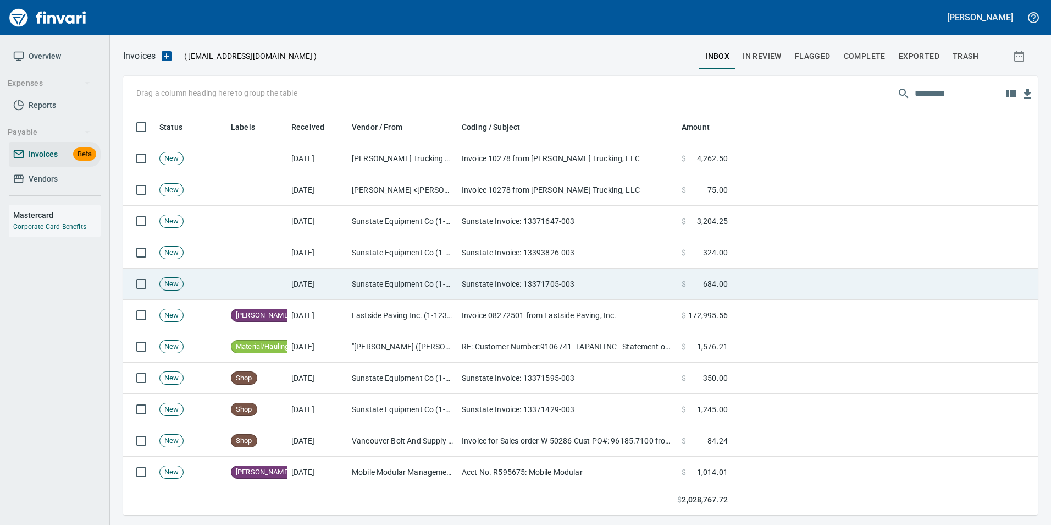
click at [707, 287] on span "684.00" at bounding box center [715, 283] width 25 height 11
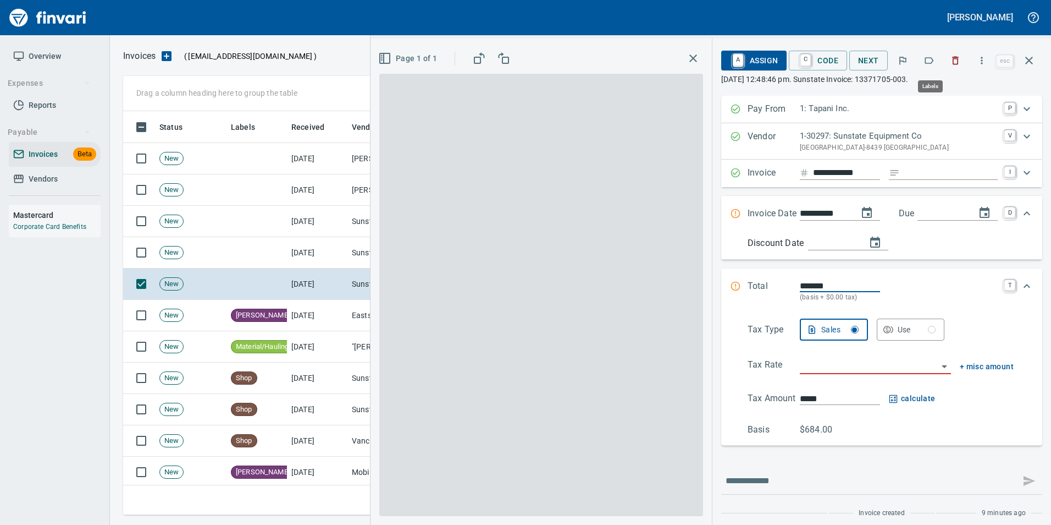
scroll to position [395, 898]
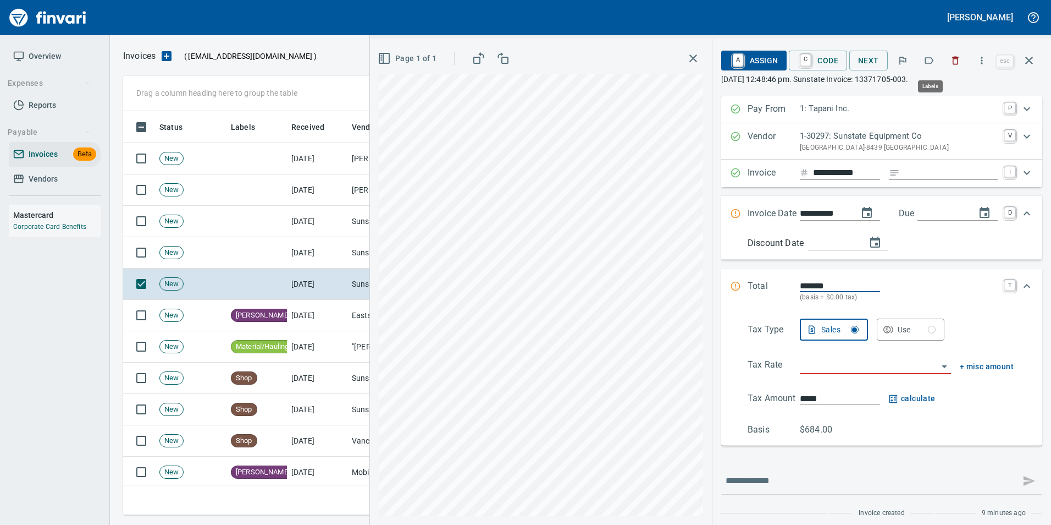
click at [929, 62] on icon "button" at bounding box center [929, 60] width 11 height 11
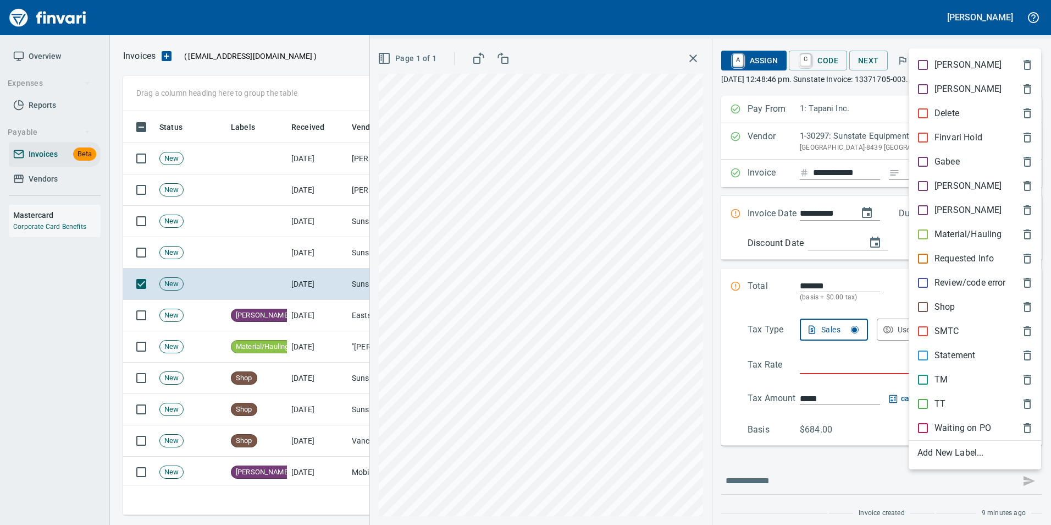
click at [957, 303] on span "Shop" at bounding box center [966, 306] width 97 height 13
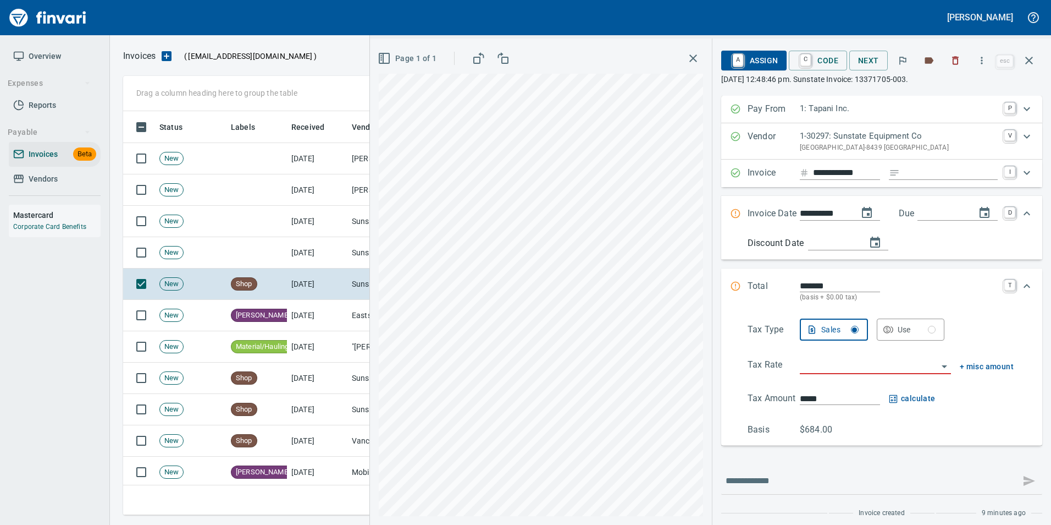
click at [1036, 65] on button "button" at bounding box center [1029, 60] width 26 height 26
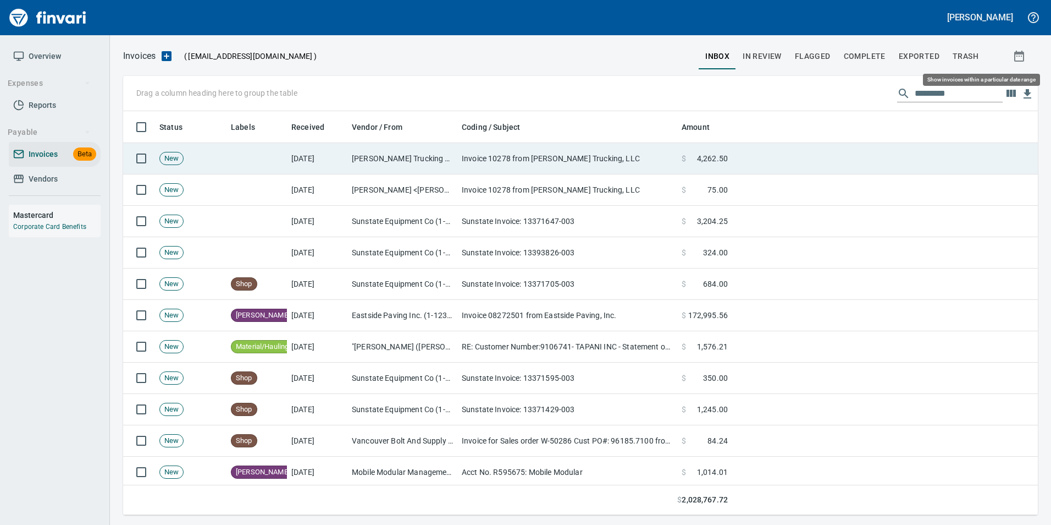
scroll to position [395, 898]
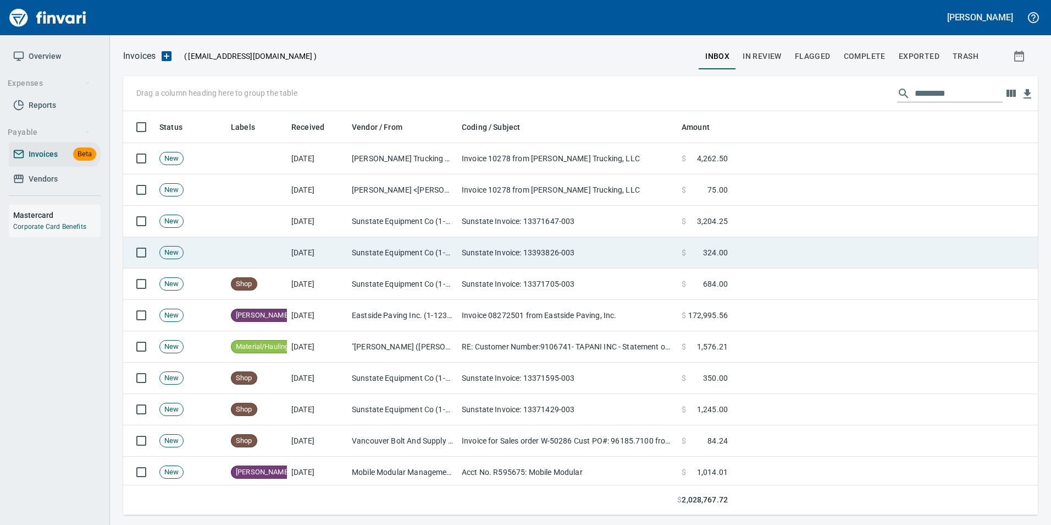
click at [664, 254] on td "Sunstate Invoice: 13393826-003" at bounding box center [567, 252] width 220 height 31
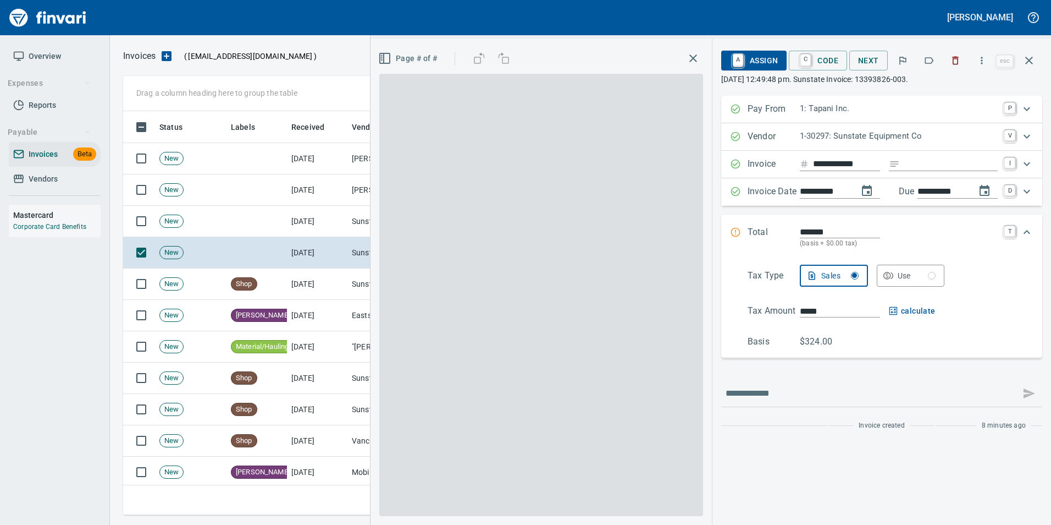
scroll to position [395, 898]
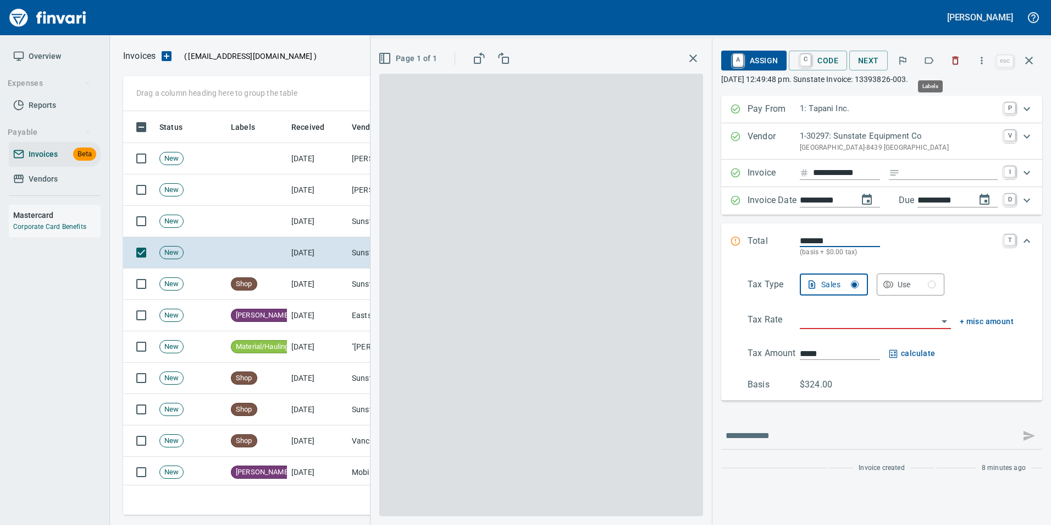
click at [937, 61] on button "button" at bounding box center [929, 60] width 24 height 24
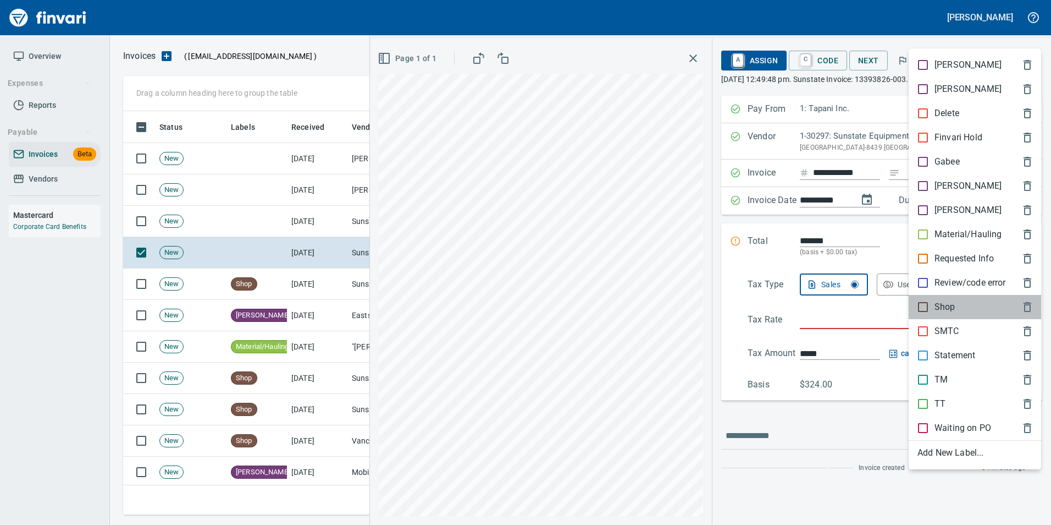
click at [950, 307] on p "Shop" at bounding box center [945, 306] width 21 height 13
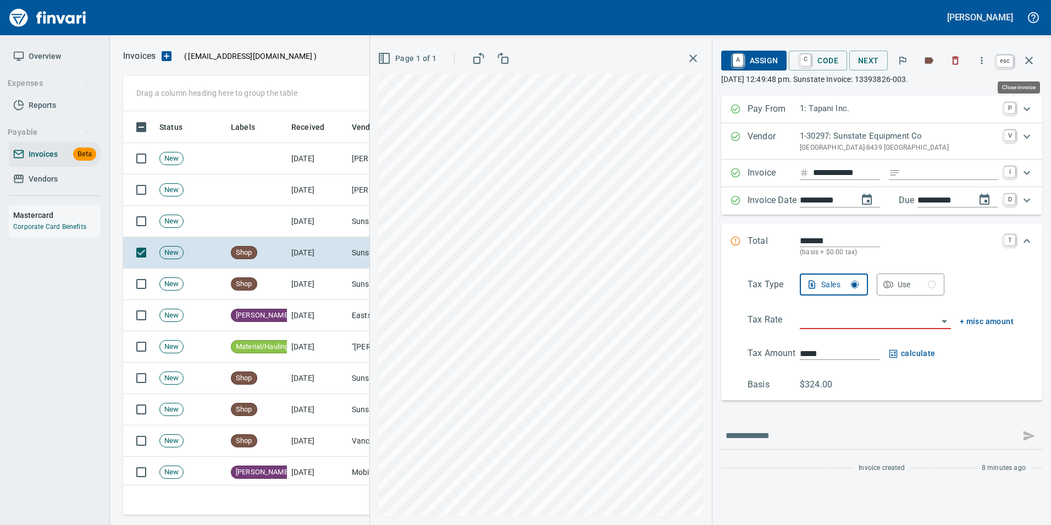
click at [1032, 64] on icon "button" at bounding box center [1029, 61] width 8 height 8
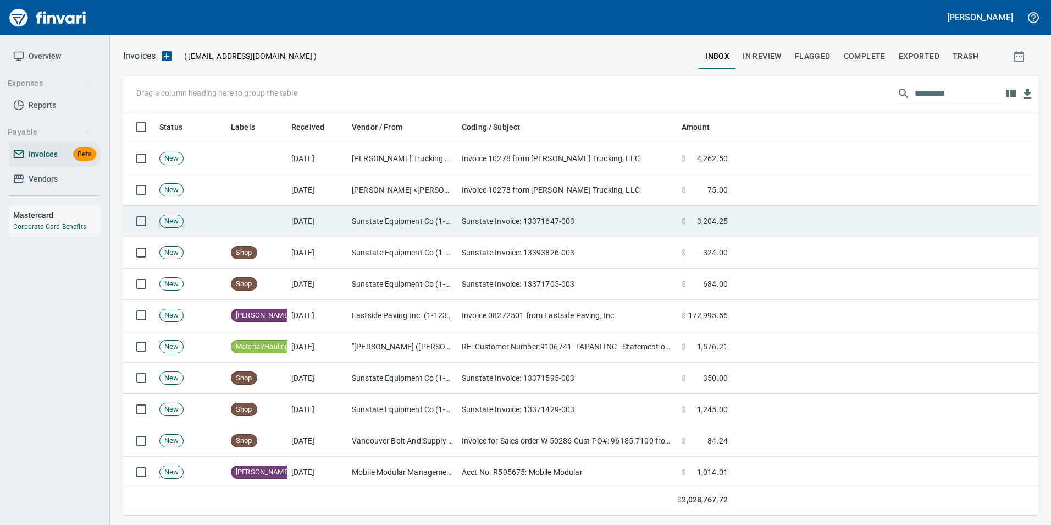
click at [748, 222] on td at bounding box center [885, 221] width 306 height 31
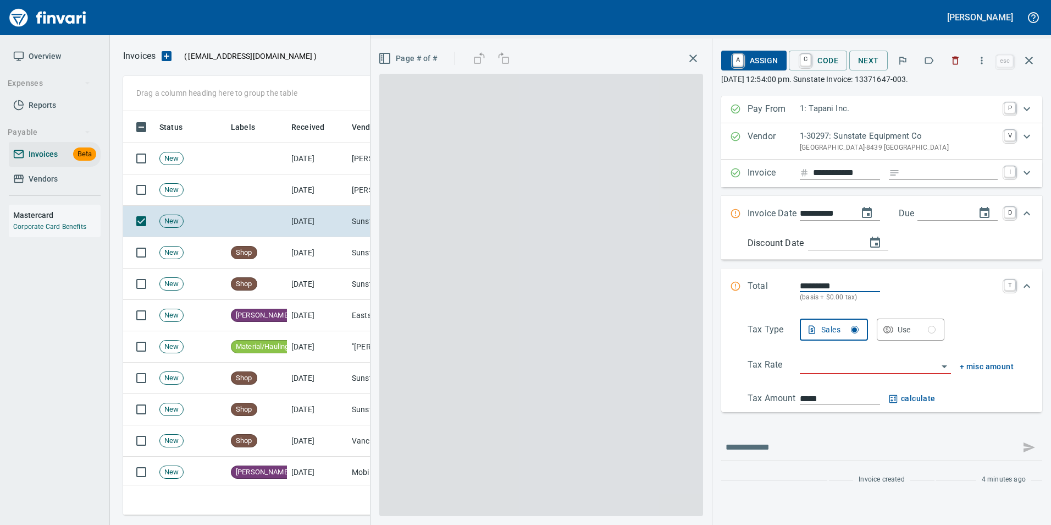
scroll to position [395, 898]
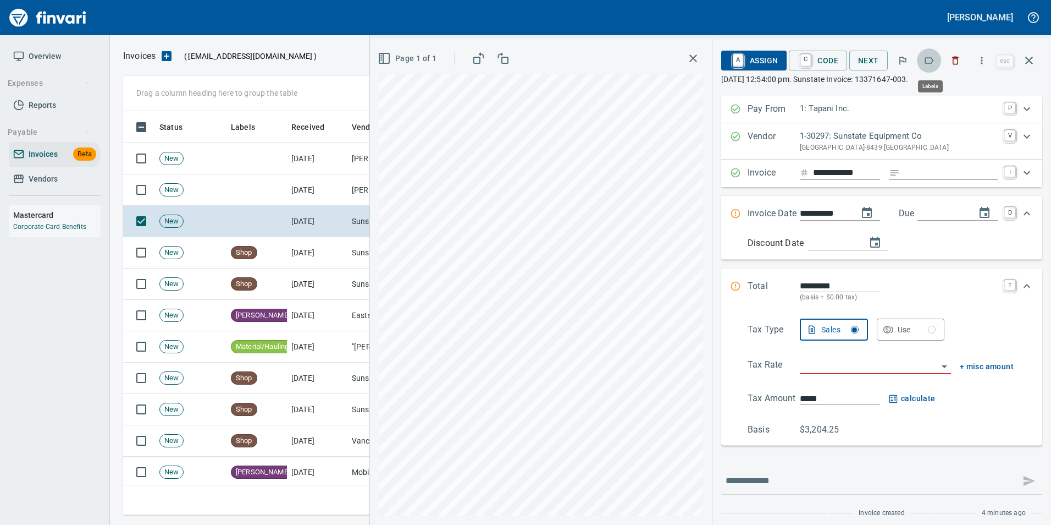
click at [930, 62] on icon "button" at bounding box center [929, 60] width 11 height 11
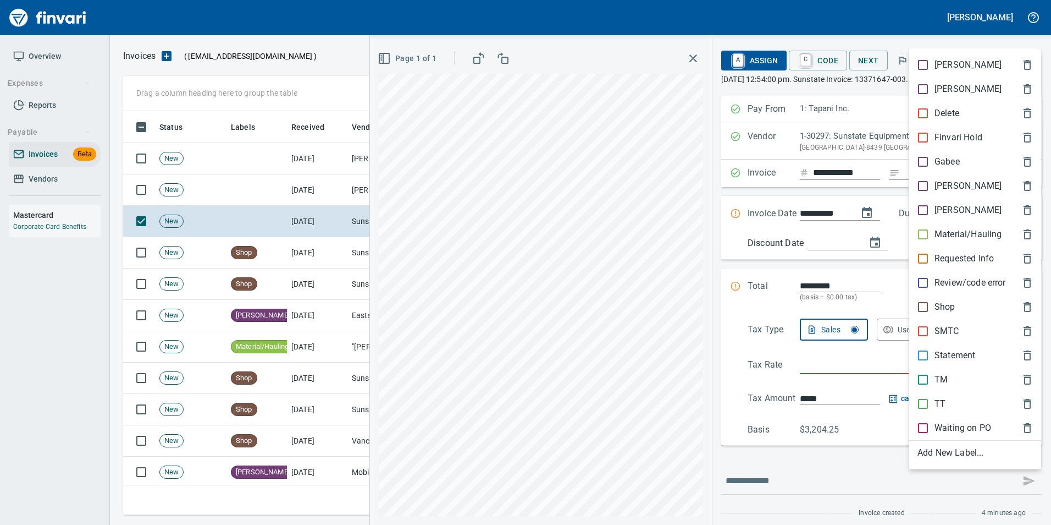
click at [944, 304] on p "Shop" at bounding box center [945, 306] width 21 height 13
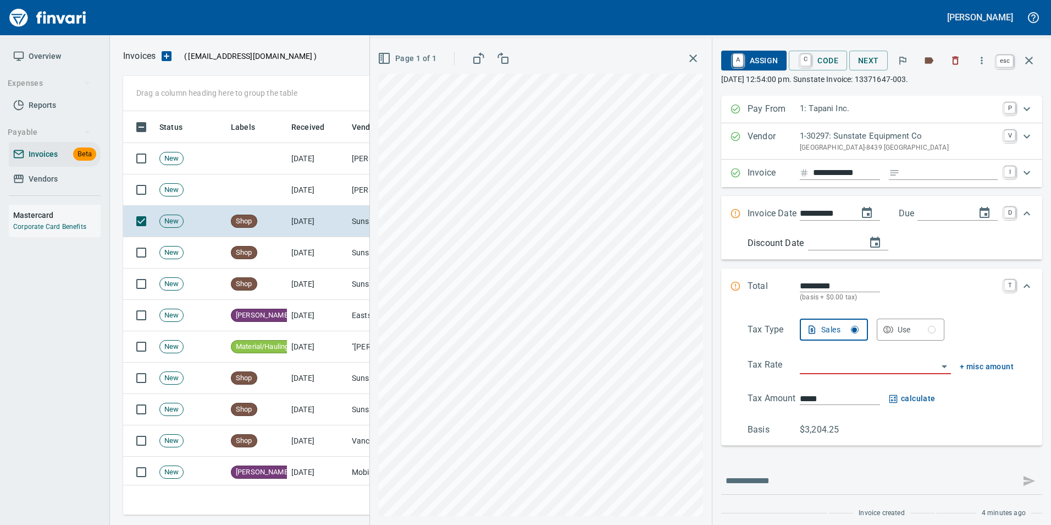
click at [1027, 63] on icon "button" at bounding box center [1029, 61] width 8 height 8
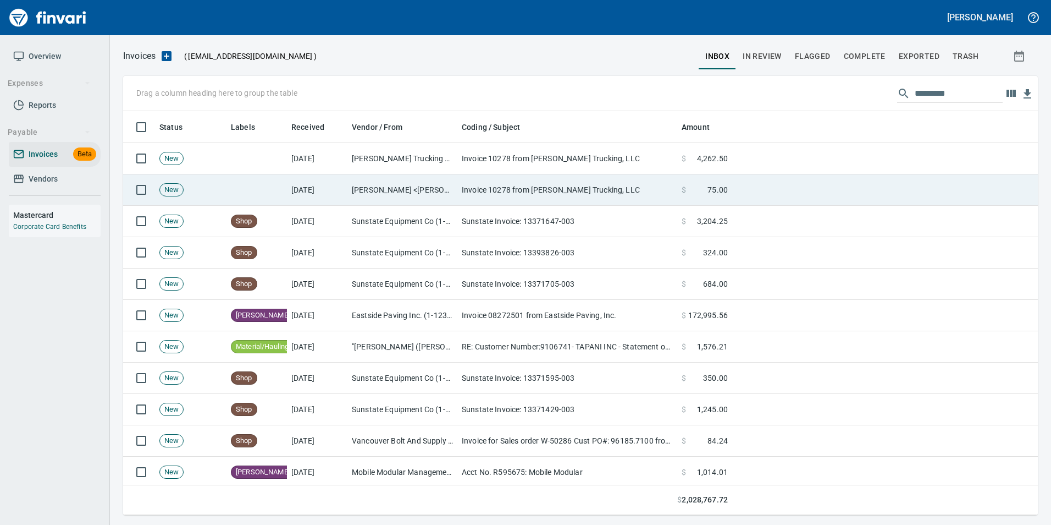
click at [655, 194] on td "Invoice 10278 from [PERSON_NAME] Trucking, LLC" at bounding box center [567, 189] width 220 height 31
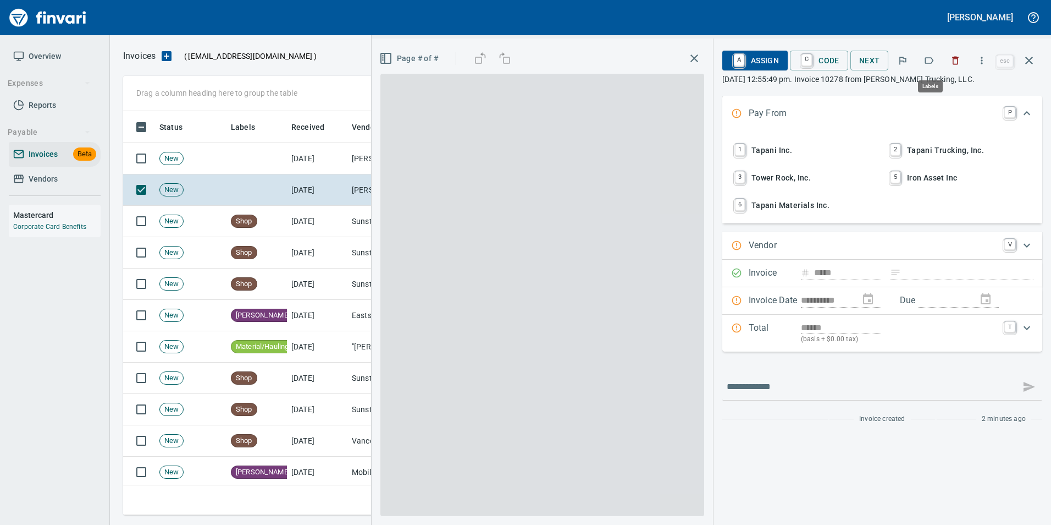
scroll to position [395, 898]
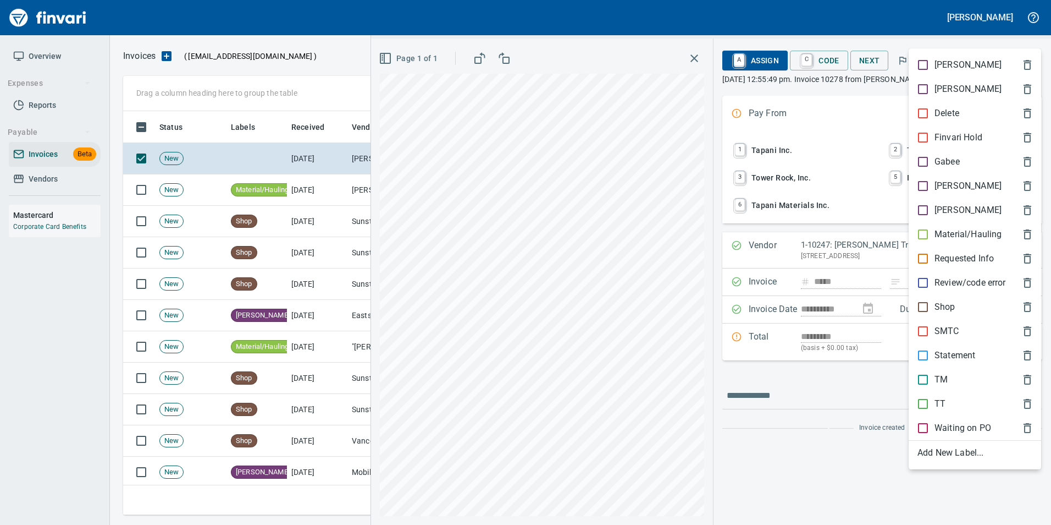
scroll to position [395, 898]
click at [984, 230] on p "Material/Hauling" at bounding box center [968, 234] width 67 height 13
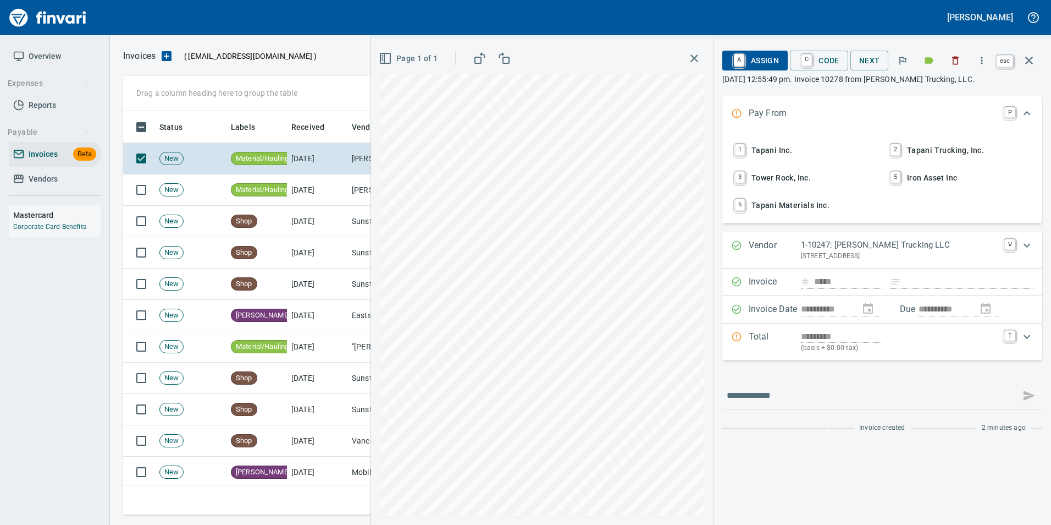
click at [1033, 59] on icon "button" at bounding box center [1029, 60] width 13 height 13
